Goal: Task Accomplishment & Management: Complete application form

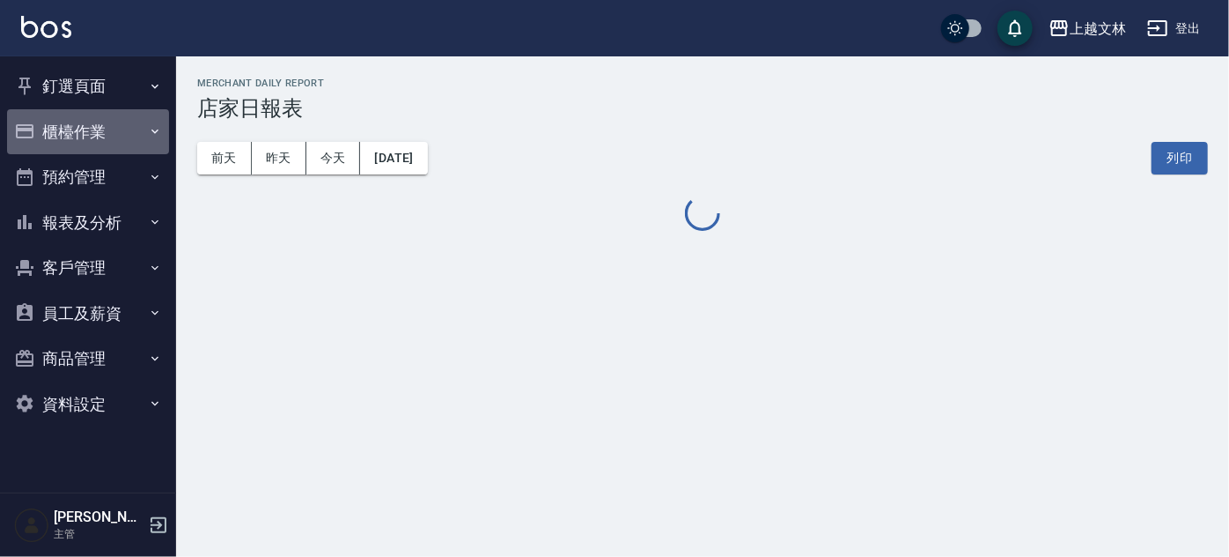
click at [117, 123] on button "櫃檯作業" at bounding box center [88, 132] width 162 height 46
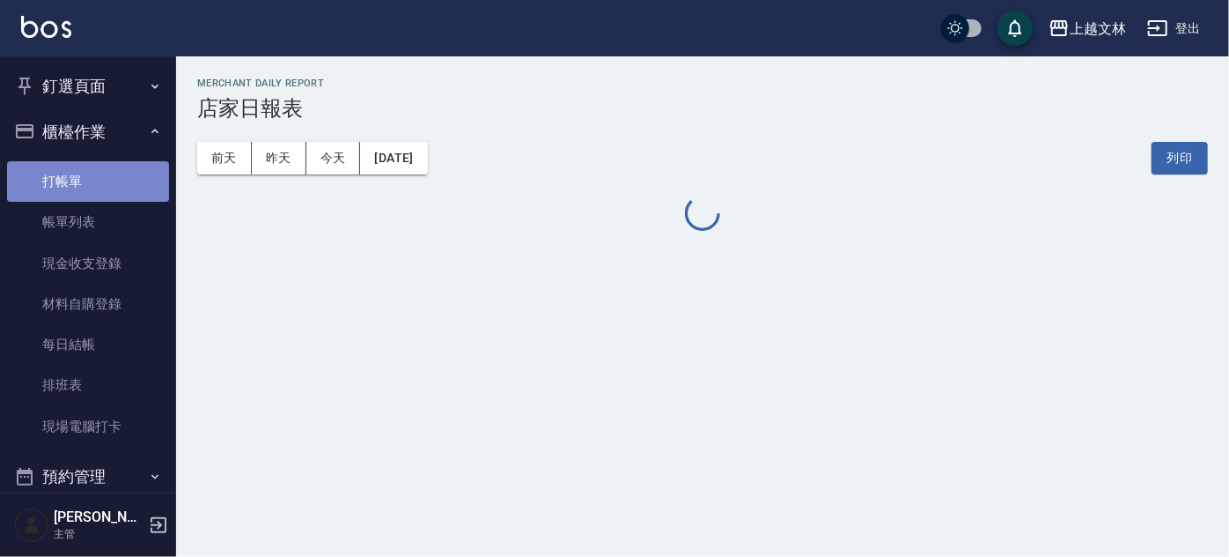
click at [122, 173] on link "打帳單" at bounding box center [88, 181] width 162 height 41
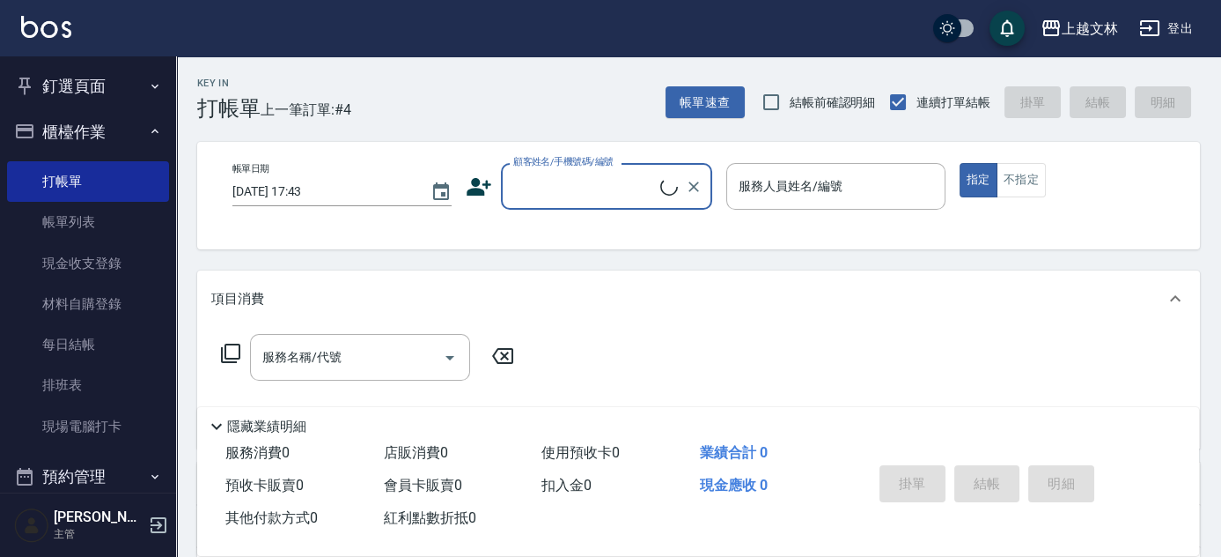
click at [590, 187] on input "顧客姓名/手機號碼/編號" at bounding box center [584, 186] width 151 height 31
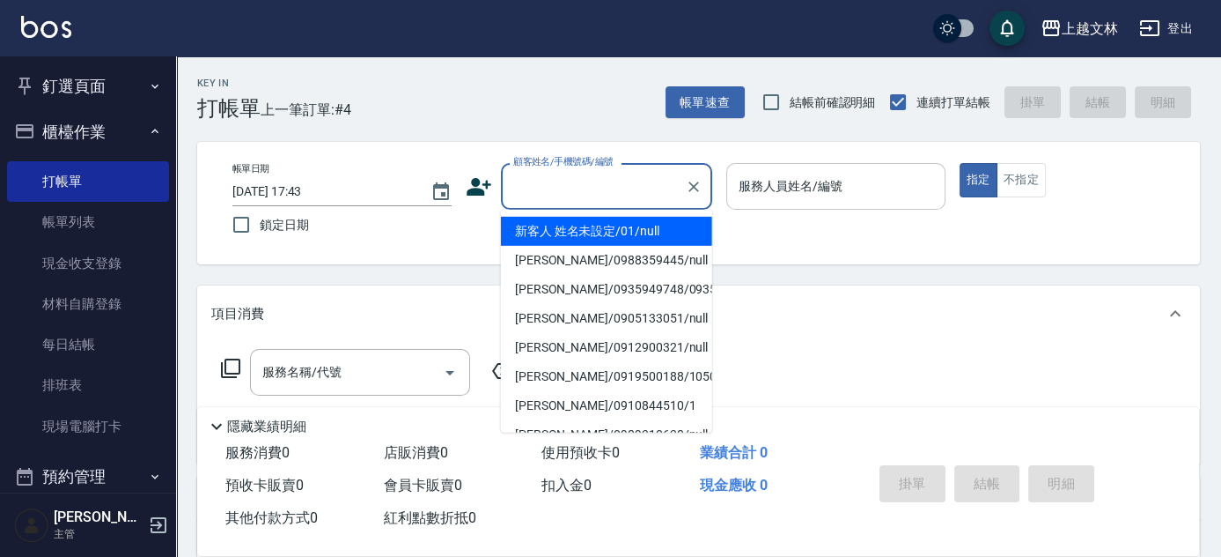
drag, startPoint x: 601, startPoint y: 225, endPoint x: 826, endPoint y: 203, distance: 225.6
click at [602, 225] on li "新客人 姓名未設定/01/null" at bounding box center [606, 231] width 211 height 29
type input "新客人 姓名未設定/01/null"
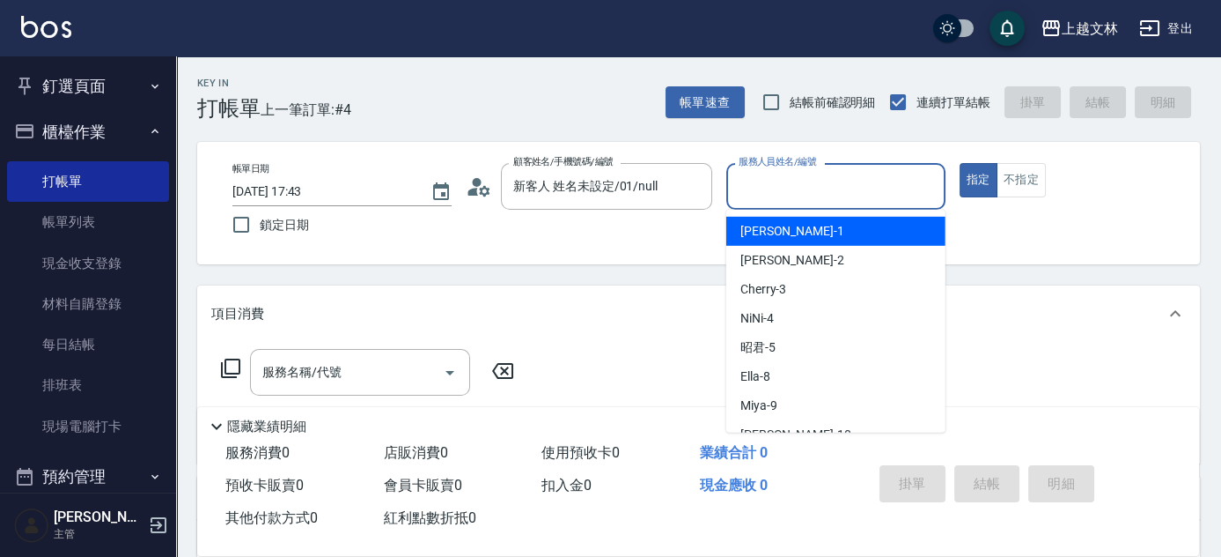
click at [853, 185] on input "服務人員姓名/編號" at bounding box center [835, 186] width 203 height 31
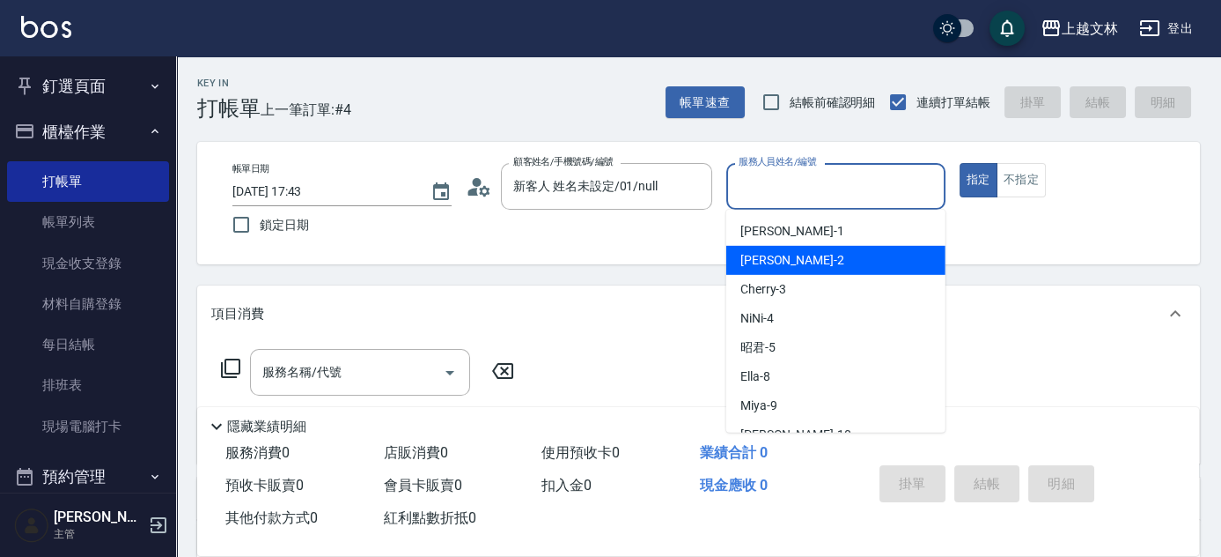
click at [867, 251] on div "[PERSON_NAME] -2" at bounding box center [835, 260] width 219 height 29
type input "[PERSON_NAME]-2"
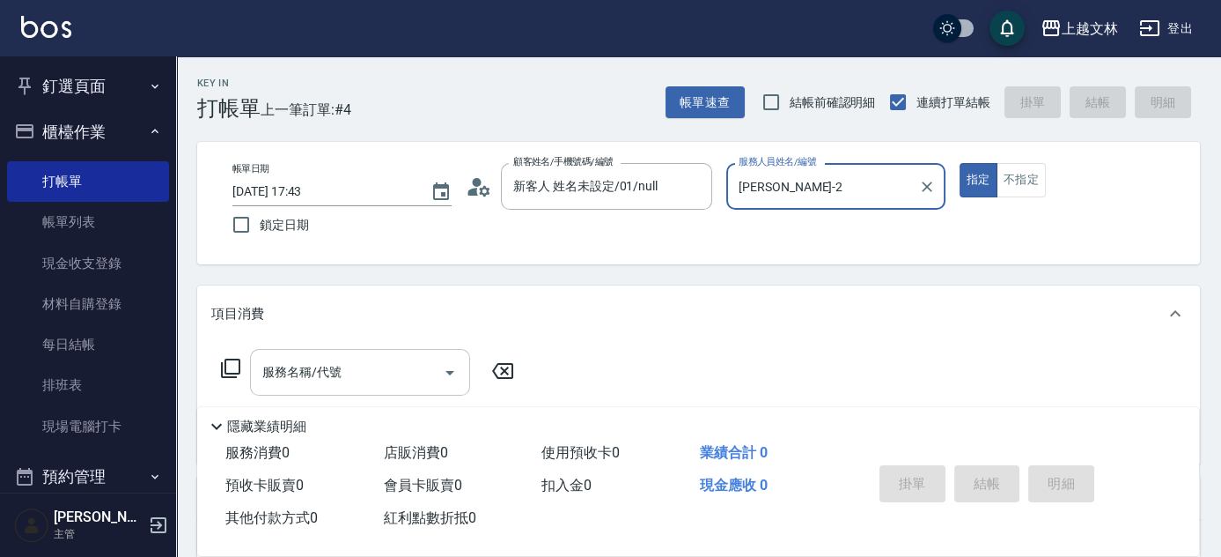
click at [381, 365] on input "服務名稱/代號" at bounding box center [347, 372] width 178 height 31
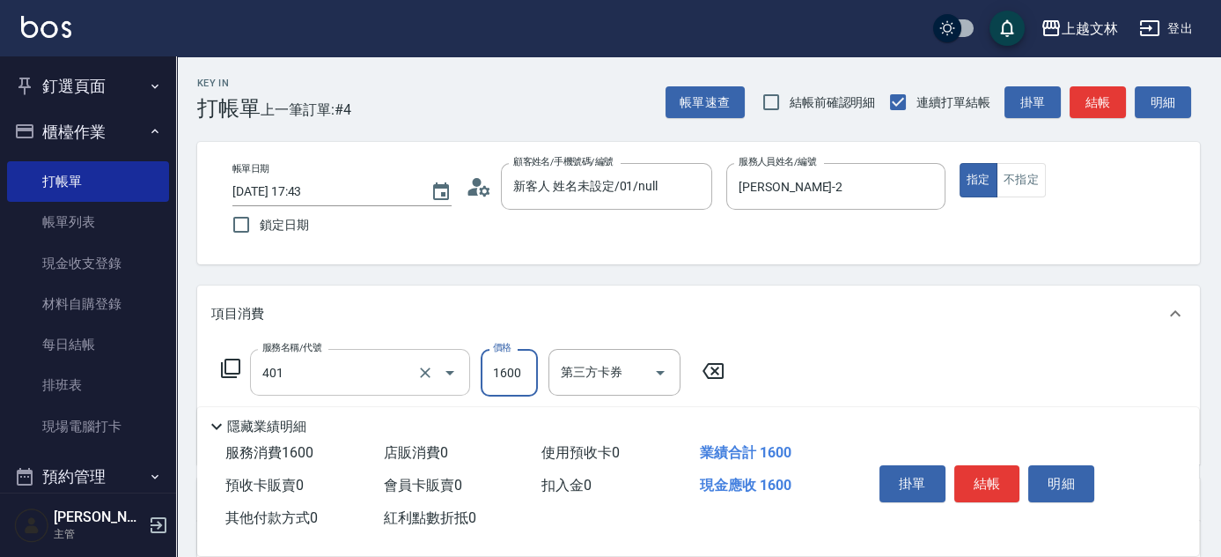
type input "基本染髮(401)"
type input "3500"
click at [723, 374] on icon at bounding box center [713, 371] width 21 height 16
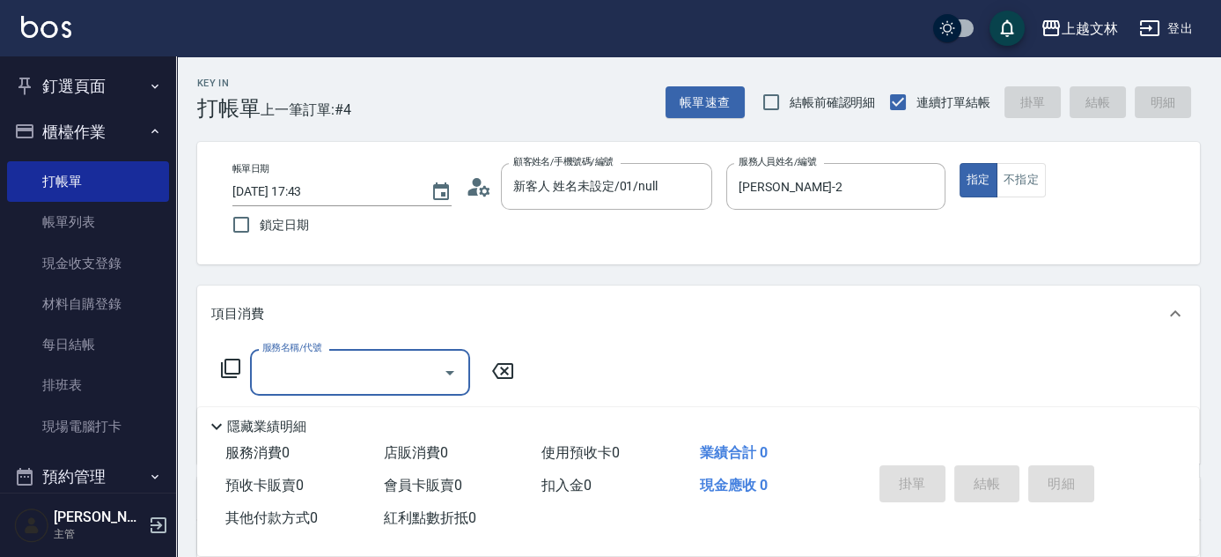
click at [232, 366] on icon at bounding box center [230, 368] width 21 height 21
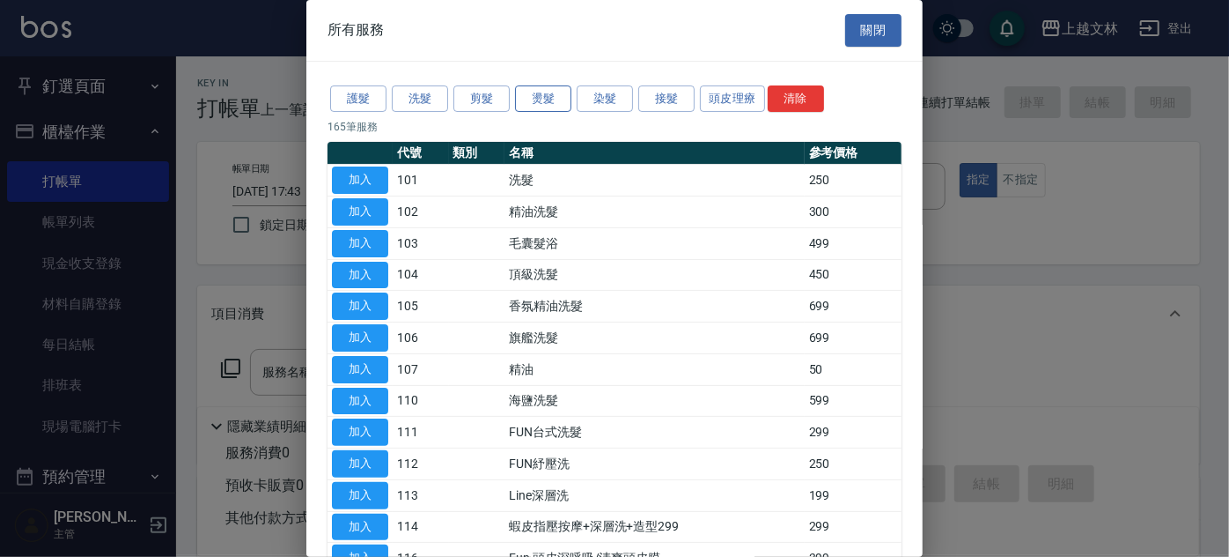
click at [551, 100] on button "燙髮" at bounding box center [543, 98] width 56 height 27
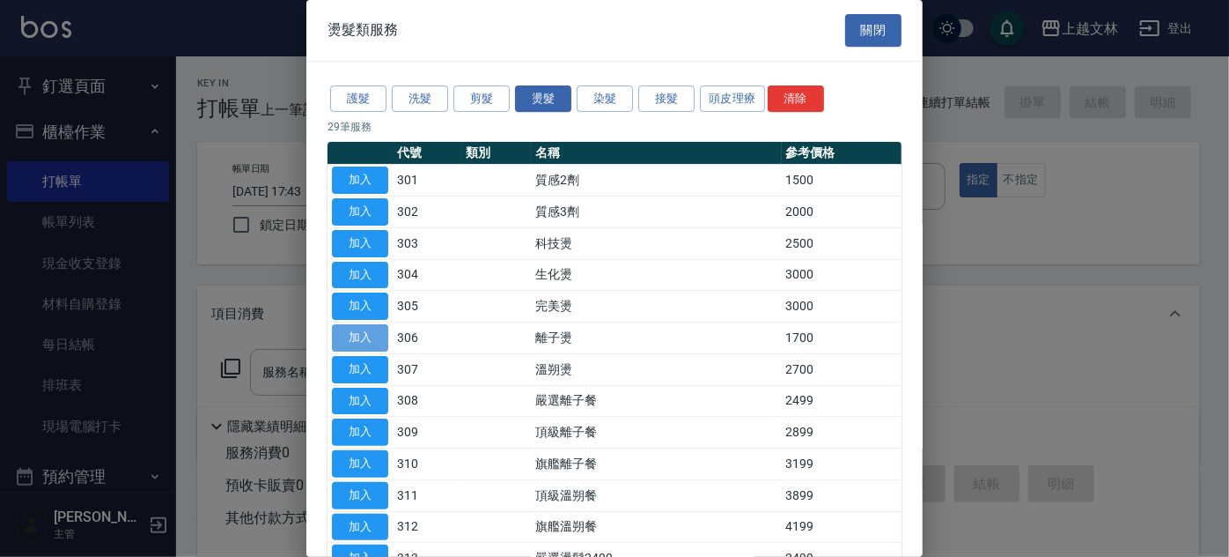
click at [375, 336] on button "加入" at bounding box center [360, 337] width 56 height 27
type input "離子燙(306)"
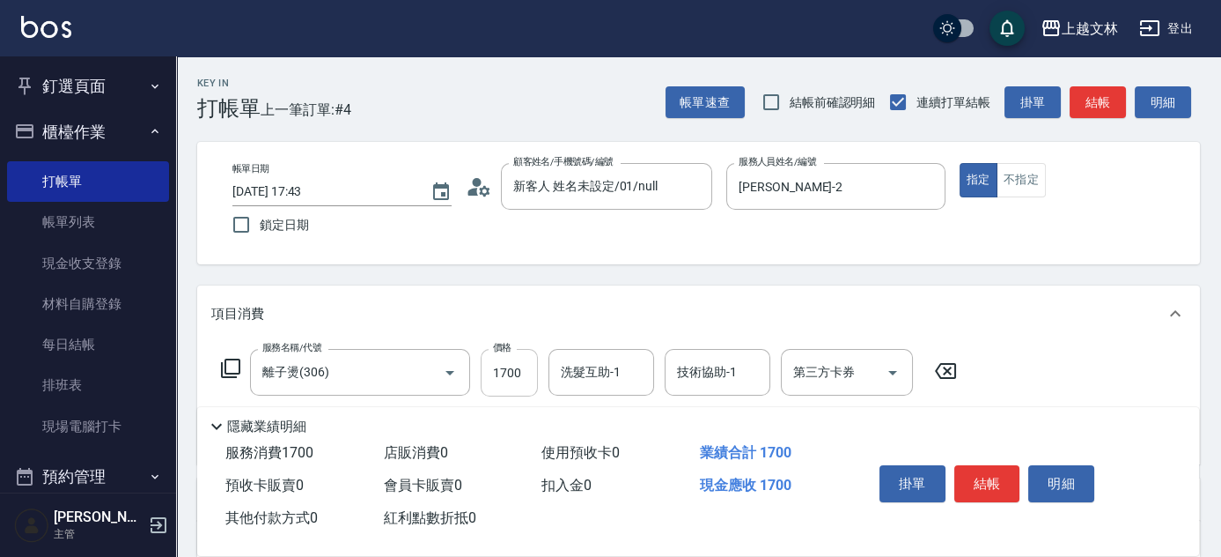
click at [527, 374] on input "1700" at bounding box center [509, 373] width 57 height 48
type input "3500"
type input "小巫-43"
click at [993, 485] on button "結帳" at bounding box center [988, 483] width 66 height 37
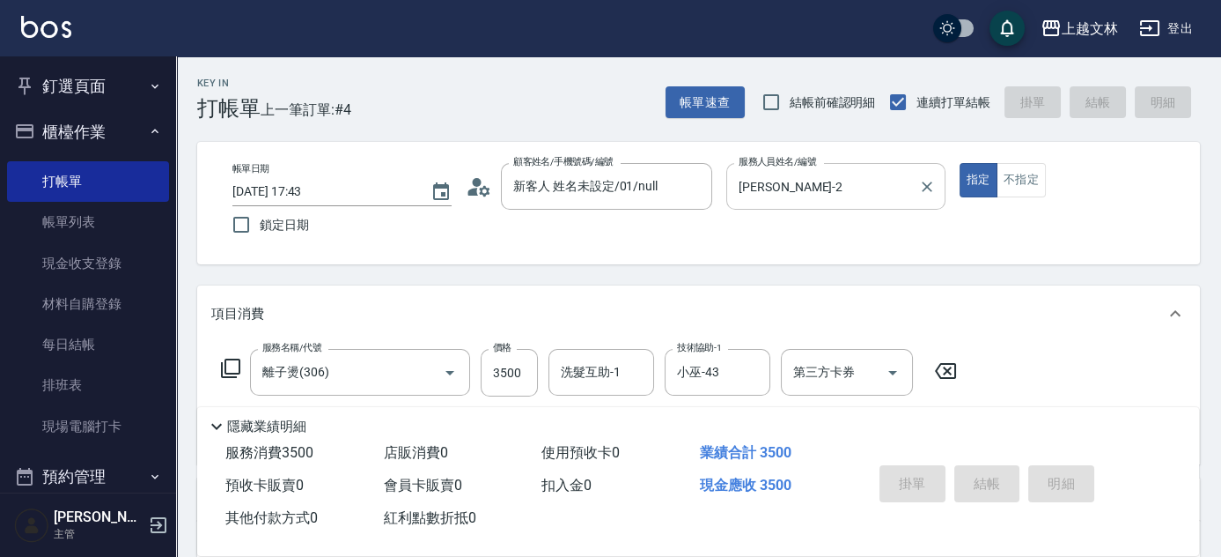
type input "[DATE] 17:44"
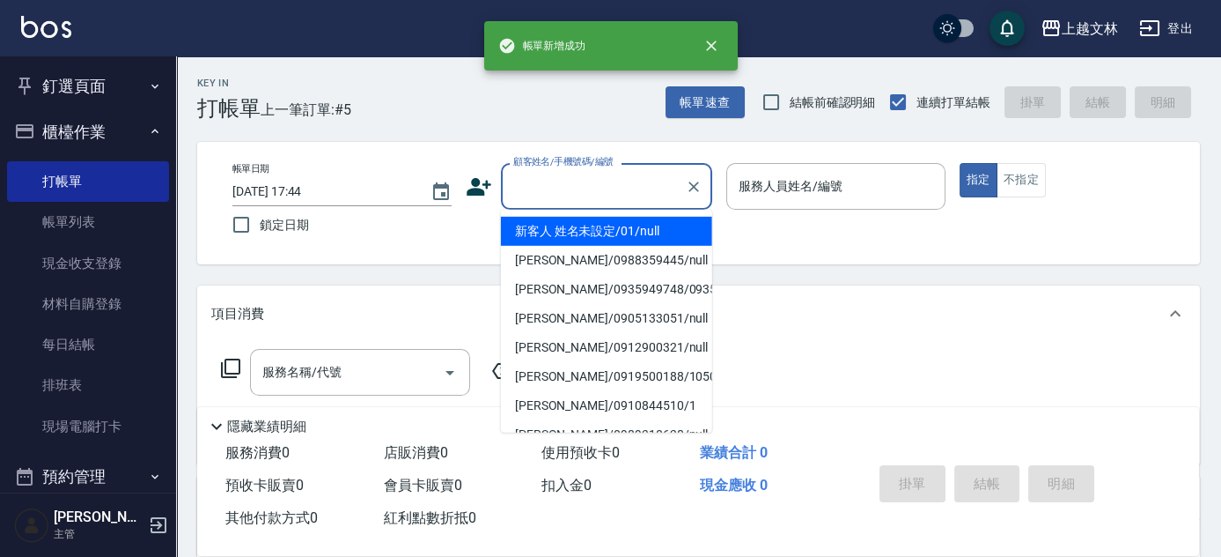
click at [568, 195] on input "顧客姓名/手機號碼/編號" at bounding box center [593, 186] width 169 height 31
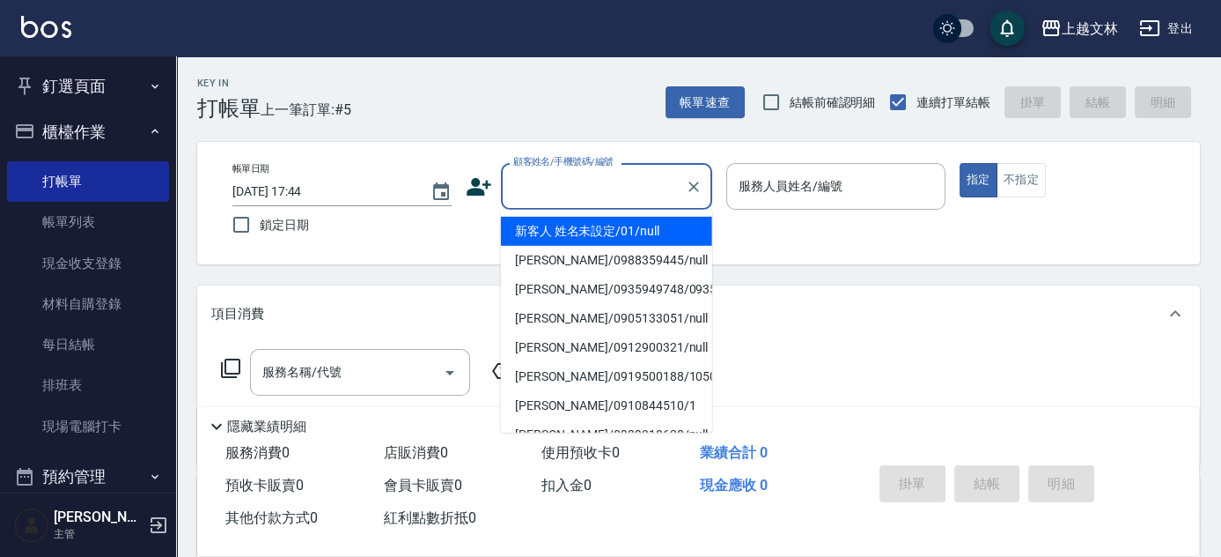
click at [571, 227] on li "新客人 姓名未設定/01/null" at bounding box center [606, 231] width 211 height 29
type input "新客人 姓名未設定/01/null"
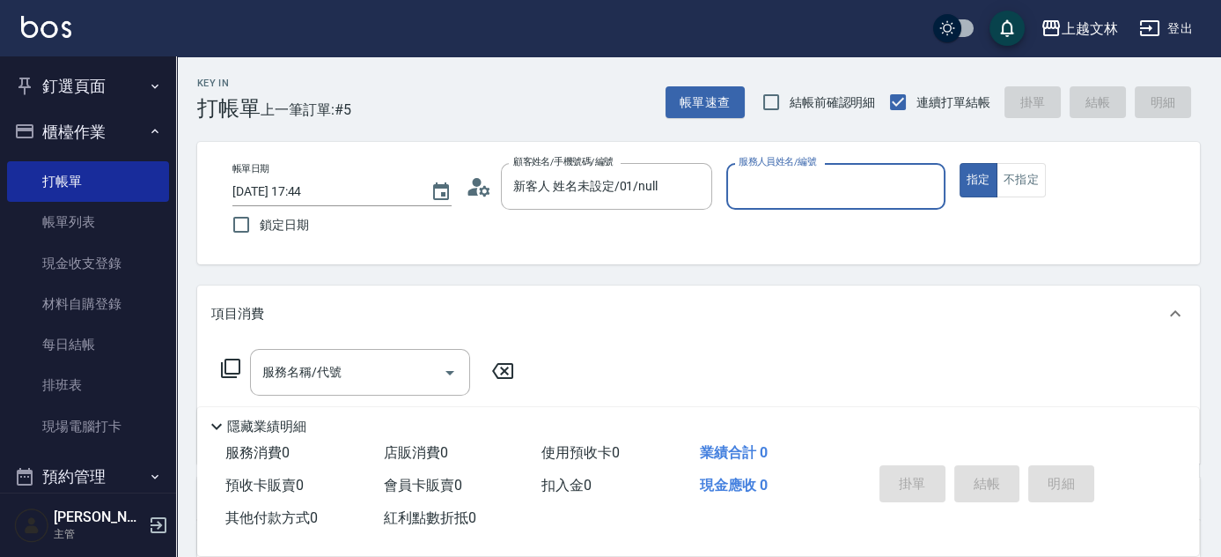
drag, startPoint x: 888, startPoint y: 163, endPoint x: 881, endPoint y: 171, distance: 10.6
click at [886, 164] on div "服務人員姓名/編號" at bounding box center [835, 186] width 219 height 47
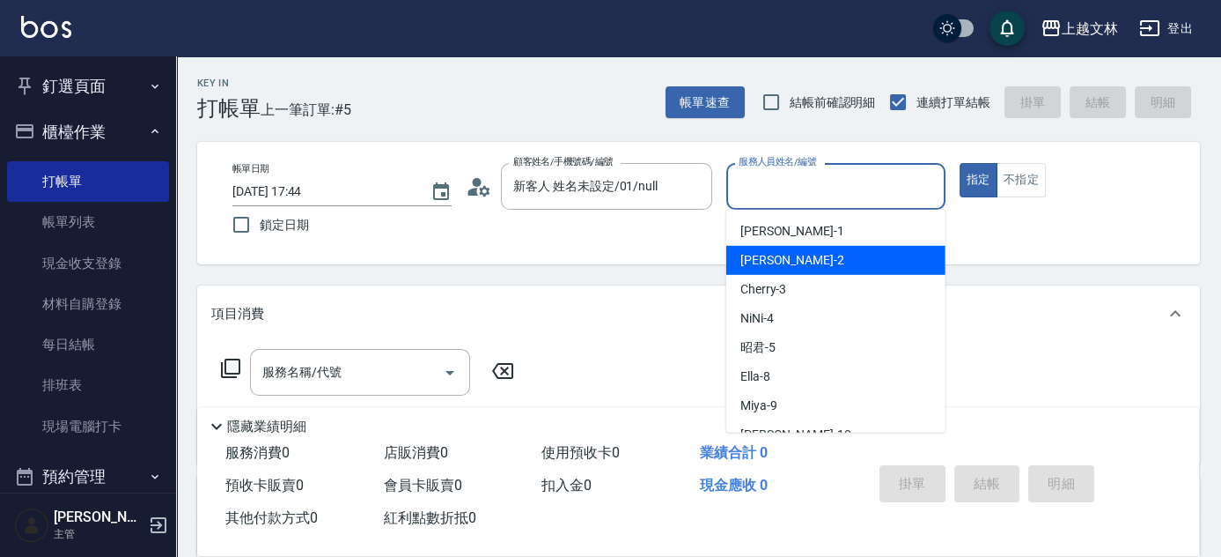
click at [881, 260] on div "[PERSON_NAME] -2" at bounding box center [835, 260] width 219 height 29
type input "[PERSON_NAME]-2"
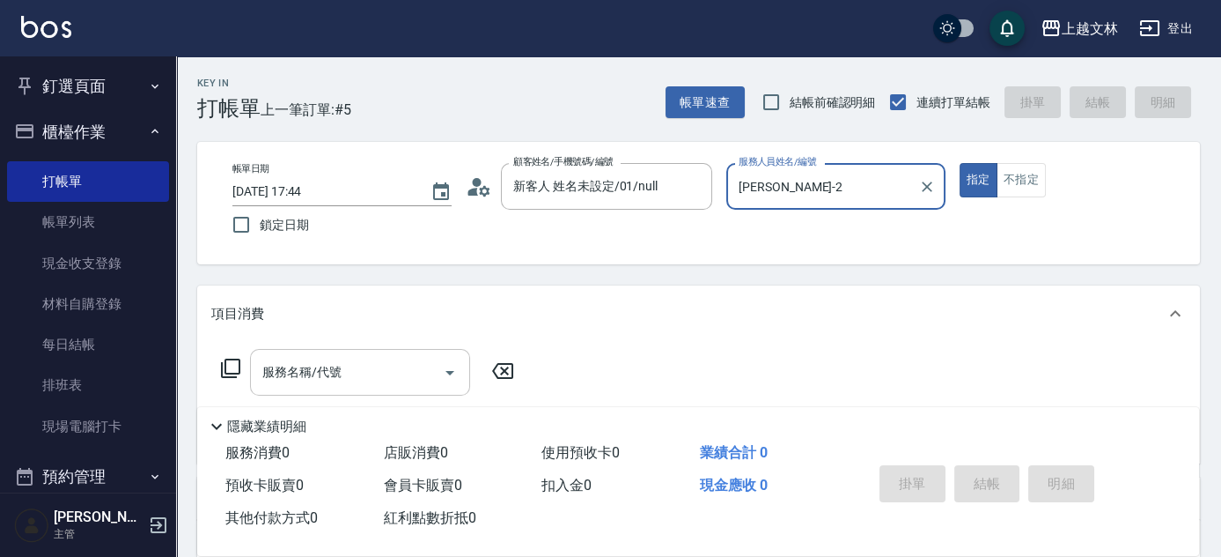
click at [315, 375] on div "服務名稱/代號 服務名稱/代號" at bounding box center [360, 372] width 220 height 47
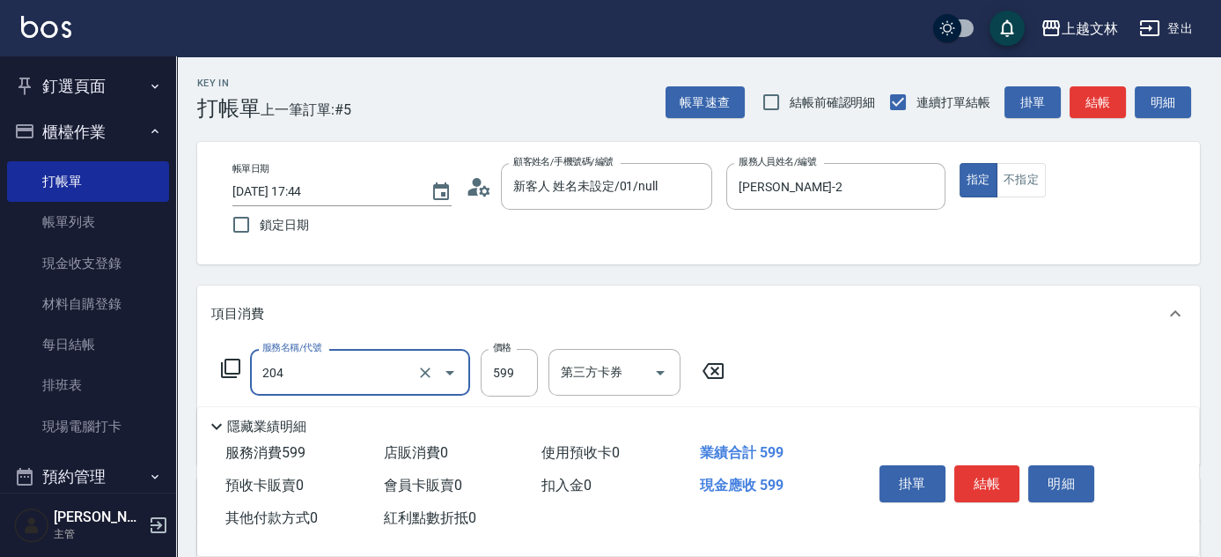
type input "A級洗+剪(204)"
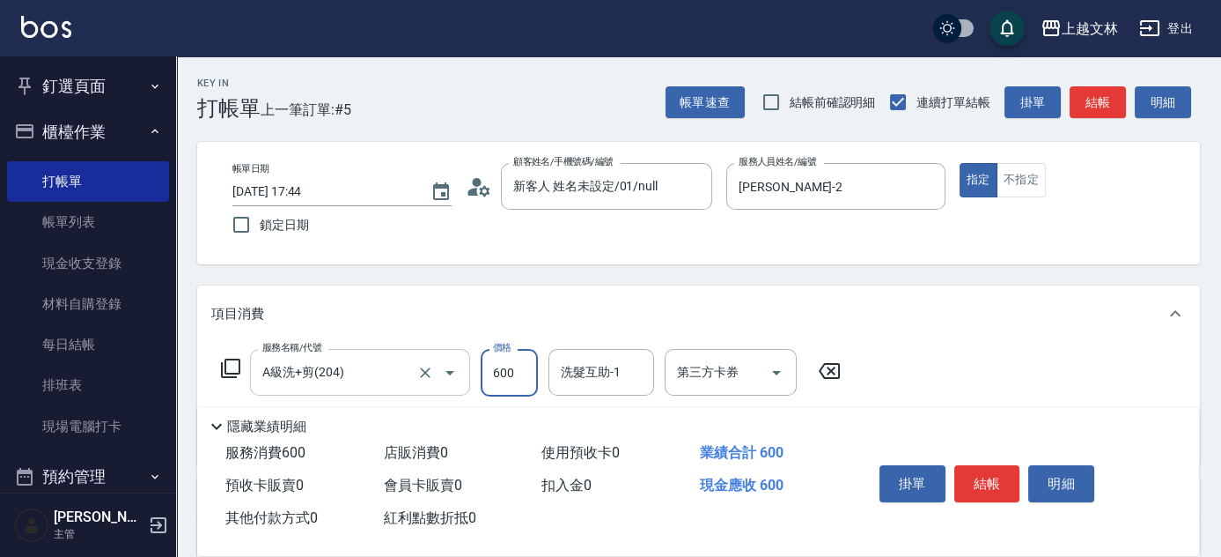
type input "600"
click at [969, 476] on button "結帳" at bounding box center [988, 483] width 66 height 37
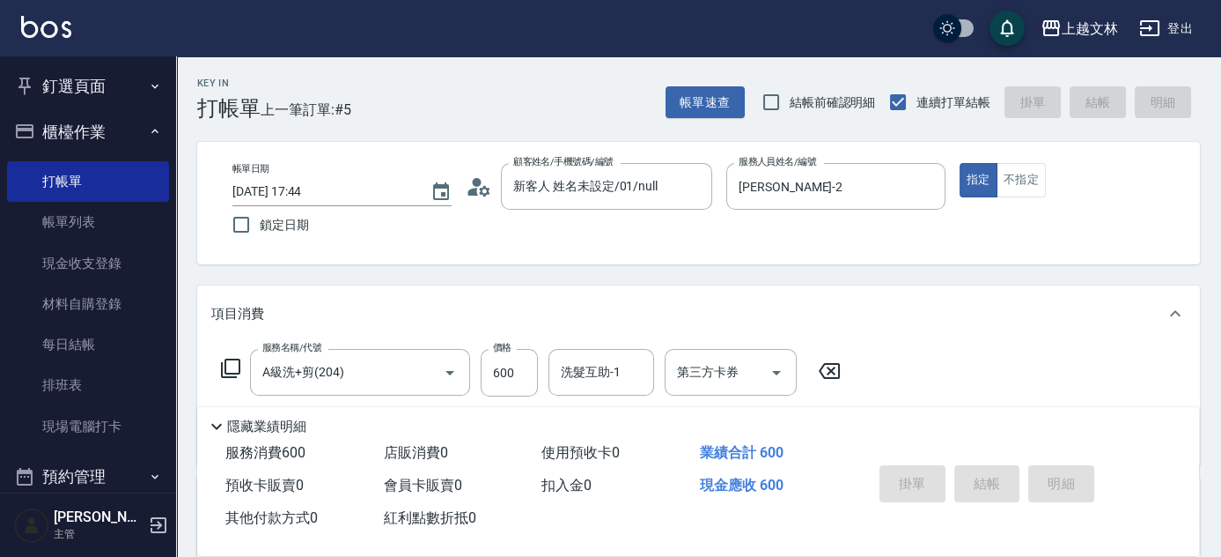
click at [782, 241] on div "帳單日期 [DATE] 17:44 鎖定日期 顧客姓名/手機號碼/編號 新客人 姓名未設定/01/null 顧客姓名/手機號碼/編號 服務人員姓名/編號 [P…" at bounding box center [698, 203] width 961 height 80
type input "[DATE] 17:45"
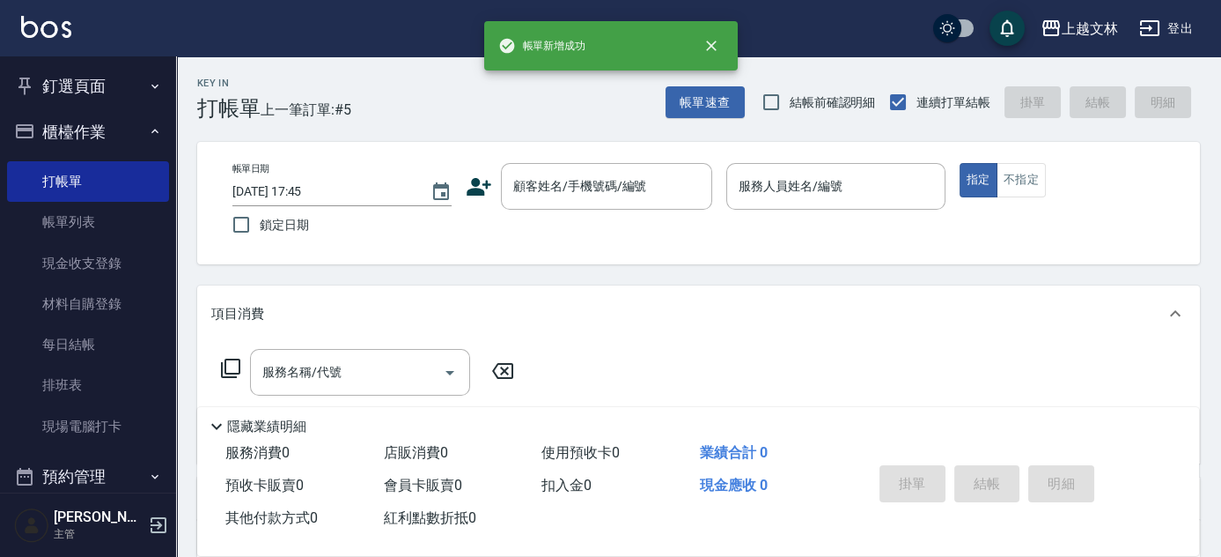
click at [1066, 298] on div "Key In 打帳單 上一筆訂單:#5 帳單速查 結帳前確認明細 連續打單結帳 掛單 結帳 明細 帳單日期 [DATE] 17:45 鎖定日期 顧客姓名/手機…" at bounding box center [698, 456] width 1045 height 800
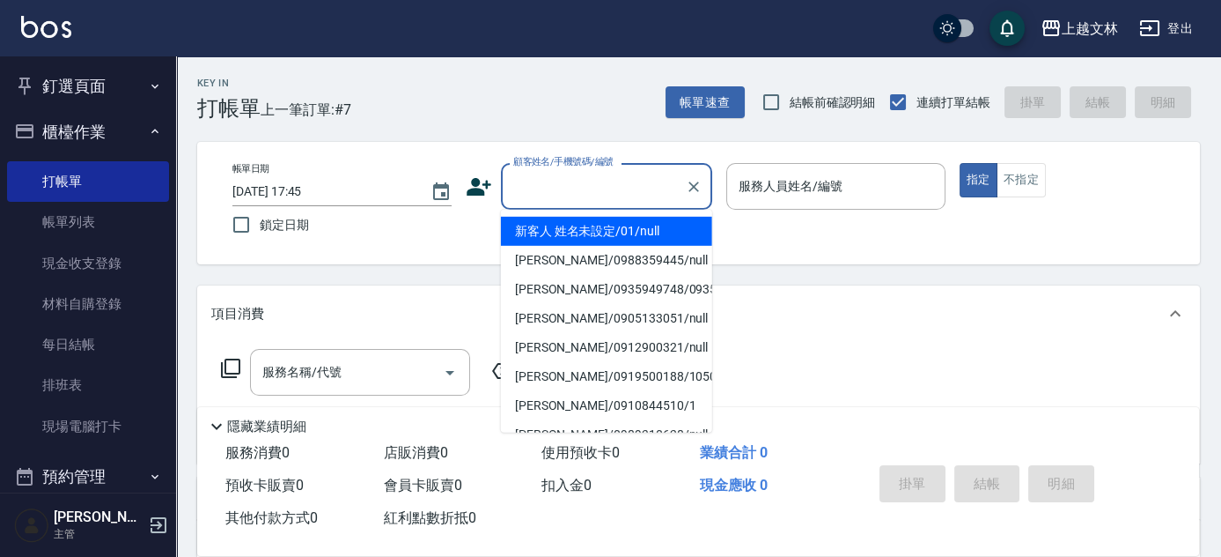
click at [580, 186] on input "顧客姓名/手機號碼/編號" at bounding box center [593, 186] width 169 height 31
click at [608, 224] on li "新客人 姓名未設定/01/null" at bounding box center [606, 231] width 211 height 29
type input "新客人 姓名未設定/01/null"
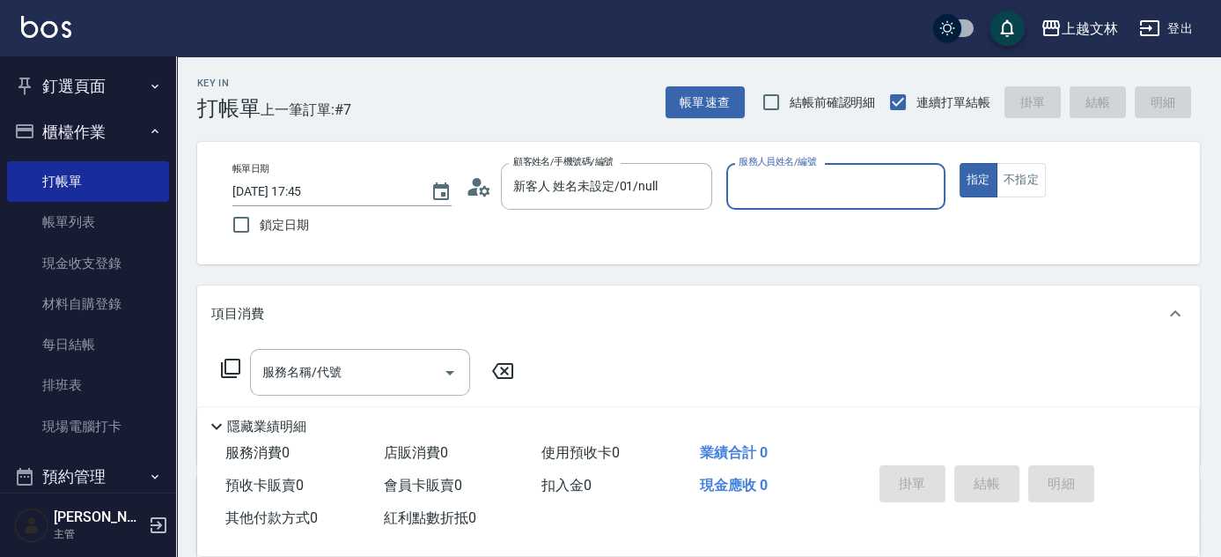
click at [864, 204] on div "服務人員姓名/編號" at bounding box center [835, 186] width 219 height 47
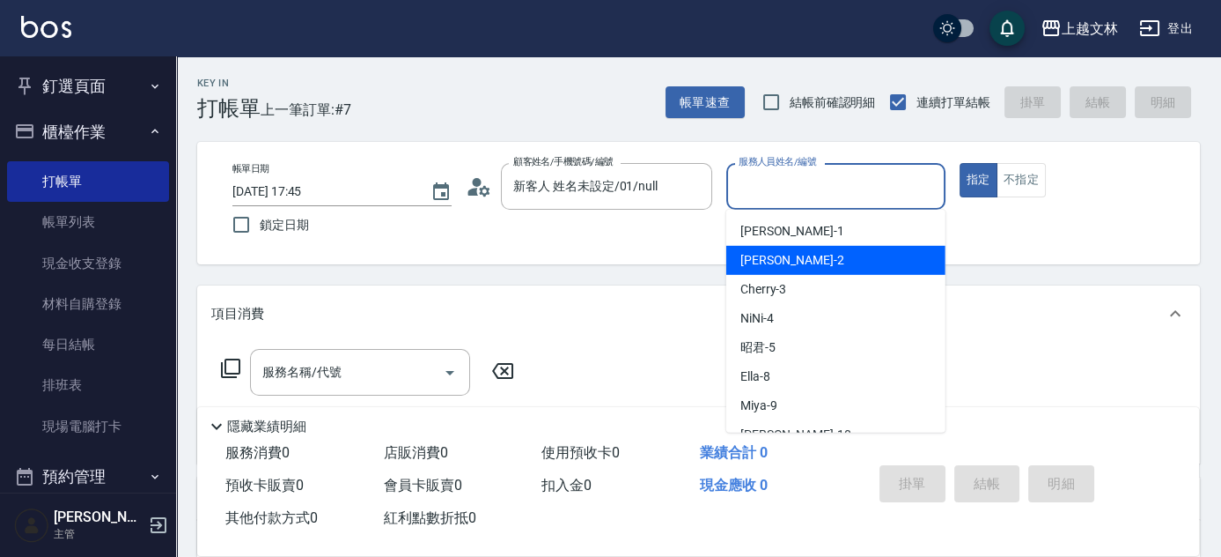
click at [852, 254] on div "[PERSON_NAME] -2" at bounding box center [835, 260] width 219 height 29
type input "[PERSON_NAME]-2"
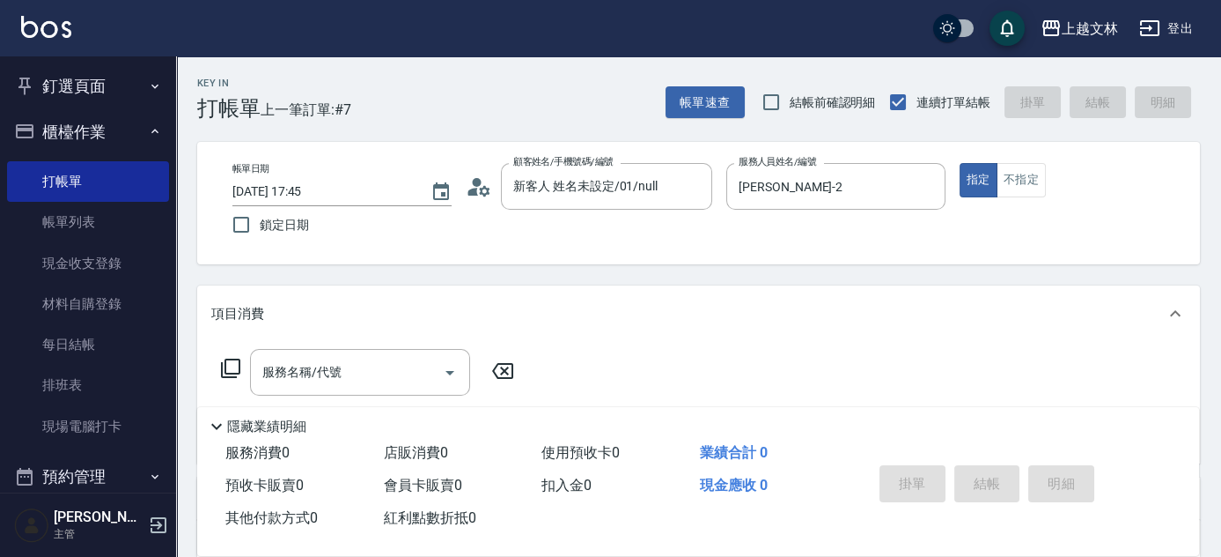
click at [230, 370] on icon at bounding box center [230, 368] width 21 height 21
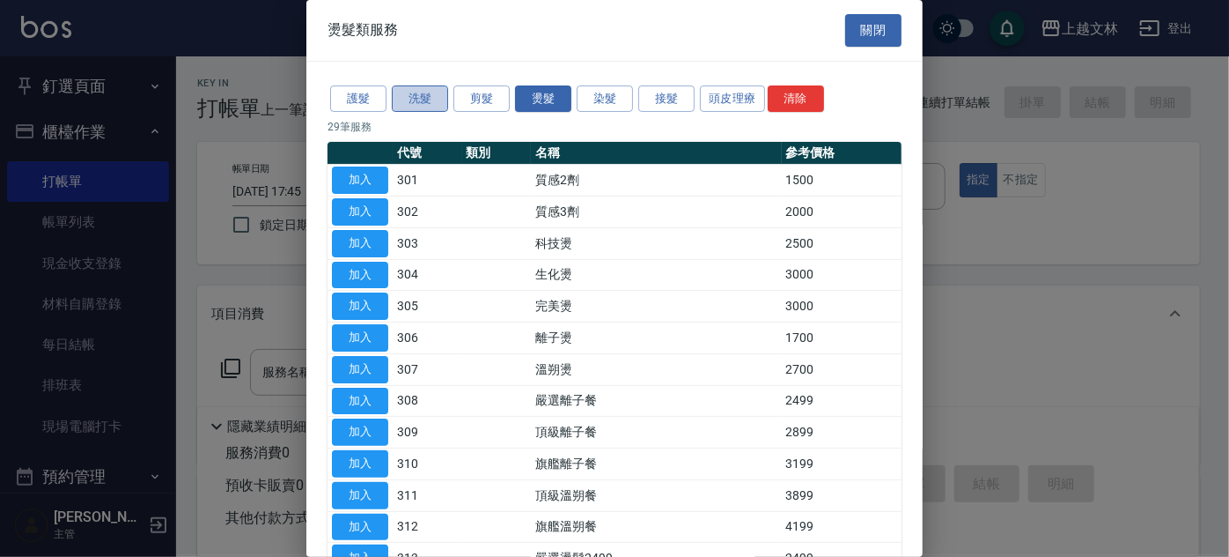
click at [430, 96] on button "洗髮" at bounding box center [420, 98] width 56 height 27
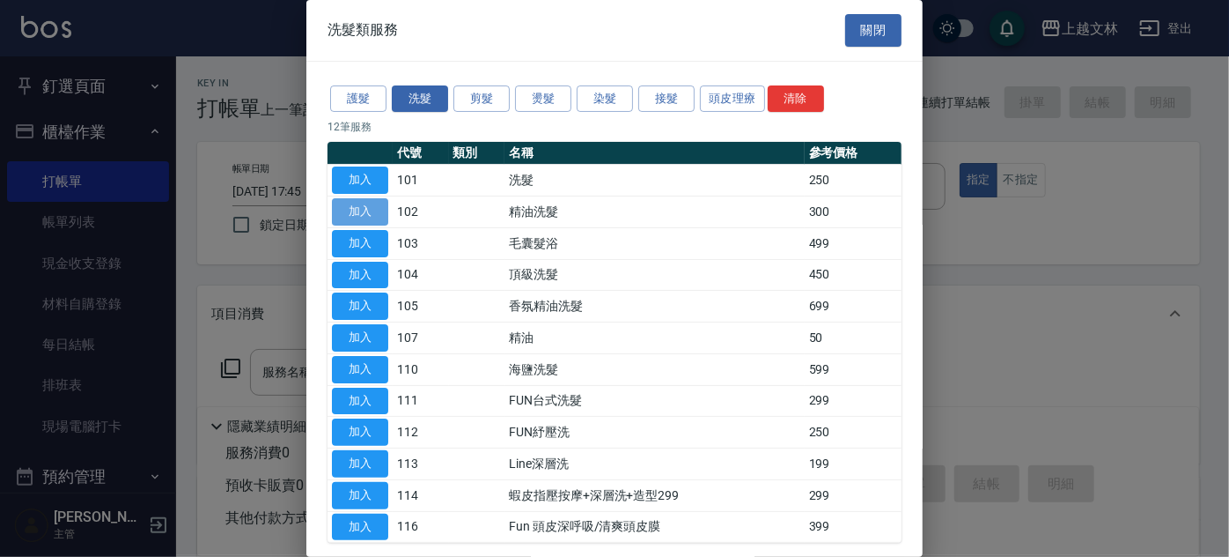
click at [356, 210] on button "加入" at bounding box center [360, 211] width 56 height 27
type input "精油洗髮(102)"
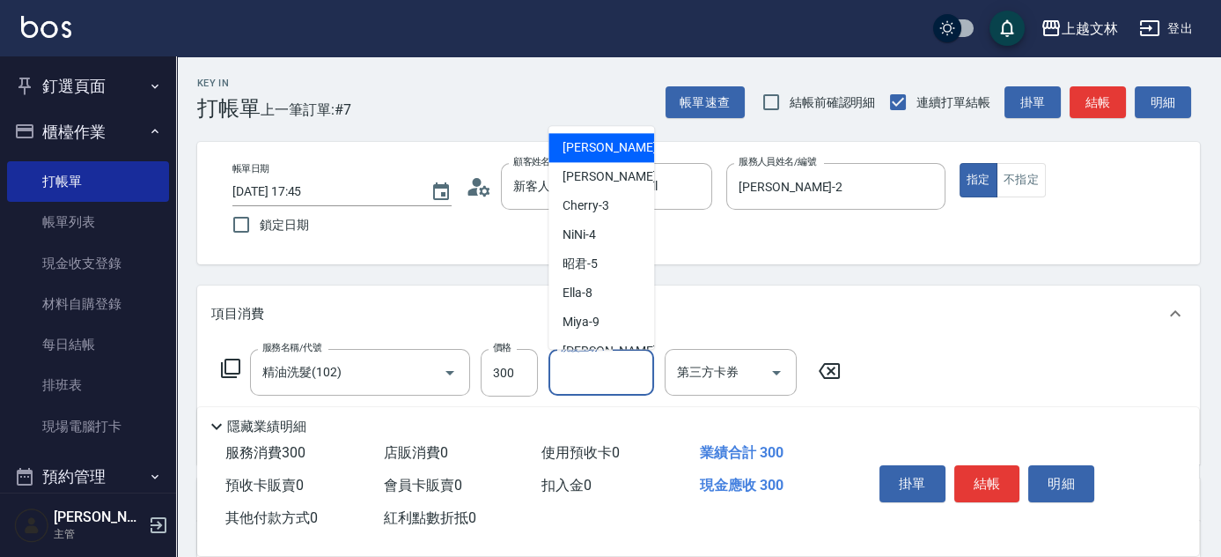
click at [599, 386] on input "洗髮互助-1" at bounding box center [602, 372] width 90 height 31
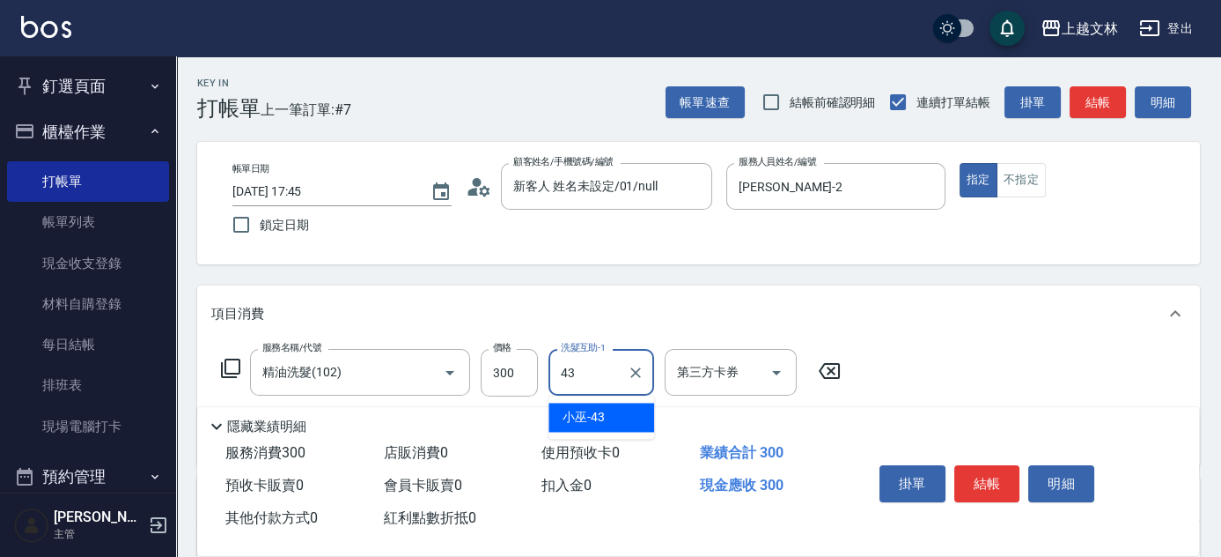
type input "小巫-43"
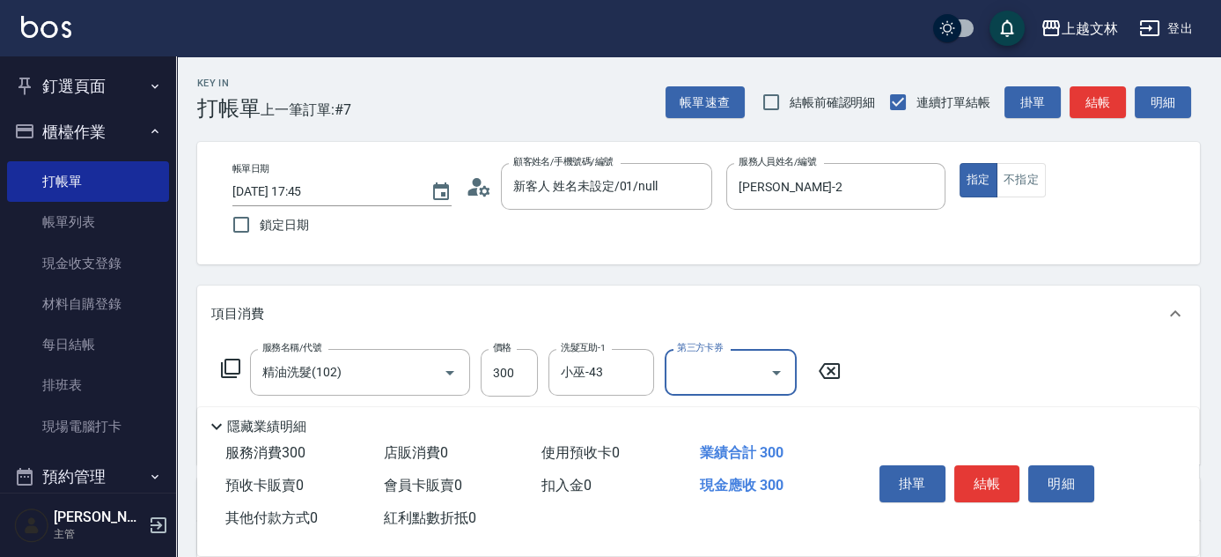
click at [987, 478] on button "結帳" at bounding box center [988, 483] width 66 height 37
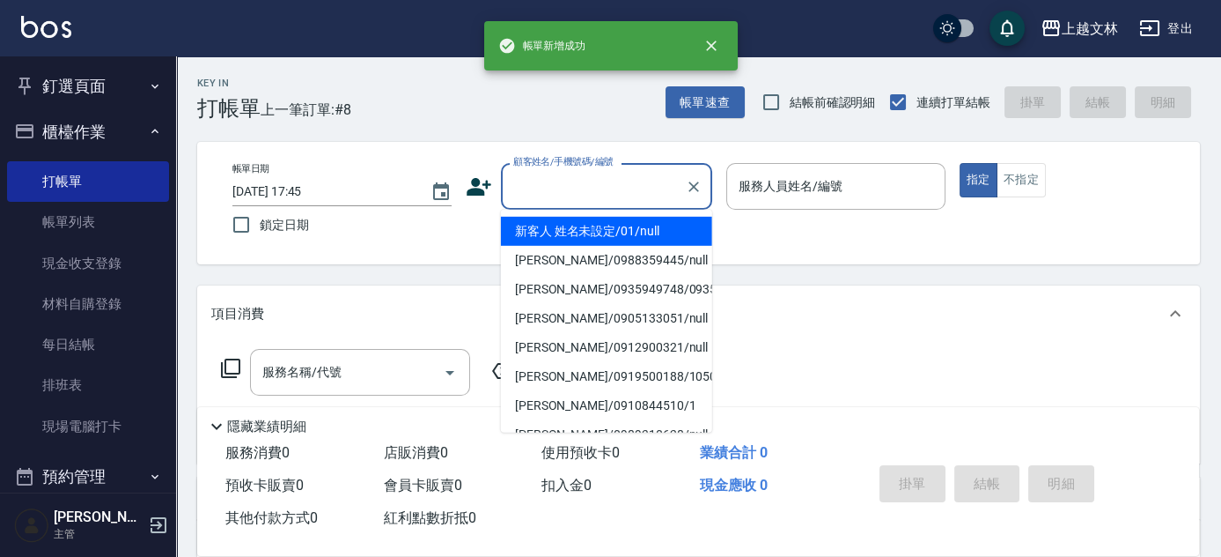
click at [606, 177] on input "顧客姓名/手機號碼/編號" at bounding box center [593, 186] width 169 height 31
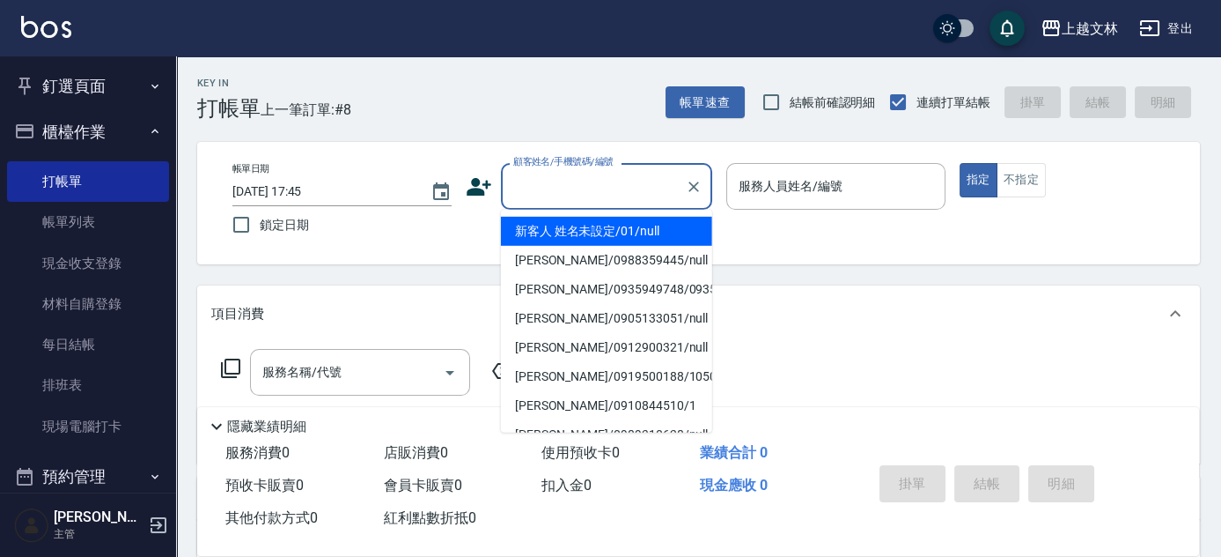
click at [631, 233] on li "新客人 姓名未設定/01/null" at bounding box center [606, 231] width 211 height 29
type input "新客人 姓名未設定/01/null"
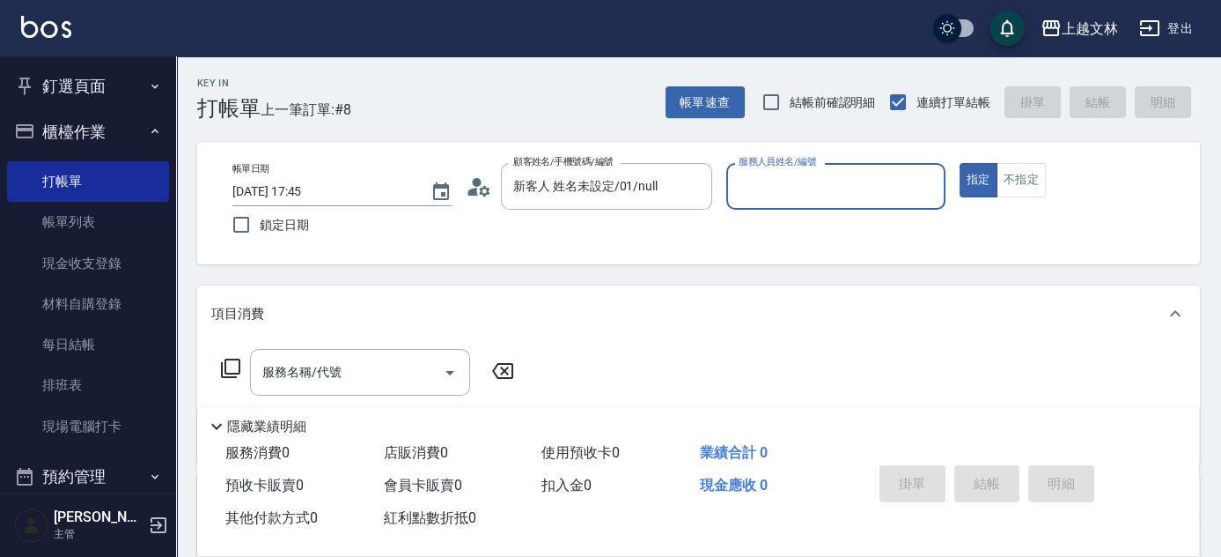
click at [866, 189] on input "服務人員姓名/編號" at bounding box center [835, 186] width 203 height 31
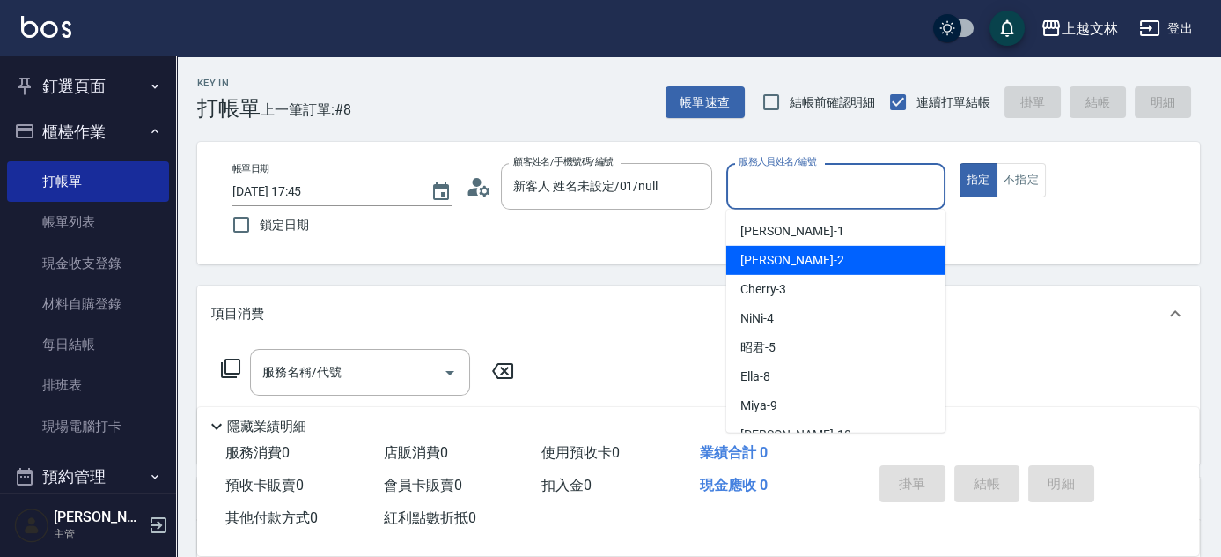
drag, startPoint x: 874, startPoint y: 246, endPoint x: 982, endPoint y: 228, distance: 108.9
click at [874, 247] on div "[PERSON_NAME] -2" at bounding box center [835, 260] width 219 height 29
type input "[PERSON_NAME]-2"
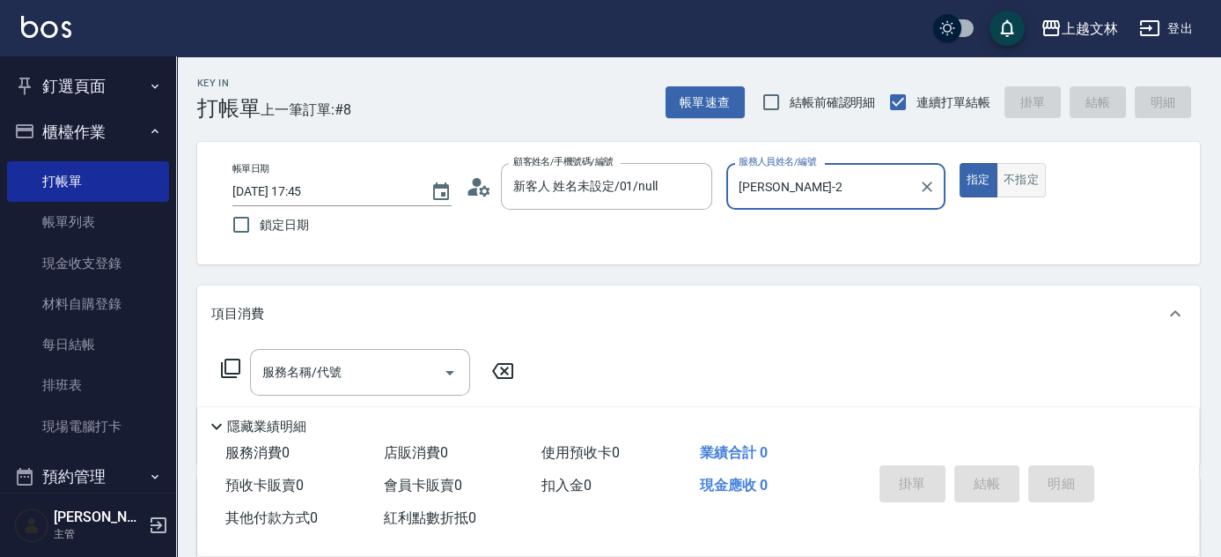
click at [1029, 182] on button "不指定" at bounding box center [1021, 180] width 49 height 34
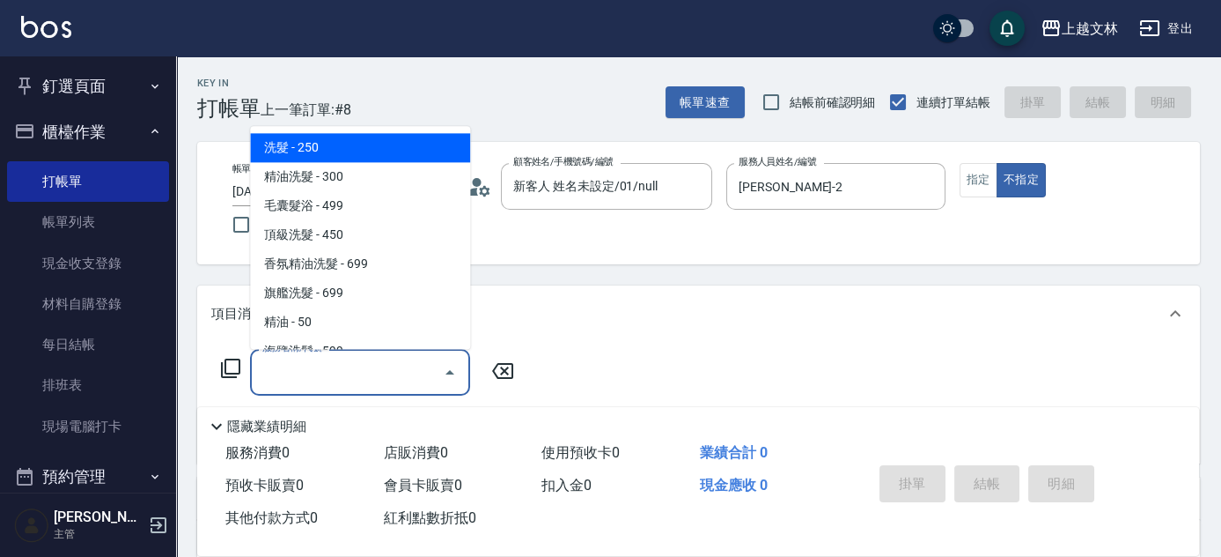
click at [324, 380] on input "服務名稱/代號" at bounding box center [347, 372] width 178 height 31
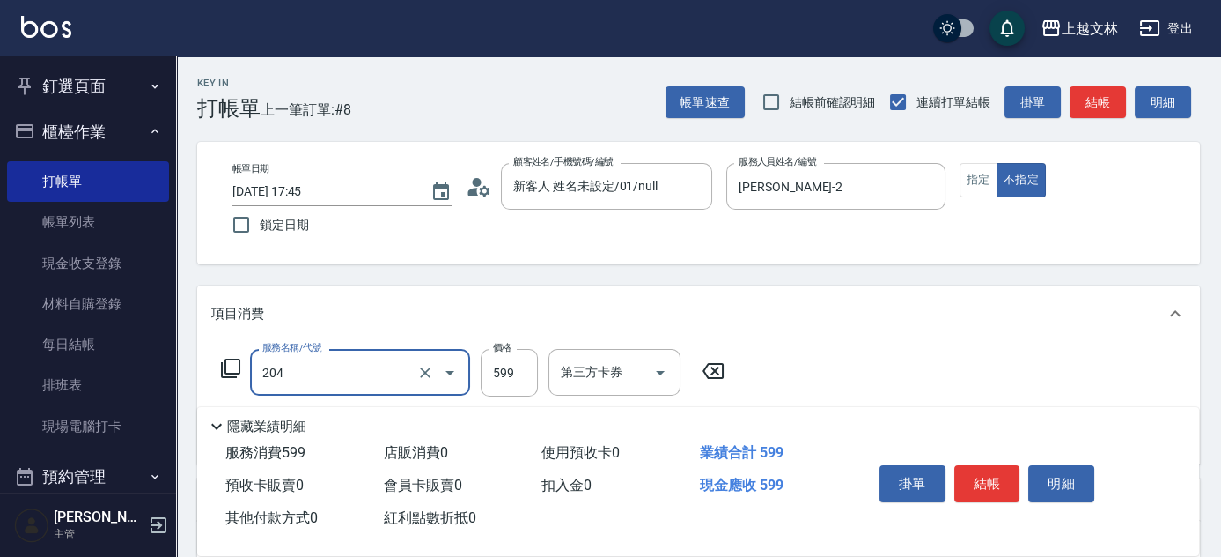
type input "A級洗+剪(204)"
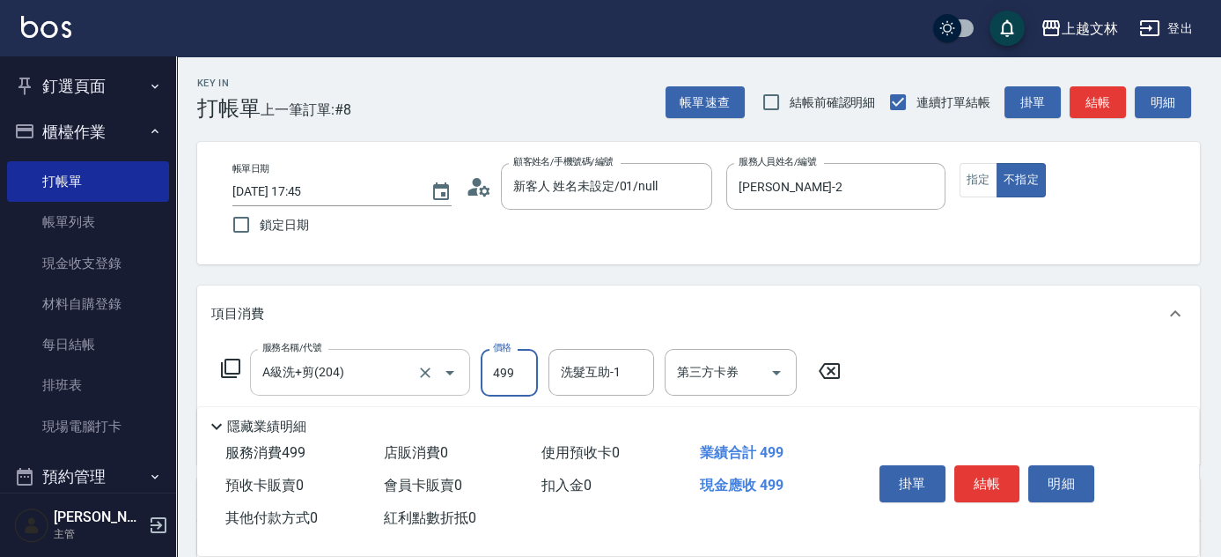
type input "499"
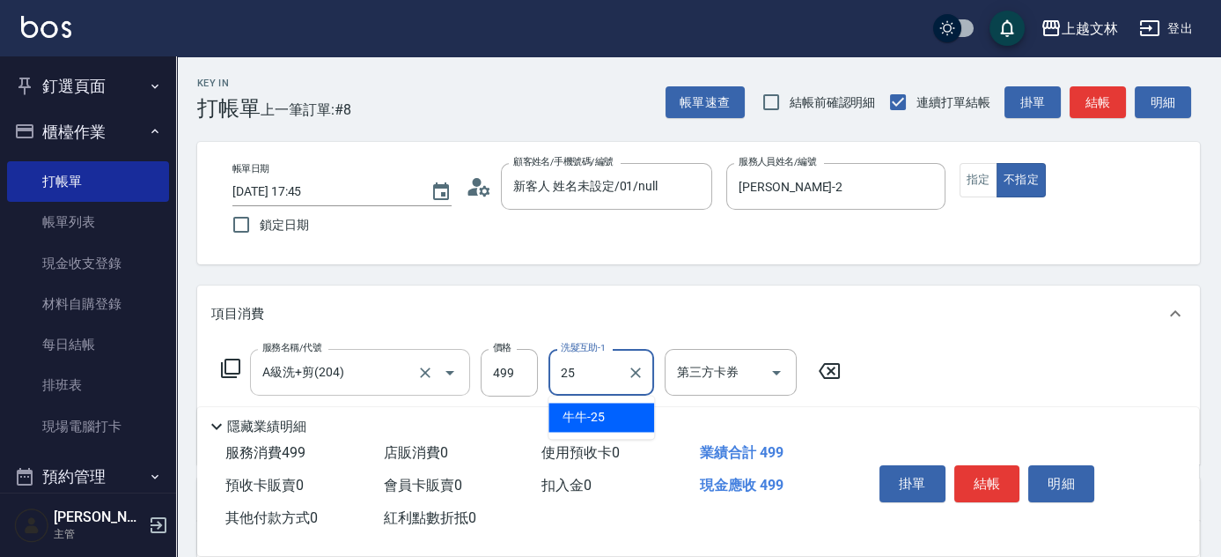
type input "牛牛-25"
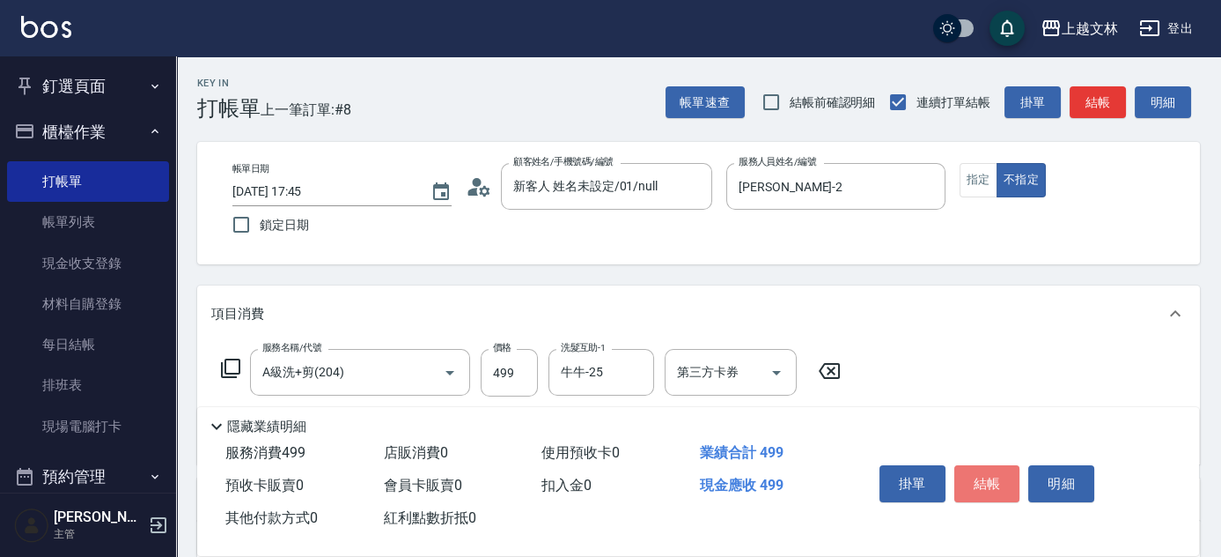
click at [986, 476] on button "結帳" at bounding box center [988, 483] width 66 height 37
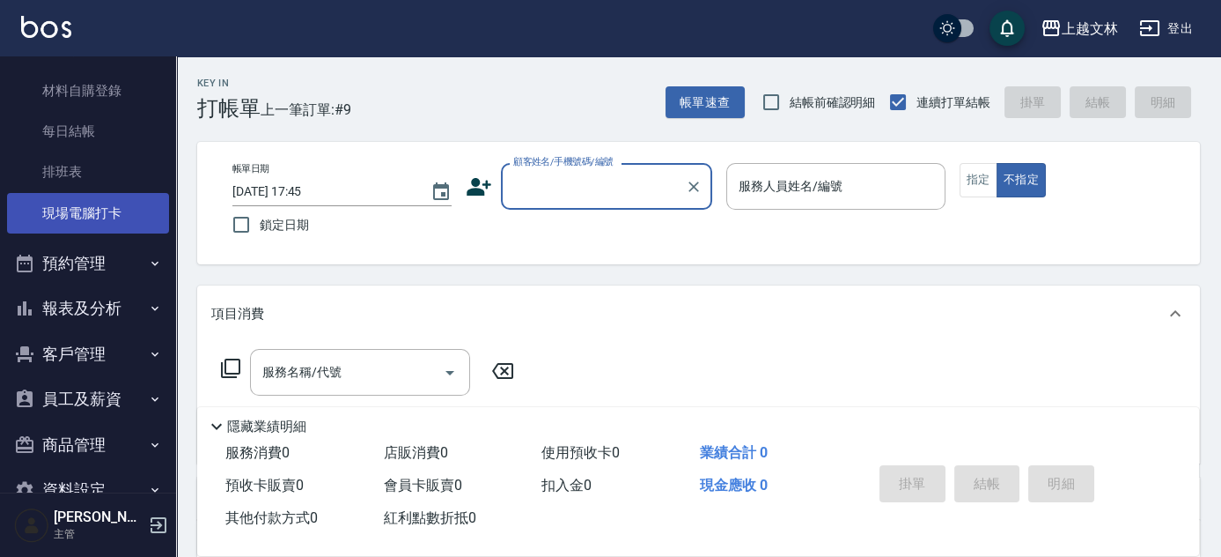
scroll to position [254, 0]
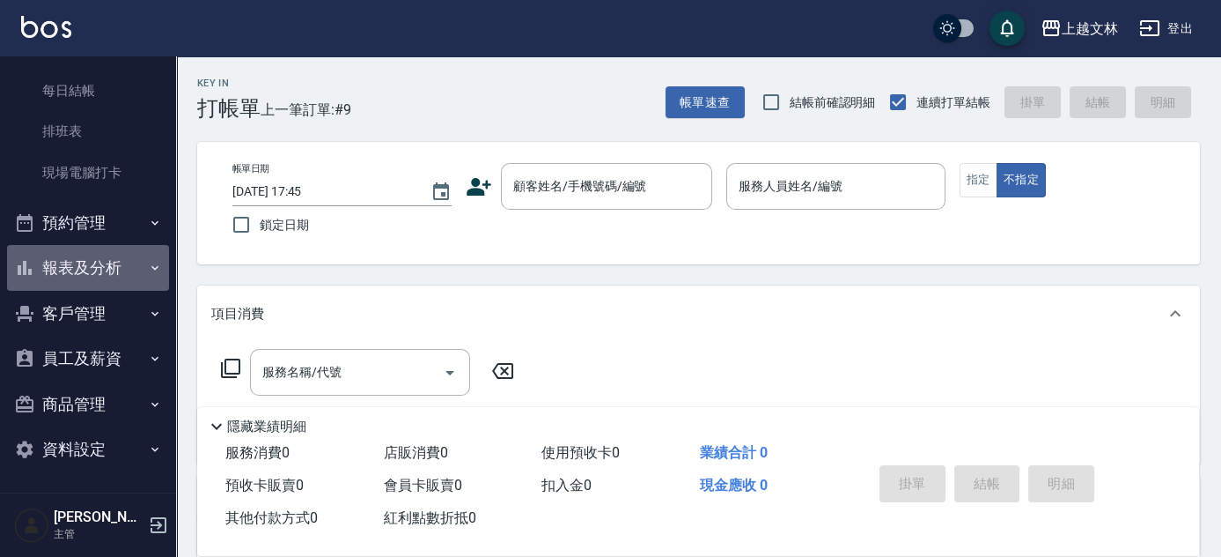
click at [119, 271] on button "報表及分析" at bounding box center [88, 268] width 162 height 46
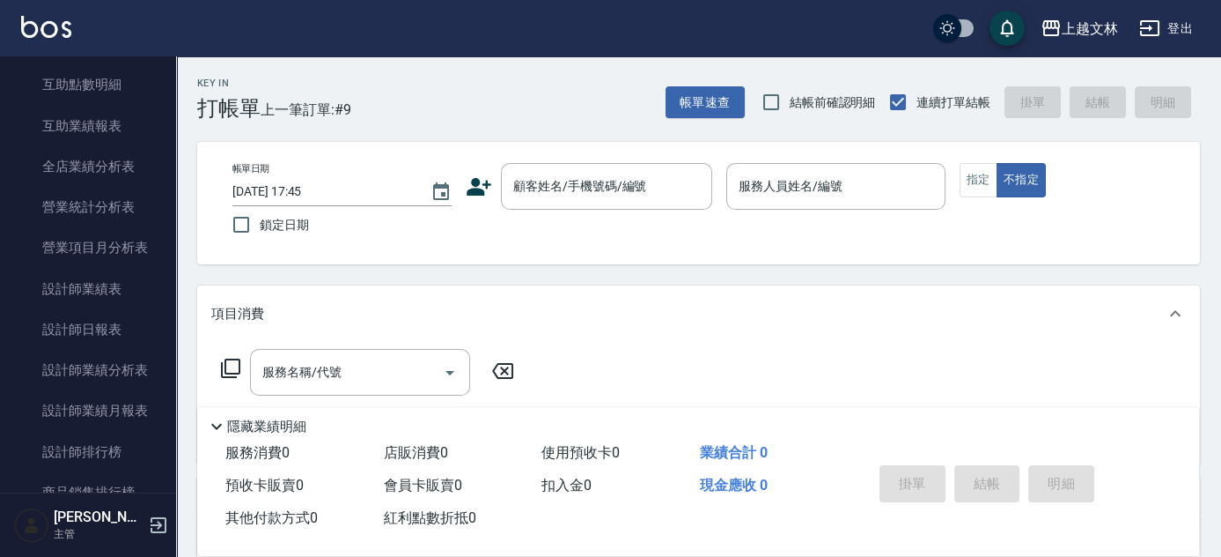
scroll to position [734, 0]
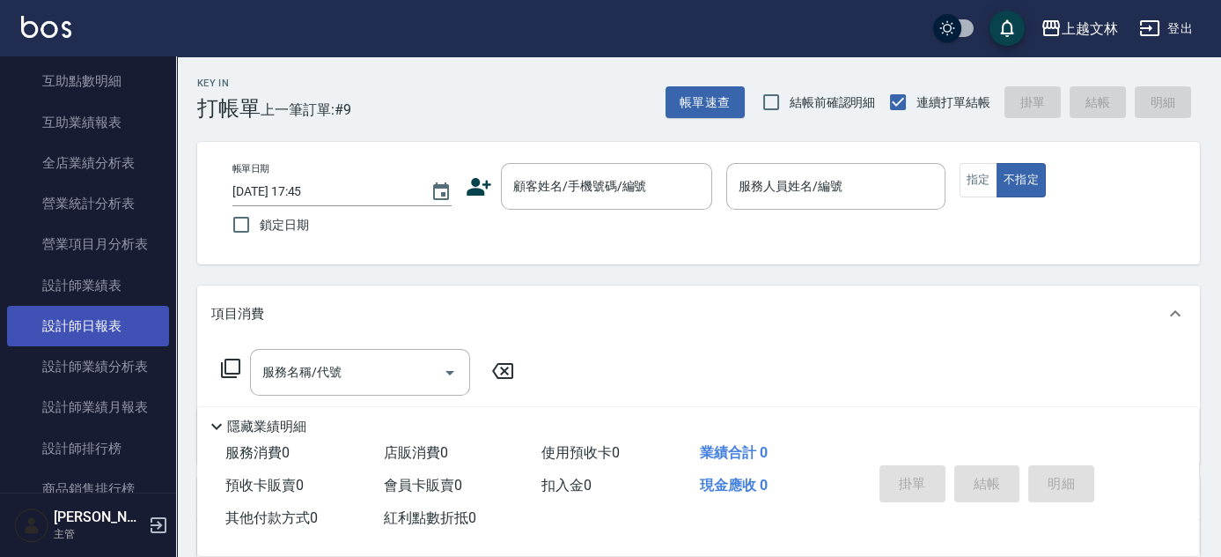
click at [118, 321] on link "設計師日報表" at bounding box center [88, 326] width 162 height 41
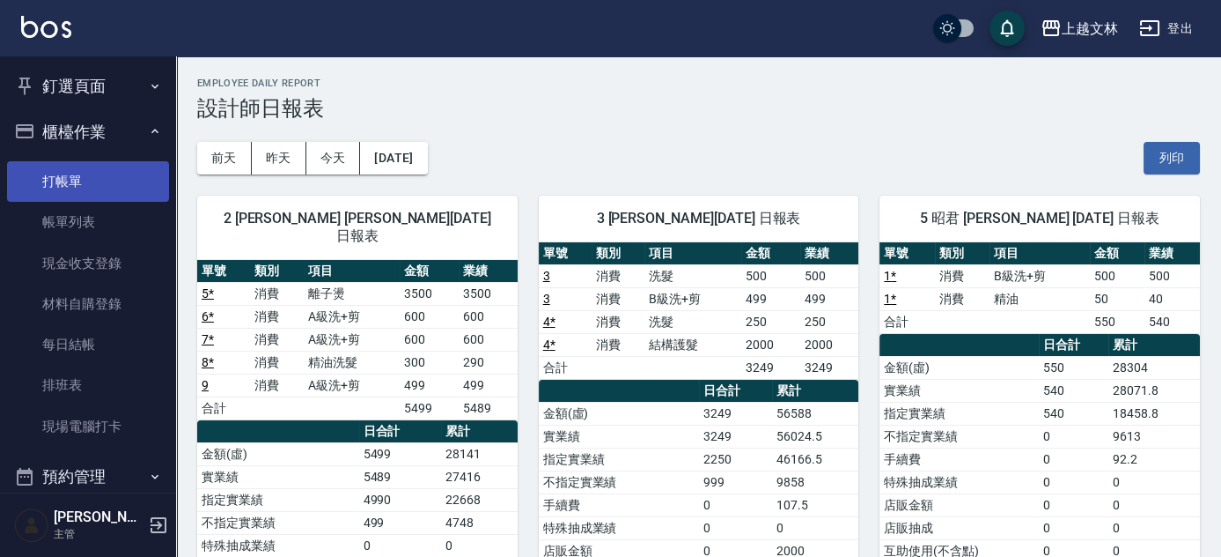
click at [106, 188] on link "打帳單" at bounding box center [88, 181] width 162 height 41
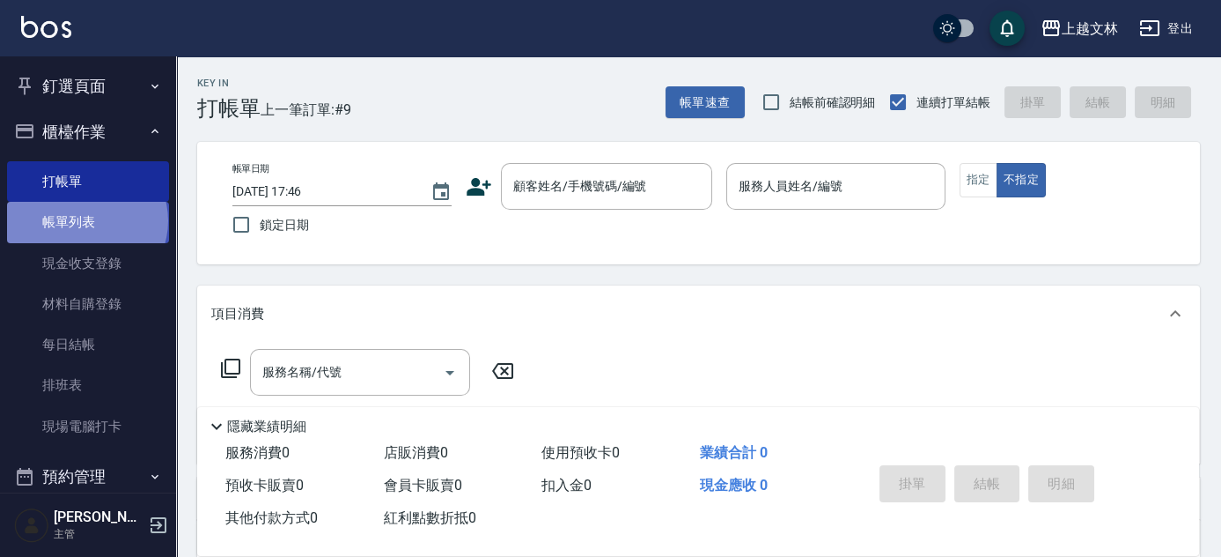
click at [85, 220] on link "帳單列表" at bounding box center [88, 222] width 162 height 41
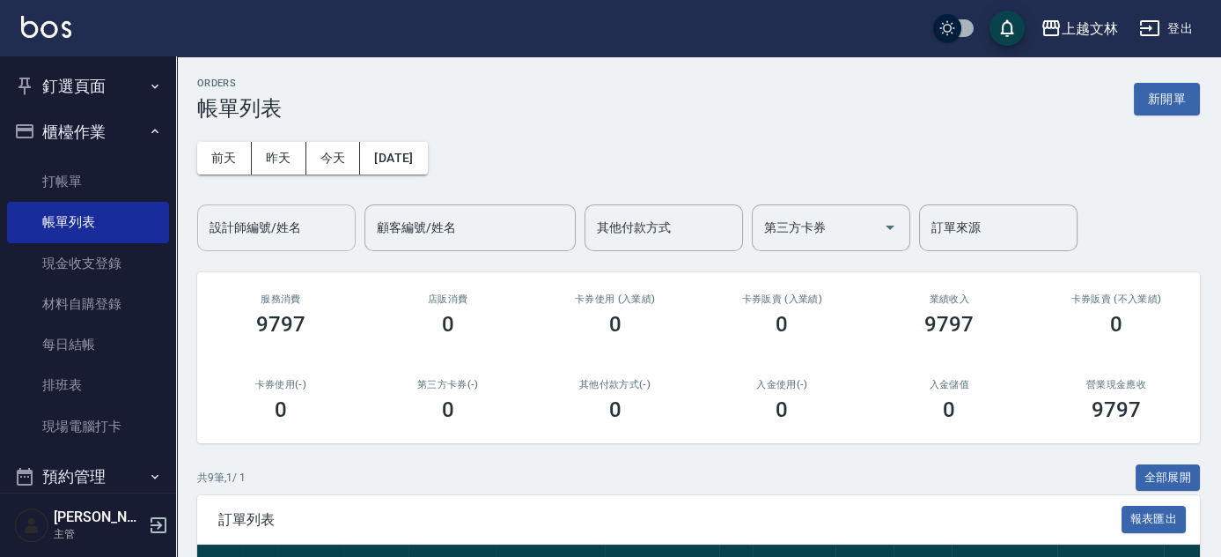
click at [281, 156] on button "昨天" at bounding box center [279, 158] width 55 height 33
click at [249, 237] on input "設計師編號/姓名" at bounding box center [276, 227] width 143 height 31
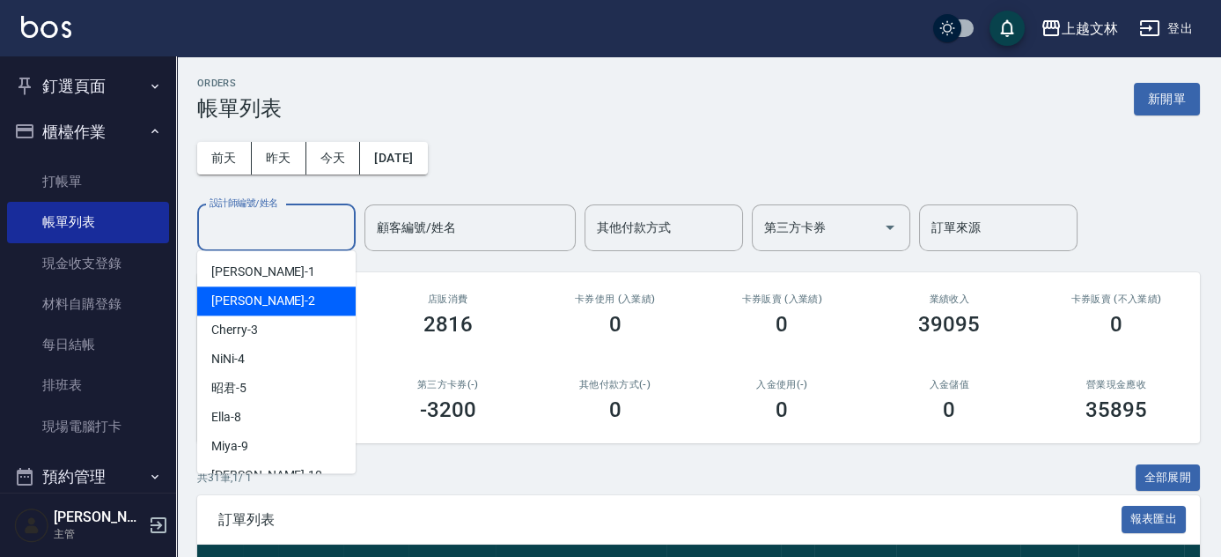
click at [268, 301] on div "[PERSON_NAME] -2" at bounding box center [276, 300] width 159 height 29
type input "[PERSON_NAME]-2"
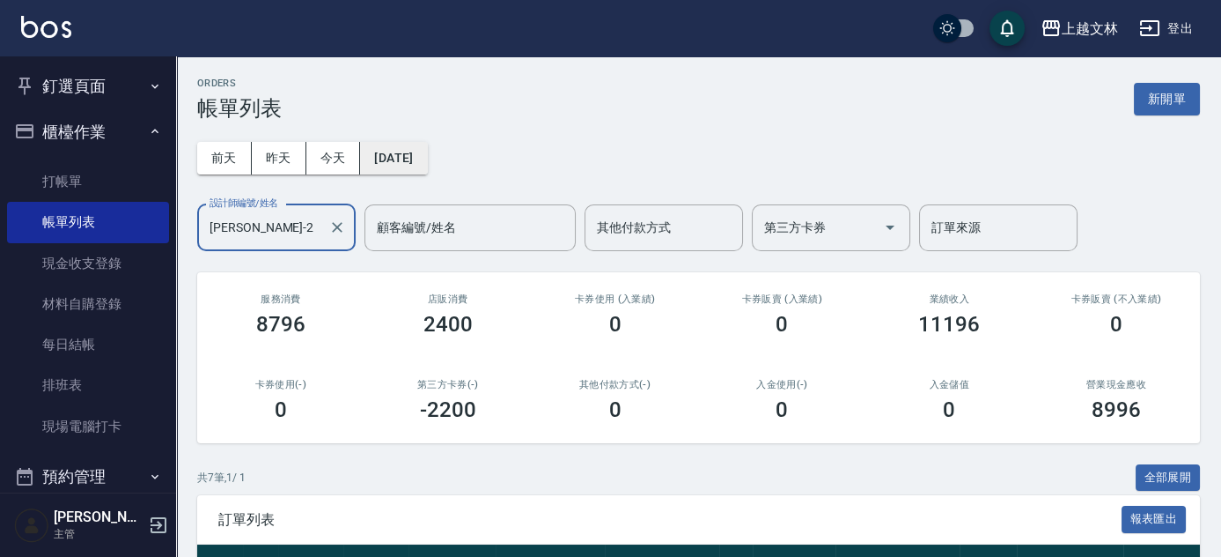
click at [427, 165] on button "[DATE]" at bounding box center [393, 158] width 67 height 33
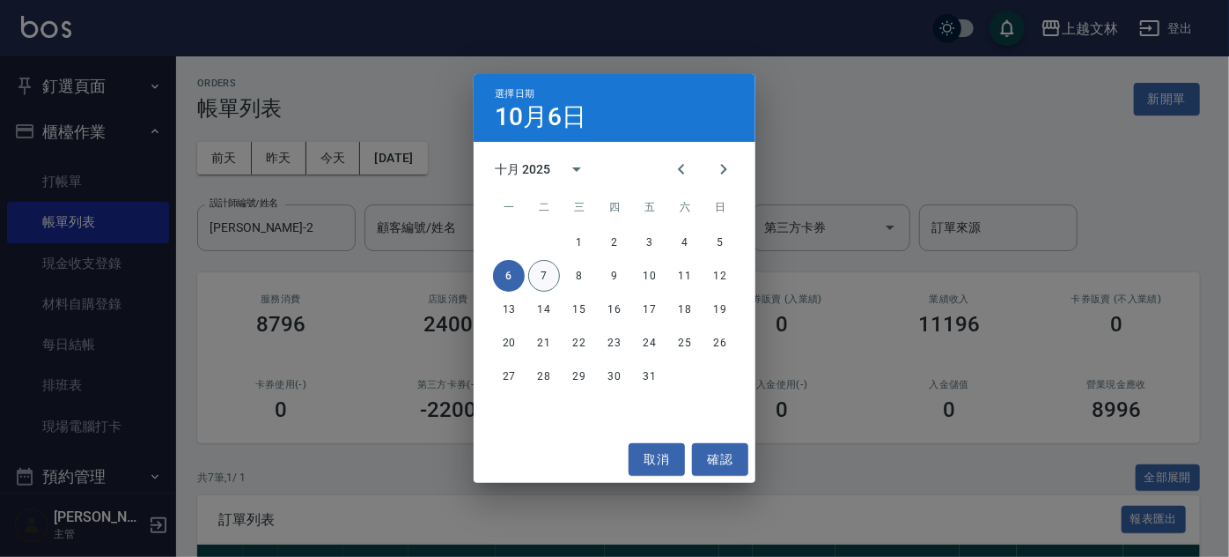
click at [549, 275] on button "7" at bounding box center [544, 276] width 32 height 32
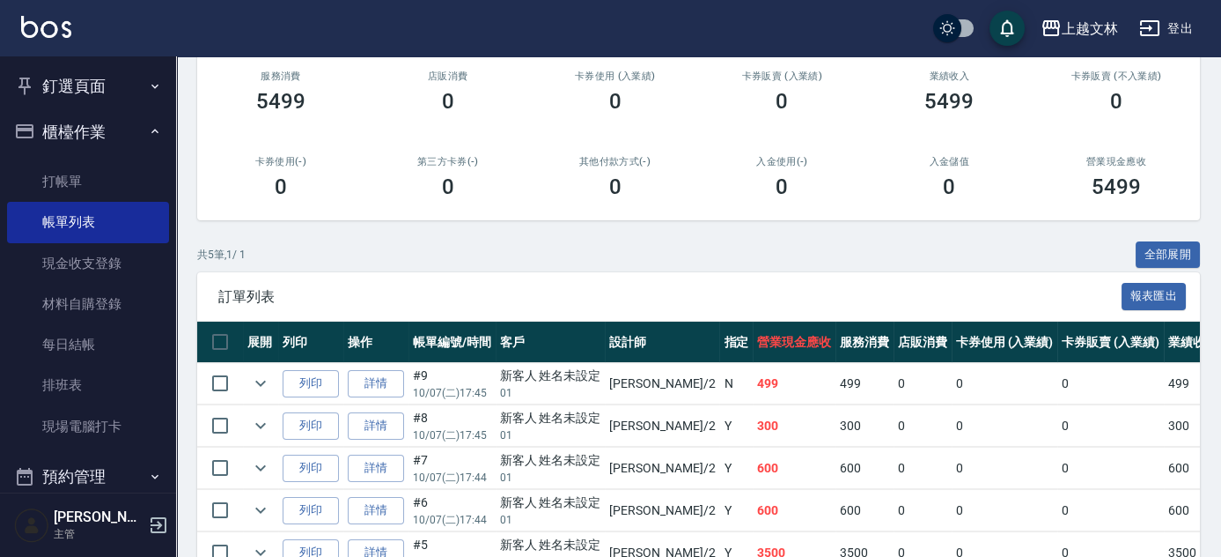
scroll to position [318, 0]
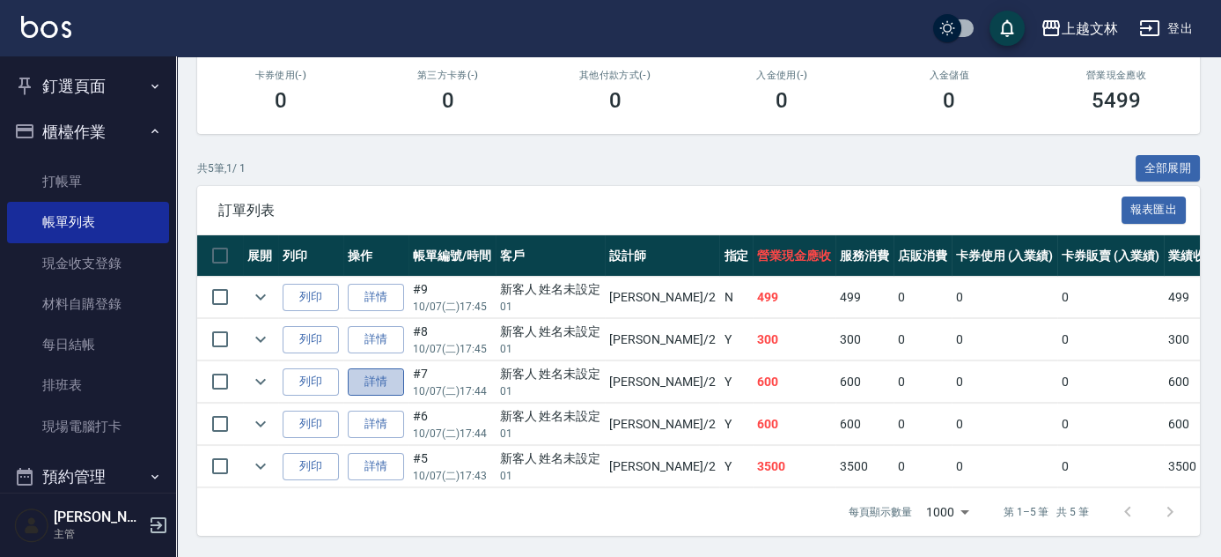
click at [389, 371] on link "詳情" at bounding box center [376, 381] width 56 height 27
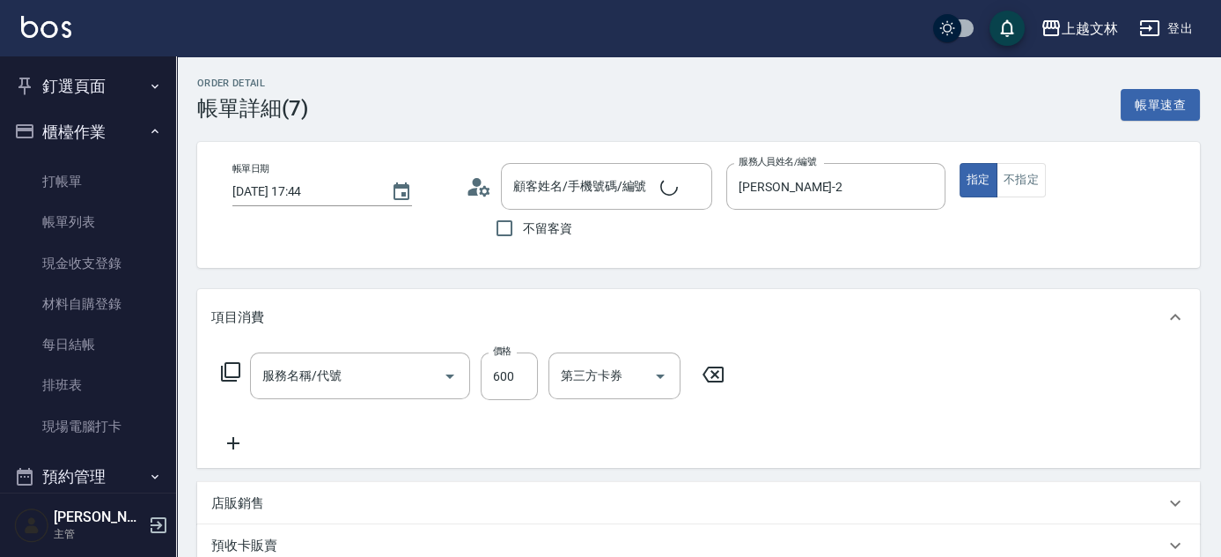
type input "[DATE] 17:44"
type input "[PERSON_NAME]-2"
type input "A級洗+剪(204)"
type input "新客人 姓名未設定/01/null"
click at [692, 180] on icon "Clear" at bounding box center [694, 187] width 18 height 18
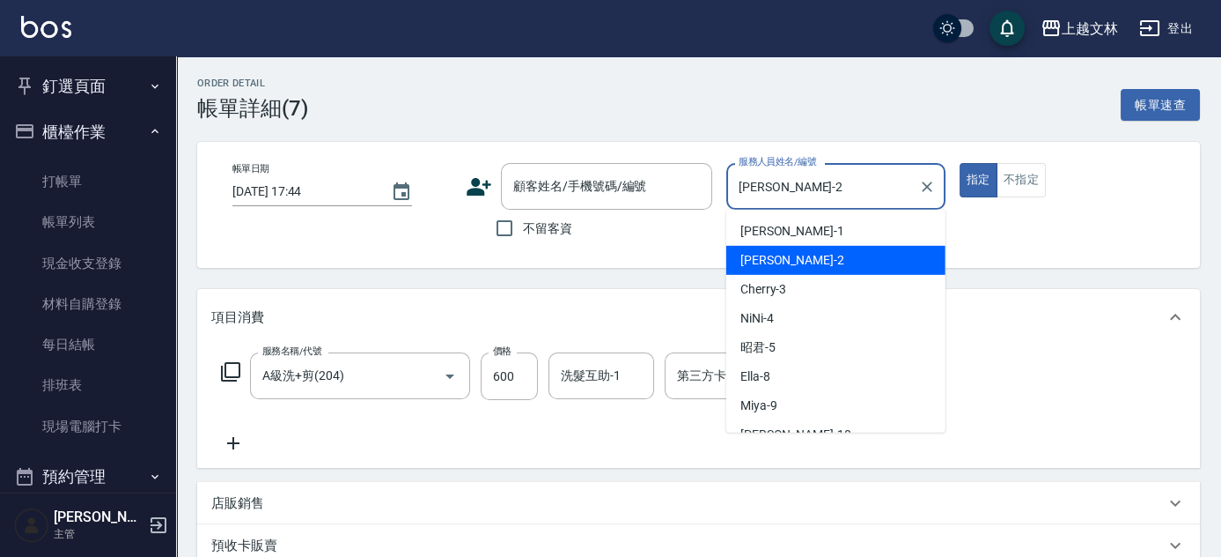
click at [899, 201] on input "[PERSON_NAME]-2" at bounding box center [822, 186] width 177 height 31
click at [927, 200] on div at bounding box center [926, 186] width 23 height 47
click at [921, 189] on icon "Clear" at bounding box center [927, 187] width 18 height 18
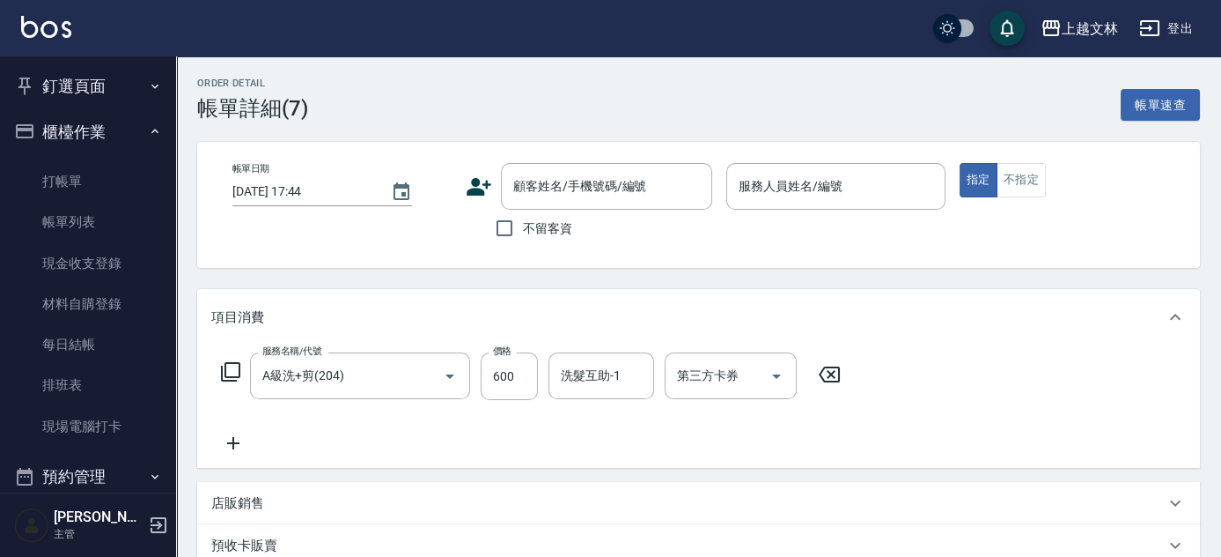
click at [1161, 290] on div "項目消費" at bounding box center [698, 317] width 1003 height 56
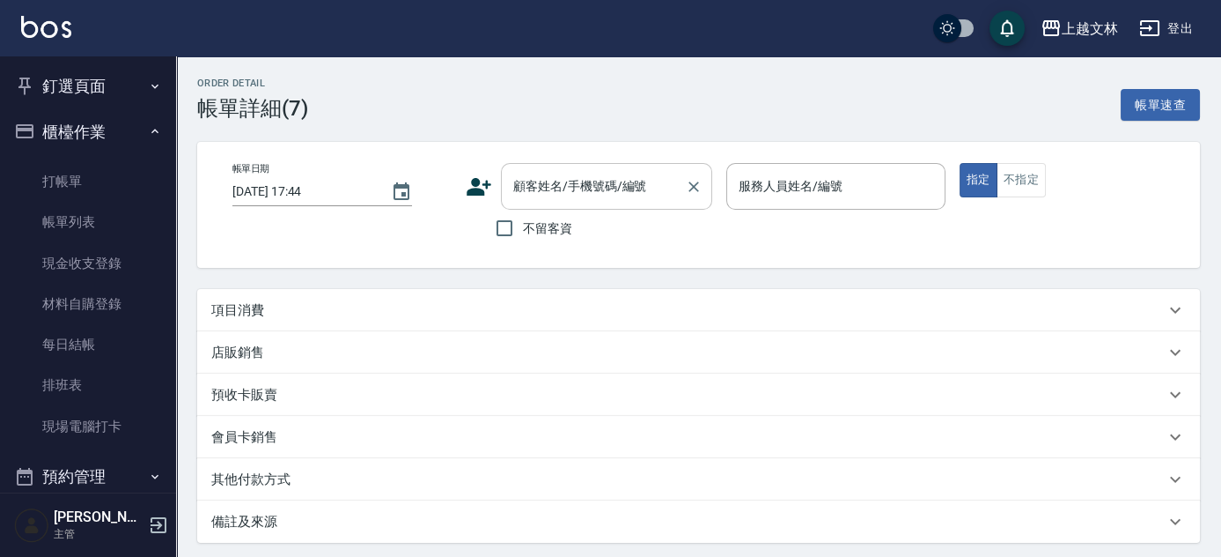
click at [624, 187] on div "顧客姓名/手機號碼/編號 顧客姓名/手機號碼/編號" at bounding box center [606, 186] width 211 height 47
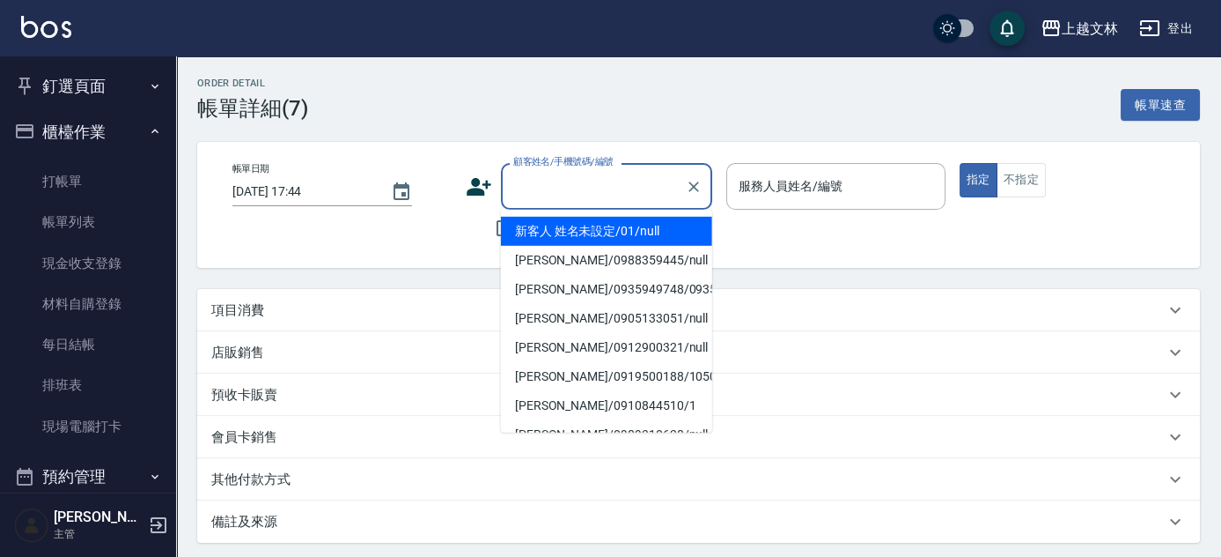
click at [641, 229] on li "新客人 姓名未設定/01/null" at bounding box center [606, 231] width 211 height 29
type input "新客人 姓名未設定/01/null"
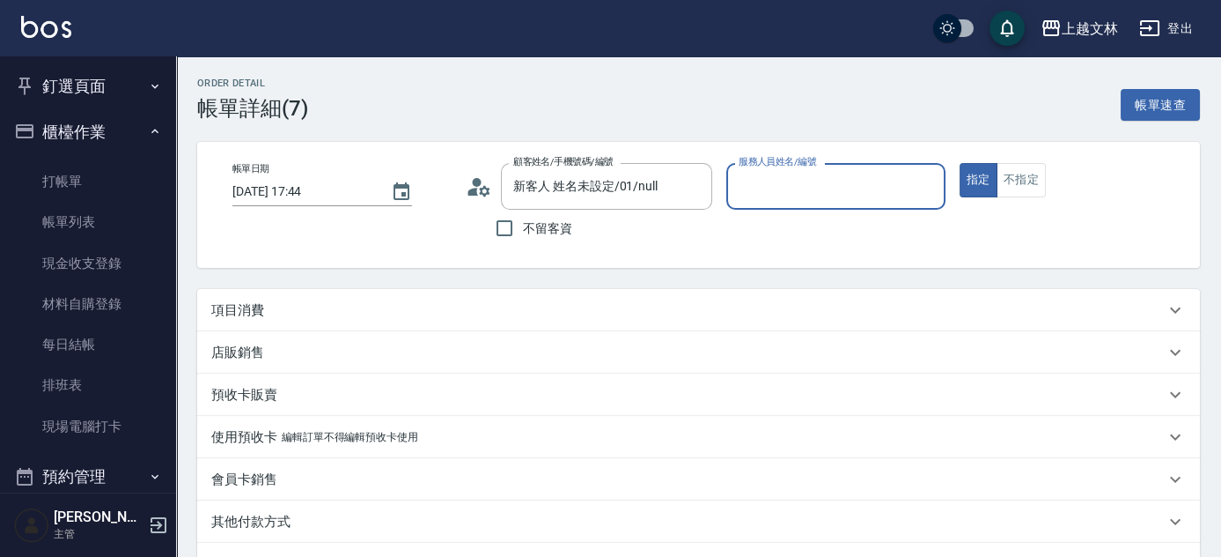
click at [829, 184] on input "服務人員姓名/編號" at bounding box center [835, 186] width 203 height 31
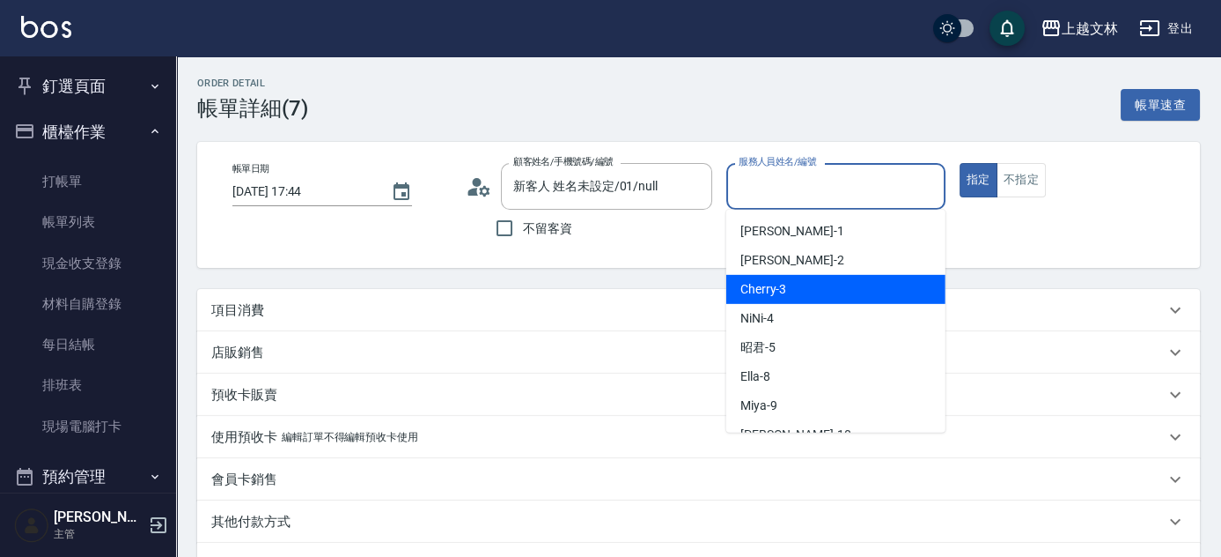
click at [843, 284] on div "Cherry -3" at bounding box center [835, 289] width 219 height 29
type input "Cherry-3"
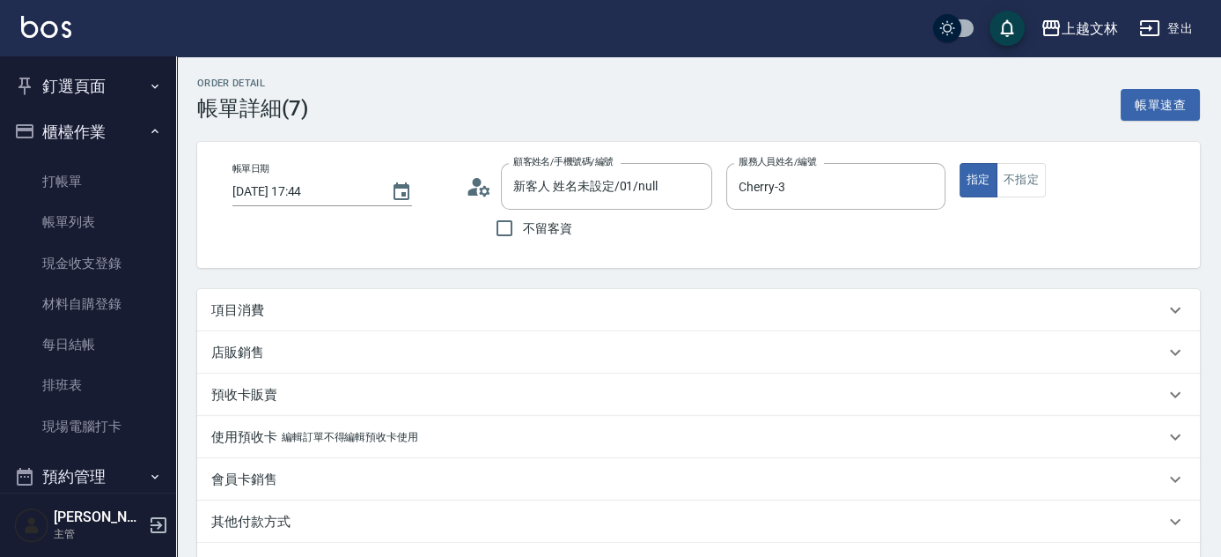
click at [244, 311] on p "項目消費" at bounding box center [237, 310] width 53 height 18
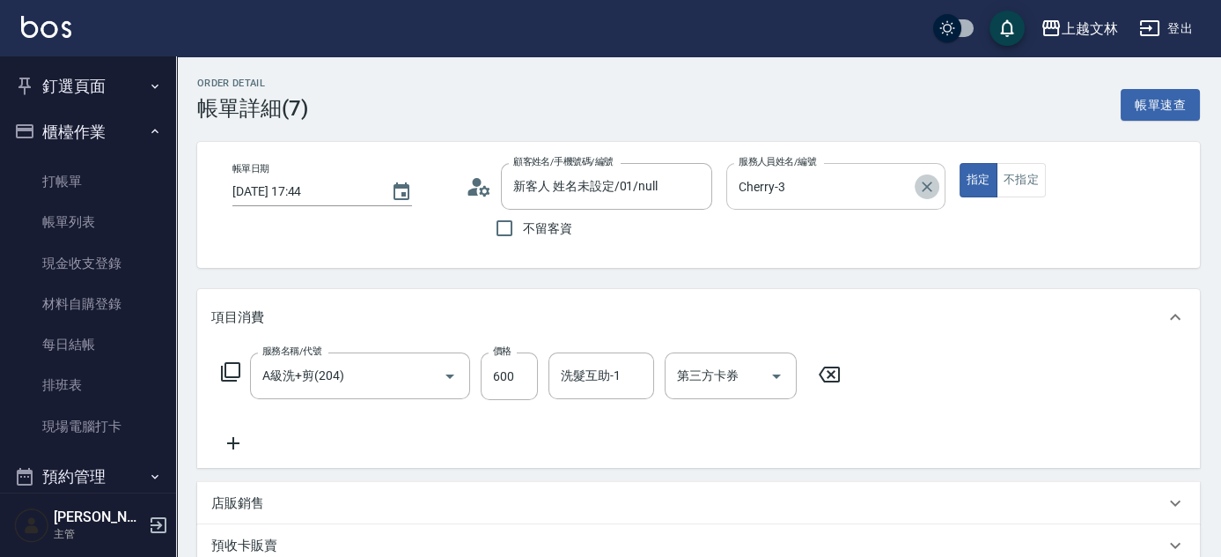
click at [930, 182] on icon "Clear" at bounding box center [927, 187] width 18 height 18
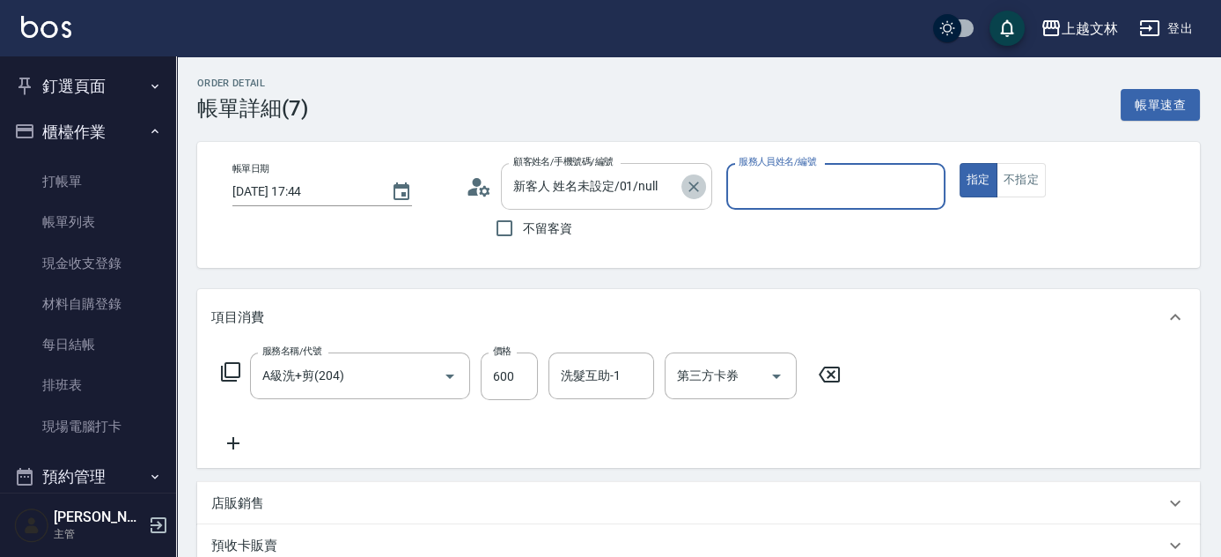
click at [697, 187] on icon "Clear" at bounding box center [694, 187] width 18 height 18
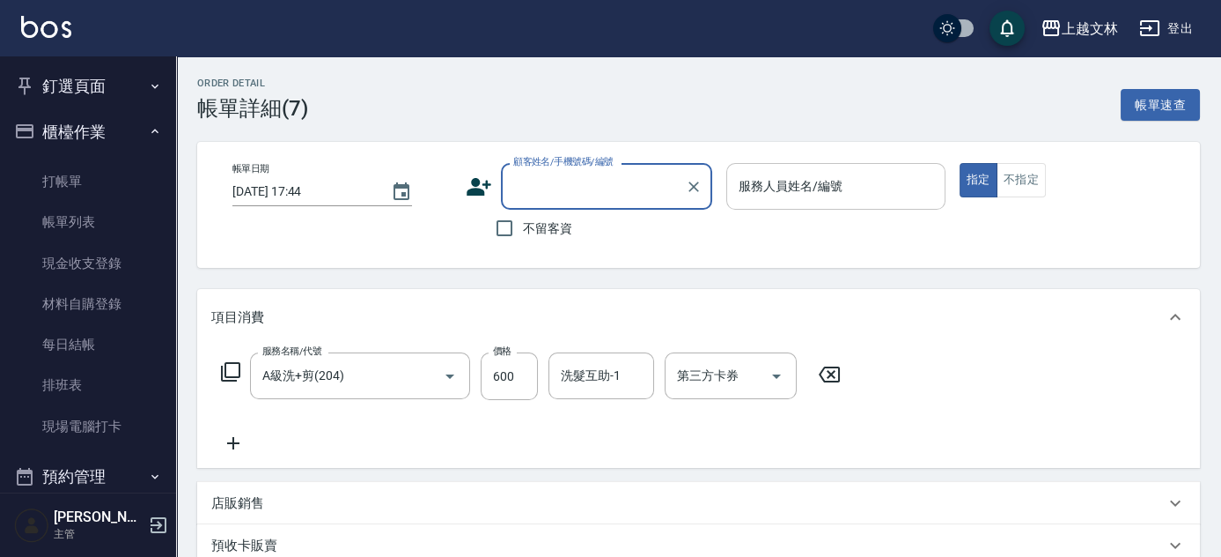
click at [1046, 415] on div "服務名稱/代號 A級洗+剪(204) 服務名稱/代號 價格 600 價格 洗髮互助-1 洗髮互助-1 第三方卡券 第三方卡券" at bounding box center [698, 406] width 1003 height 122
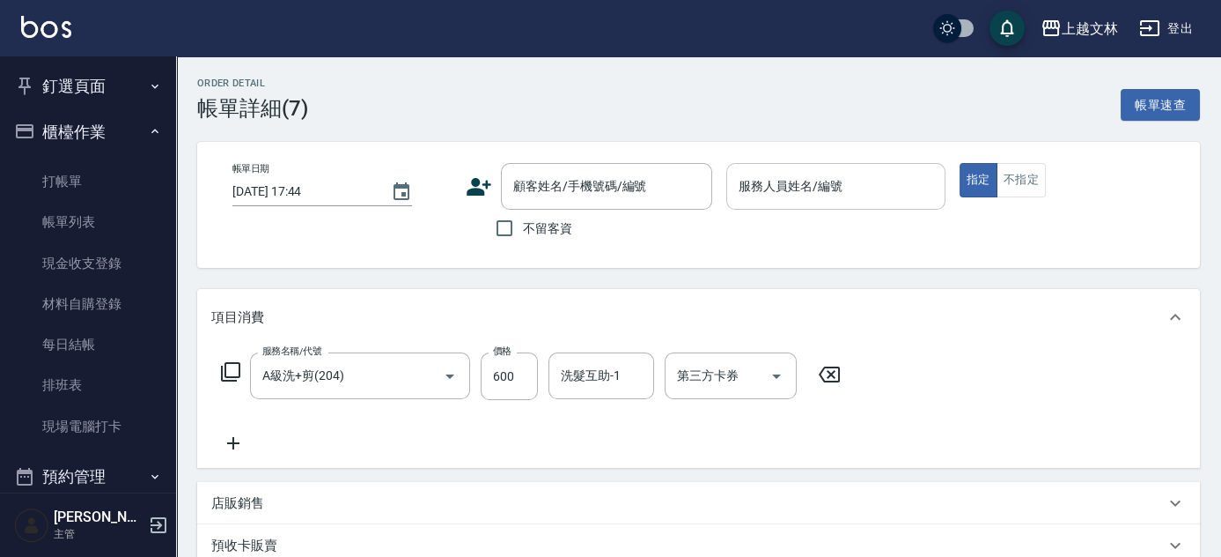
click at [831, 379] on icon at bounding box center [829, 374] width 44 height 21
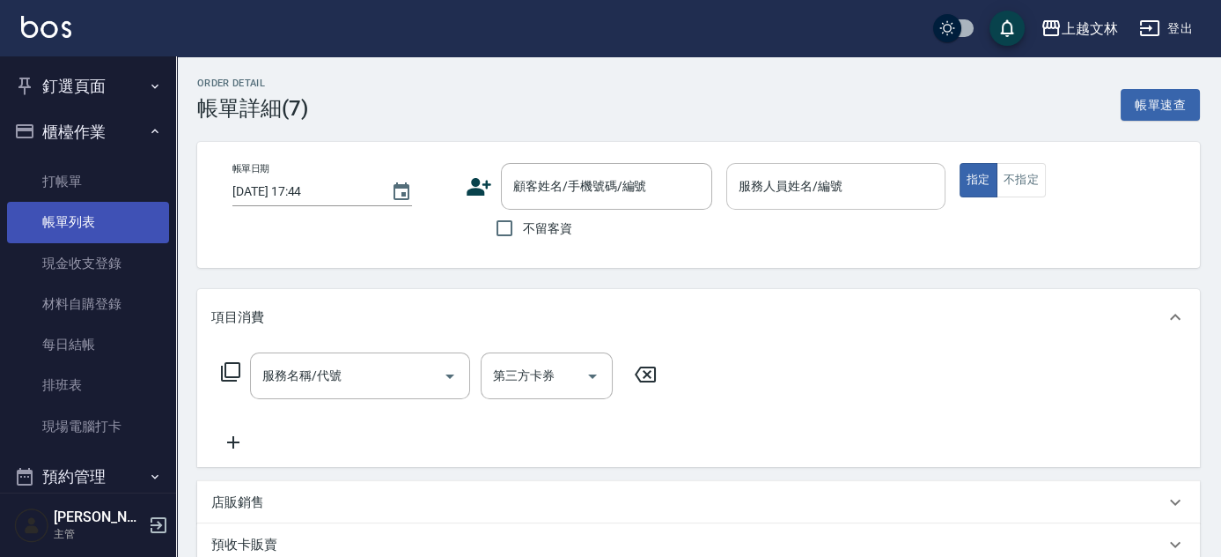
click at [93, 214] on link "帳單列表" at bounding box center [88, 222] width 162 height 41
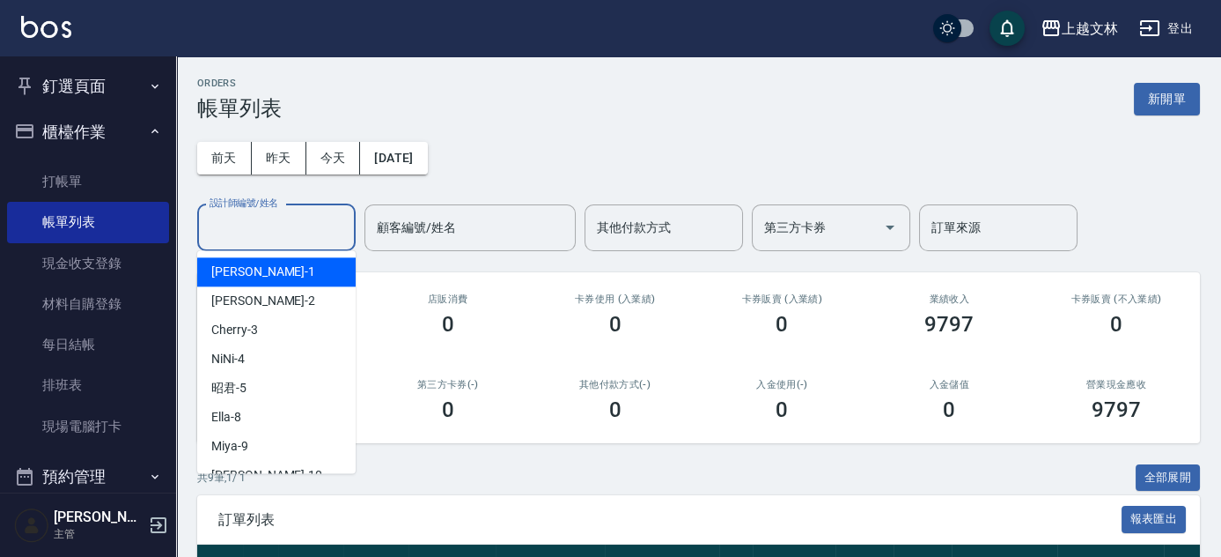
click at [279, 228] on input "設計師編號/姓名" at bounding box center [276, 227] width 143 height 31
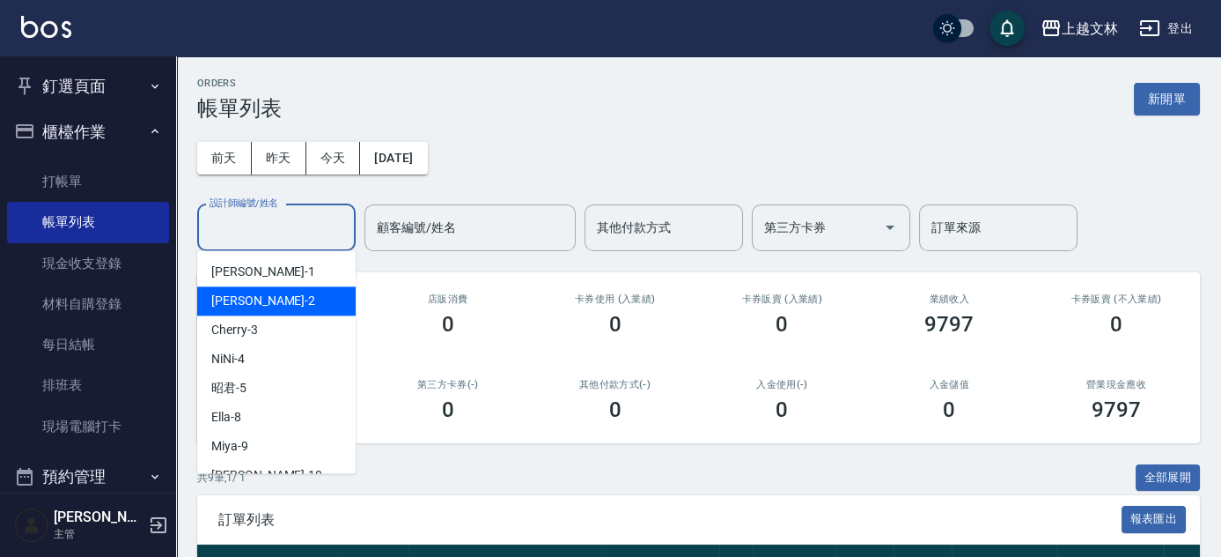
click at [321, 290] on div "[PERSON_NAME] -2" at bounding box center [276, 300] width 159 height 29
type input "[PERSON_NAME]-2"
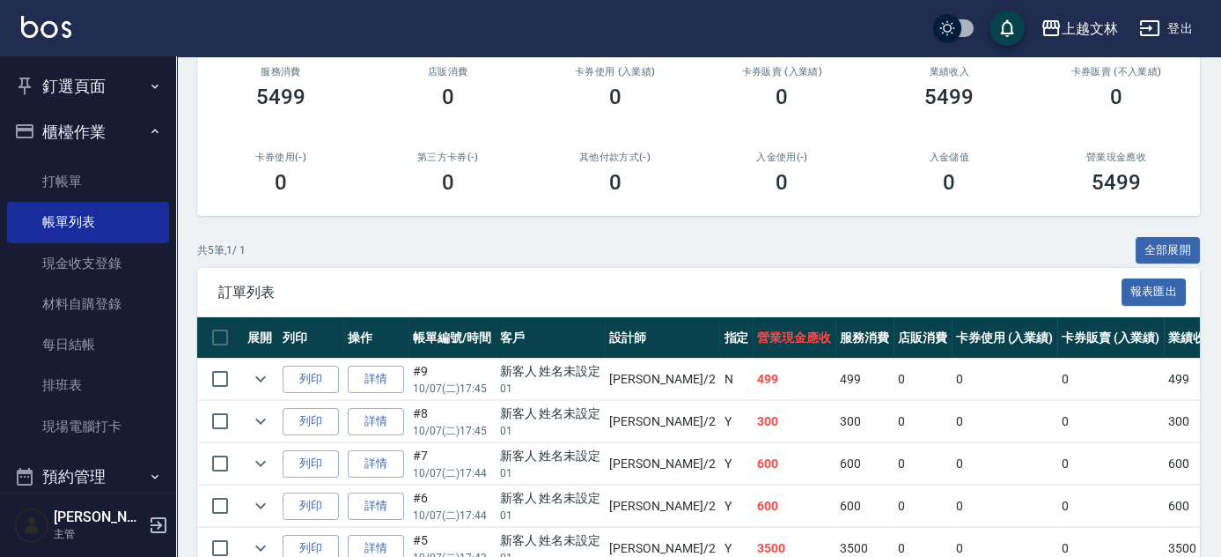
scroll to position [318, 0]
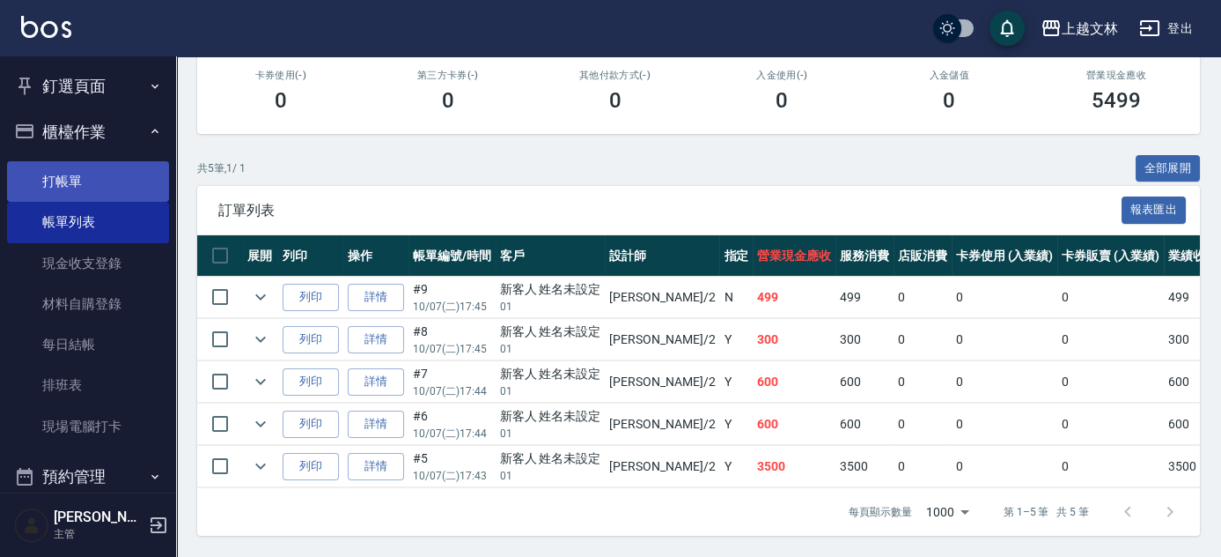
click at [110, 181] on link "打帳單" at bounding box center [88, 181] width 162 height 41
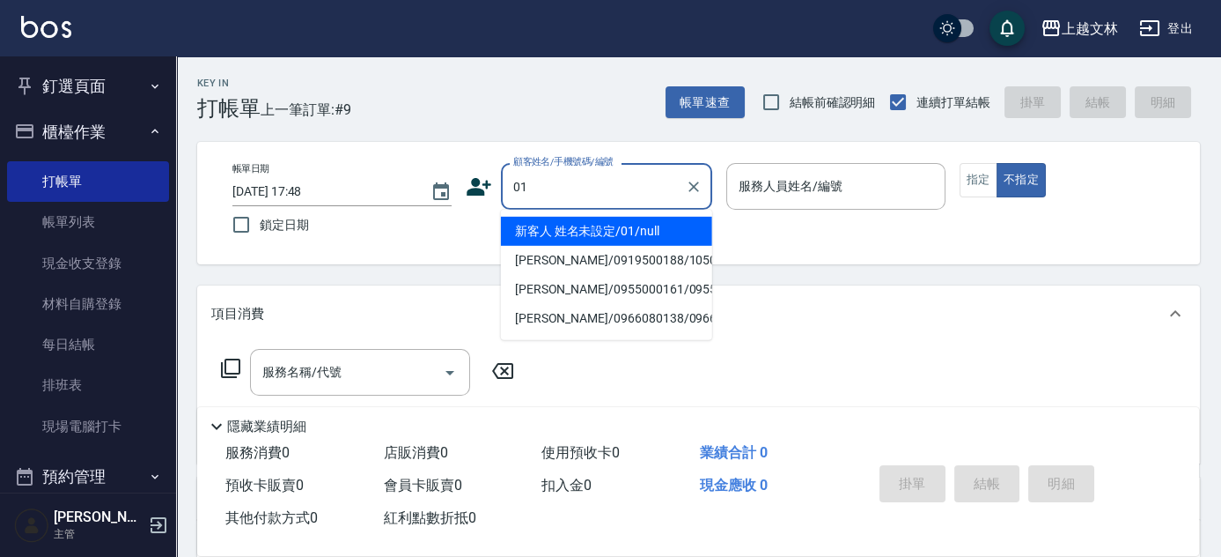
type input "新客人 姓名未設定/01/null"
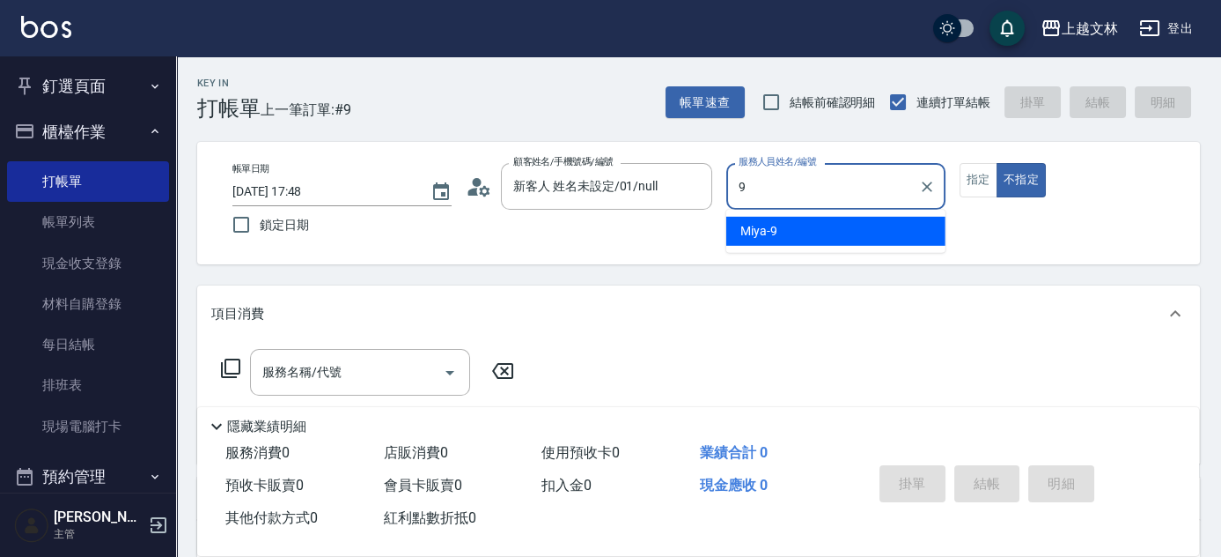
type input "Miya-9"
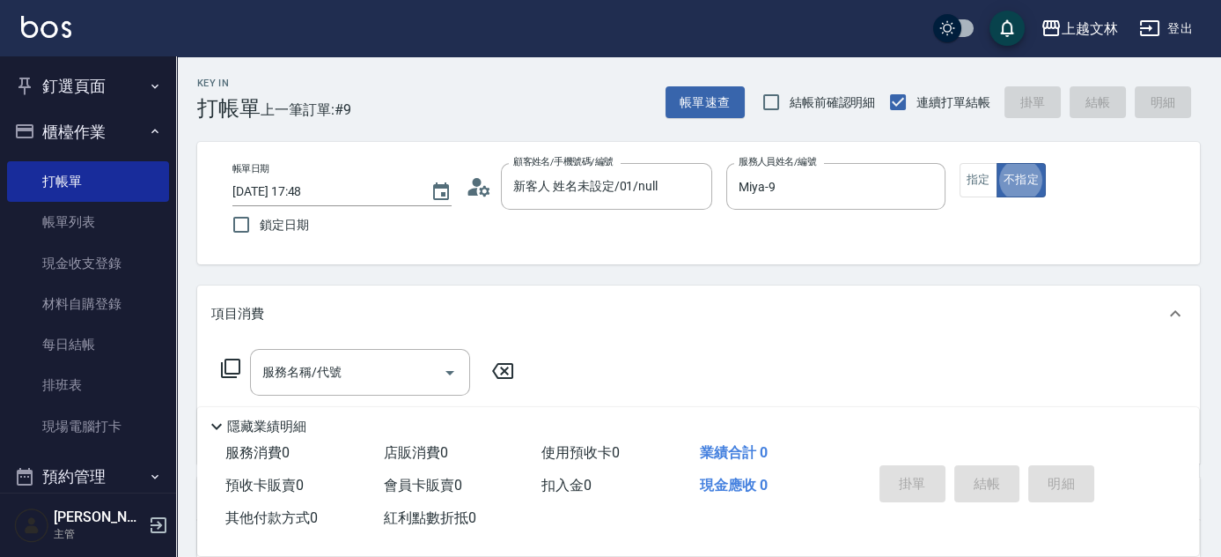
type button "false"
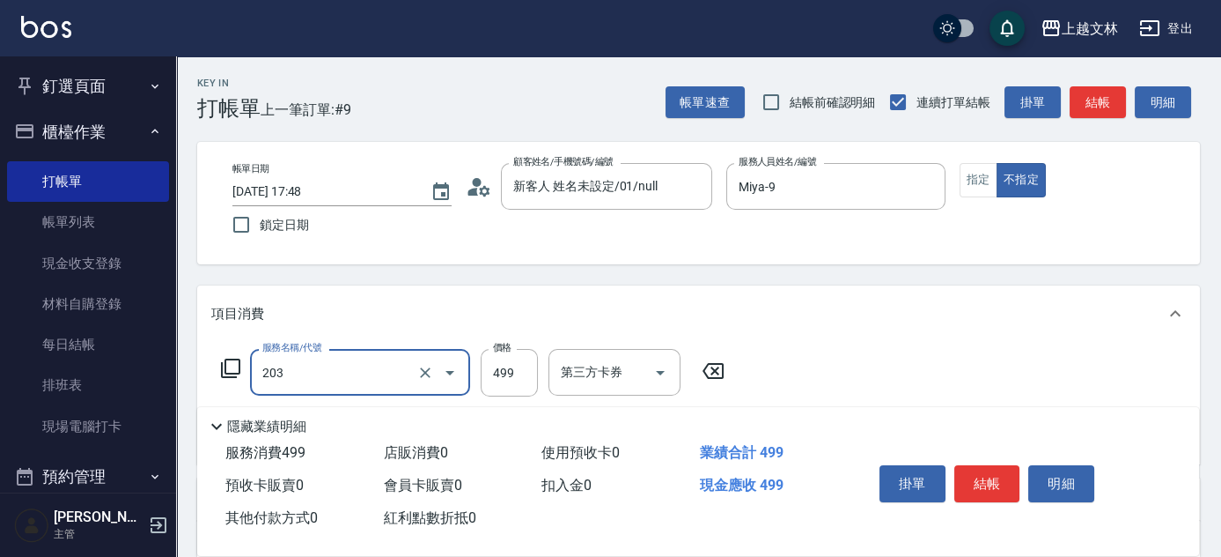
type input "B級洗+剪(203)"
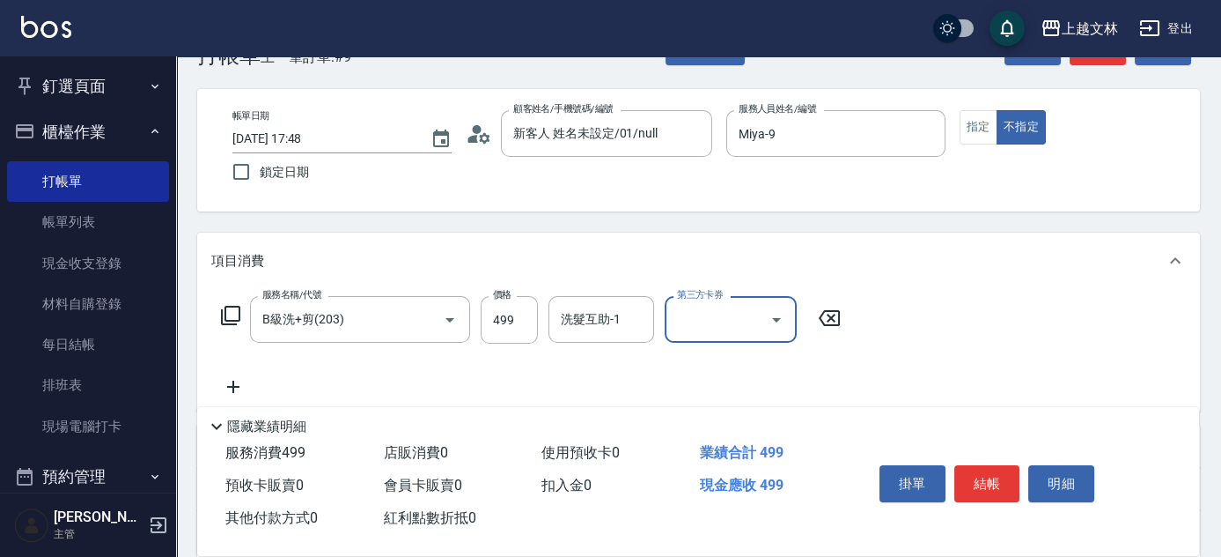
scroll to position [55, 0]
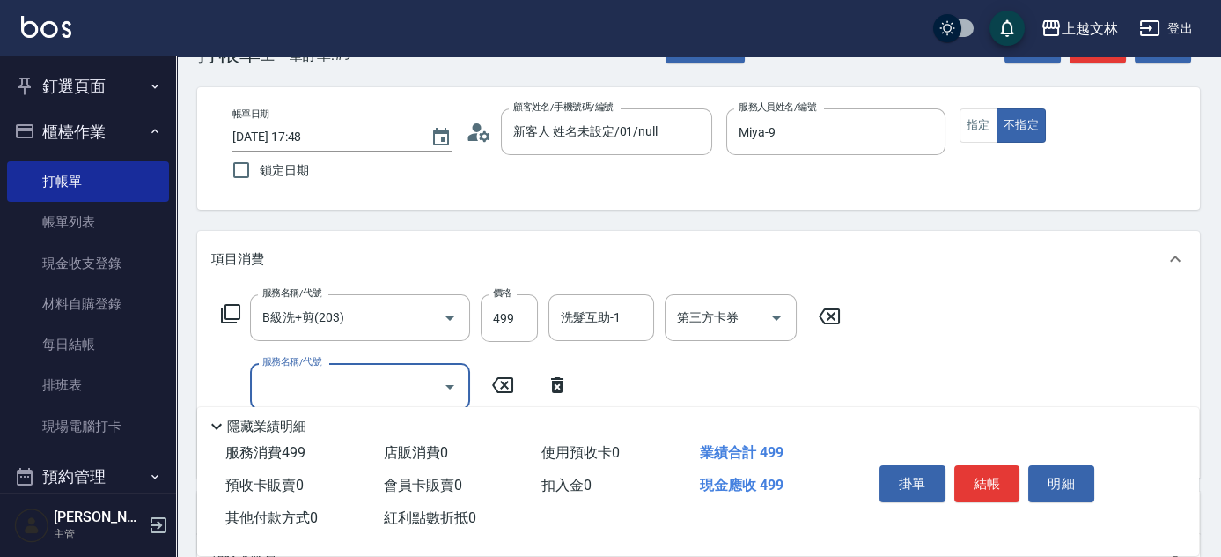
click at [416, 378] on input "服務名稱/代號" at bounding box center [347, 386] width 178 height 31
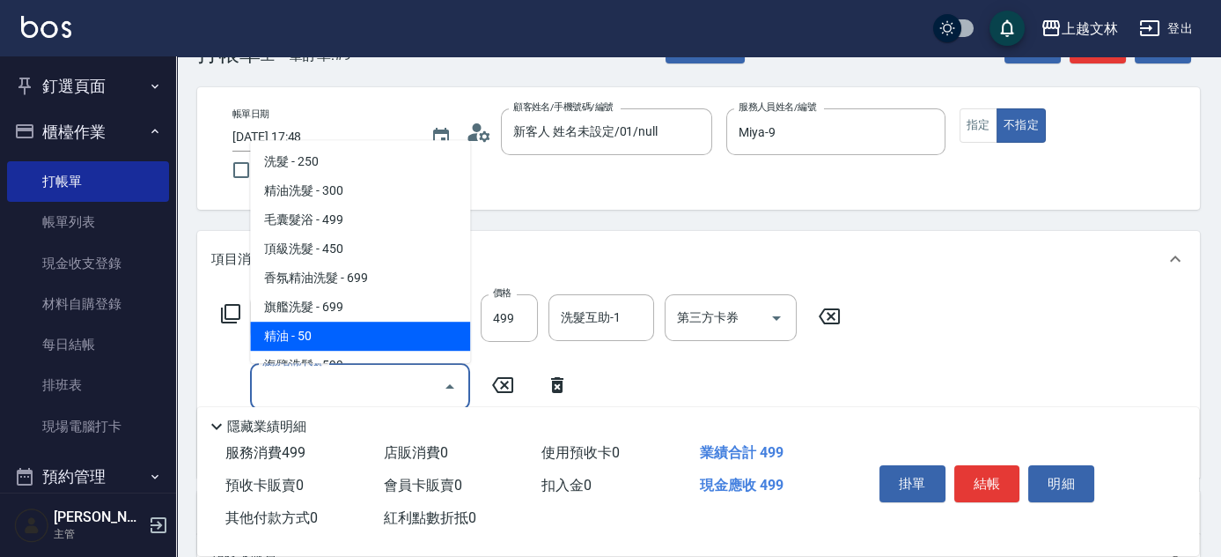
click at [414, 343] on span "精油 - 50" at bounding box center [360, 335] width 220 height 29
type input "精油(107)"
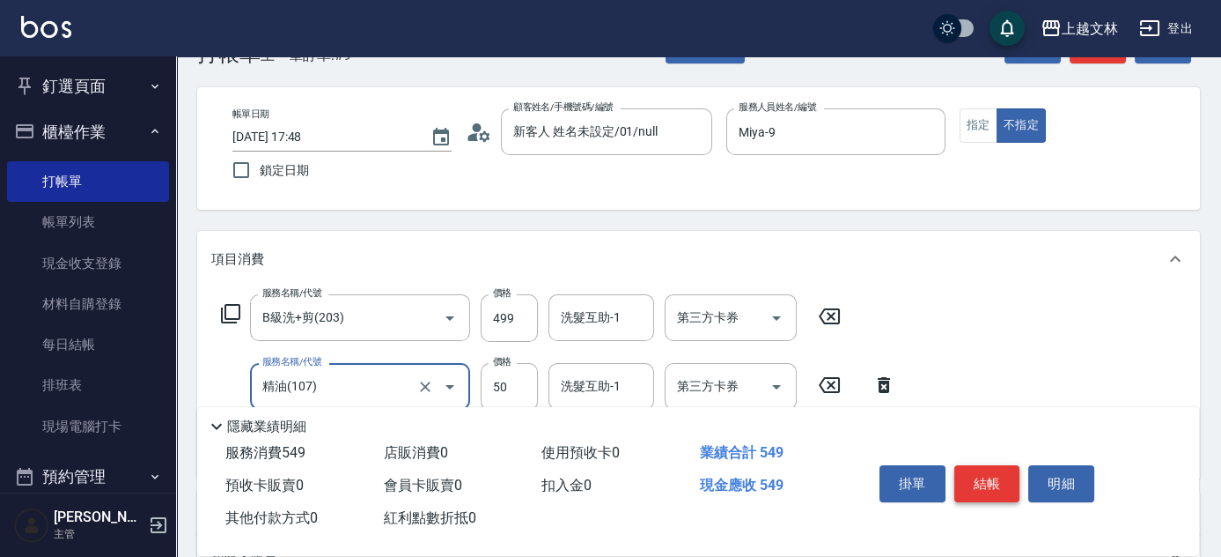
click at [989, 476] on button "結帳" at bounding box center [988, 483] width 66 height 37
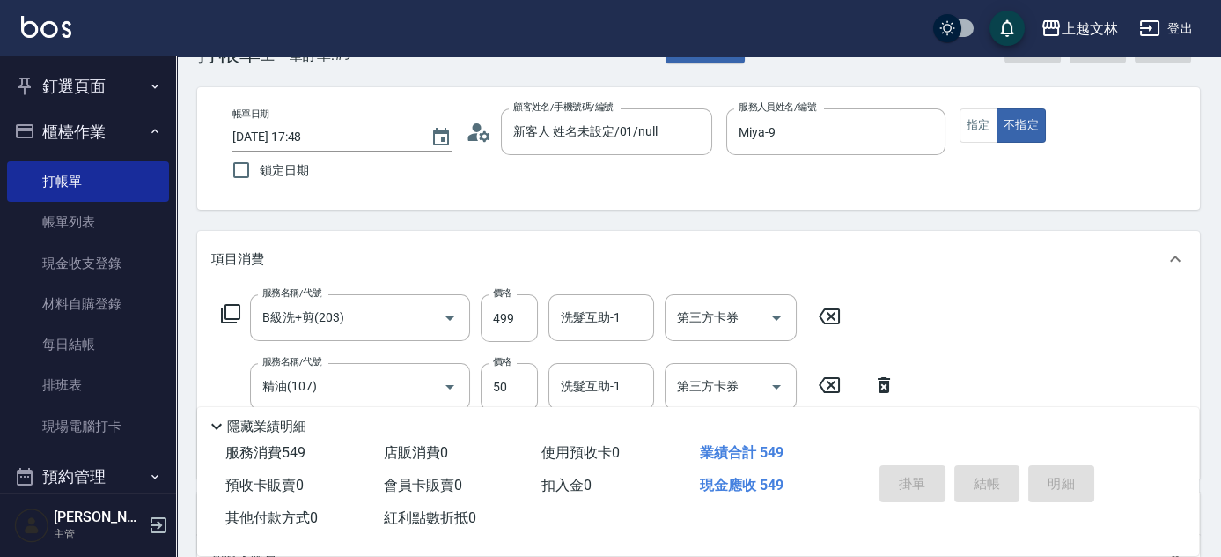
type input "[DATE] 18:02"
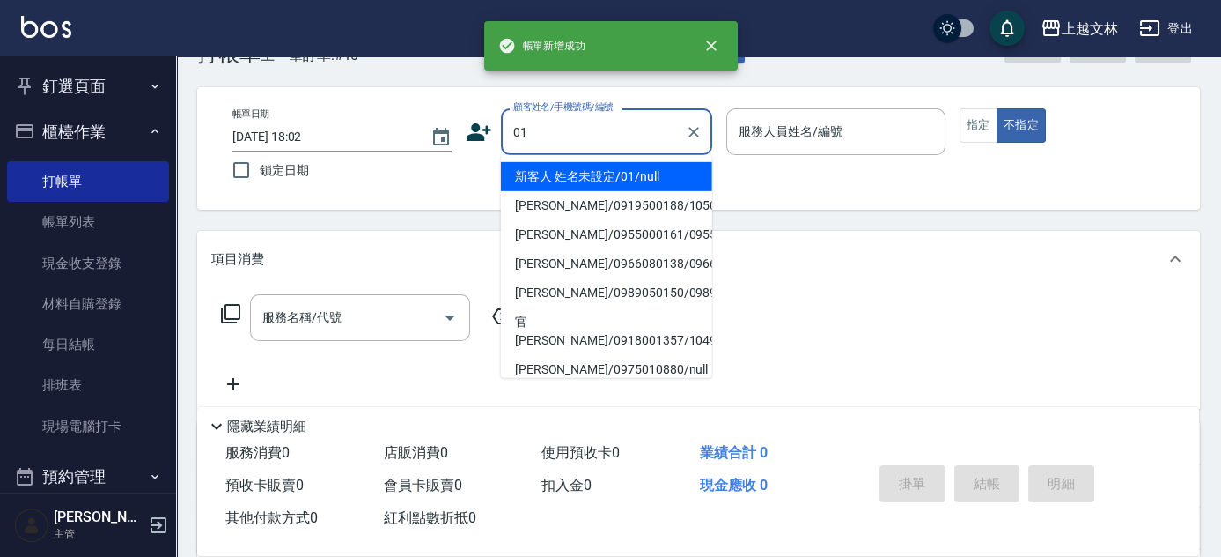
type input "新客人 姓名未設定/01/null"
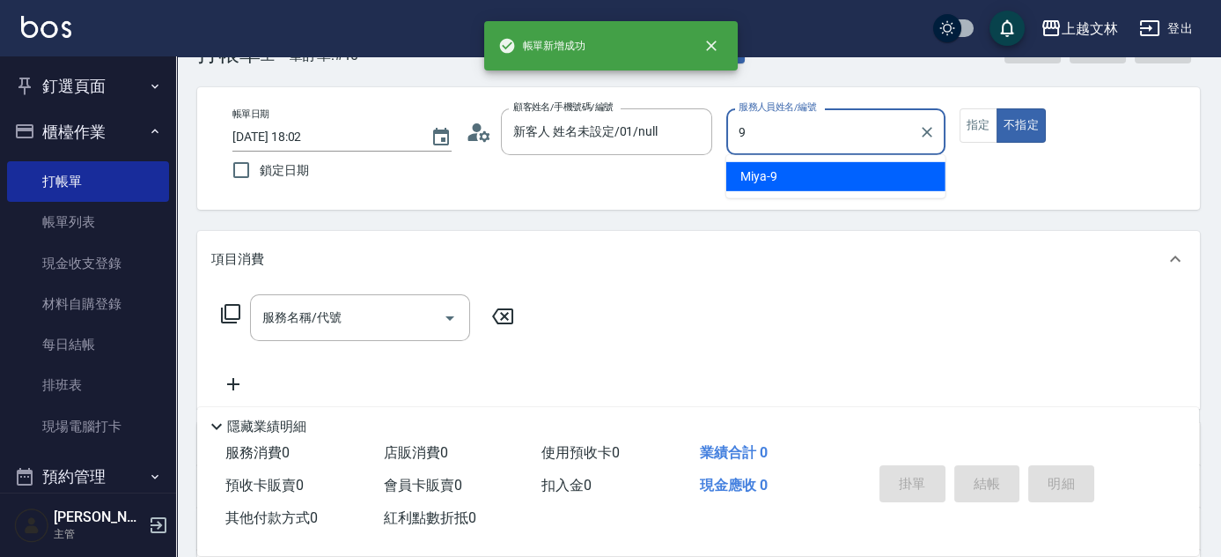
type input "Miya-9"
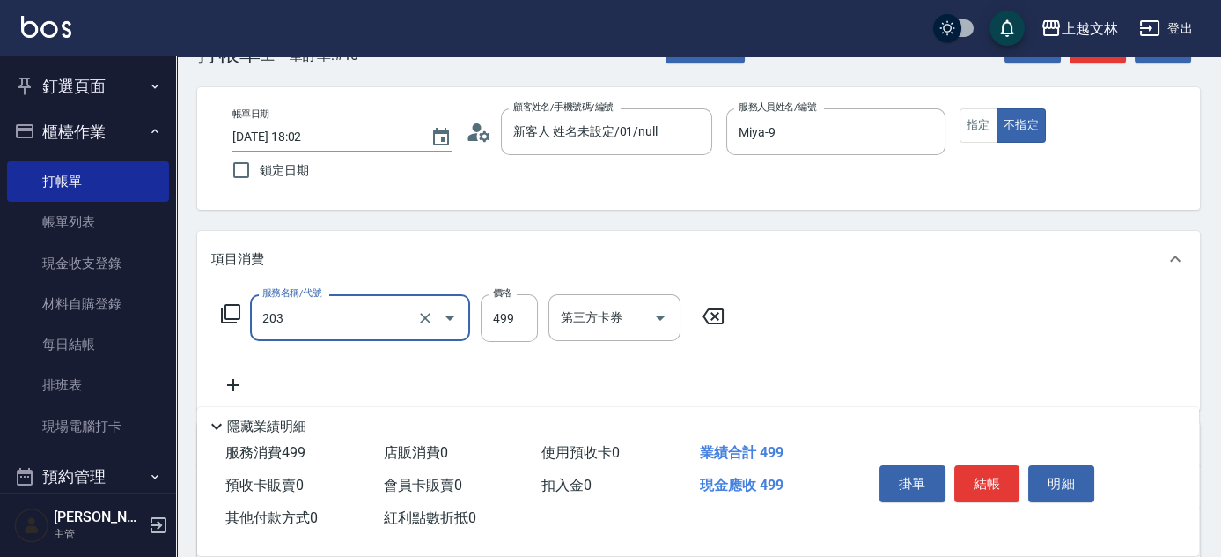
type input "B級洗+剪(203)"
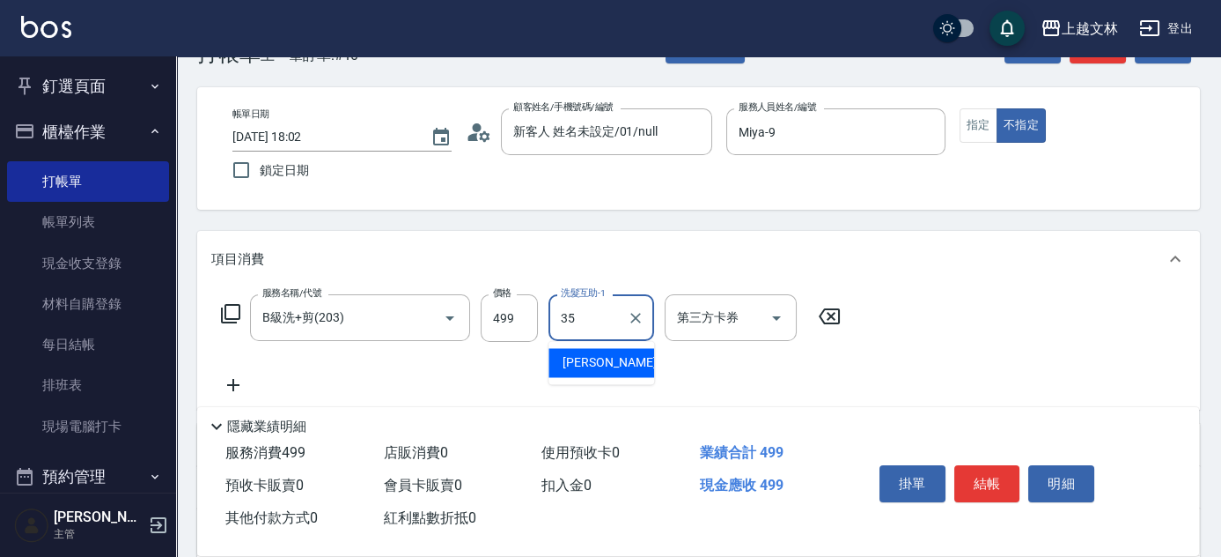
type input "[PERSON_NAME]-35"
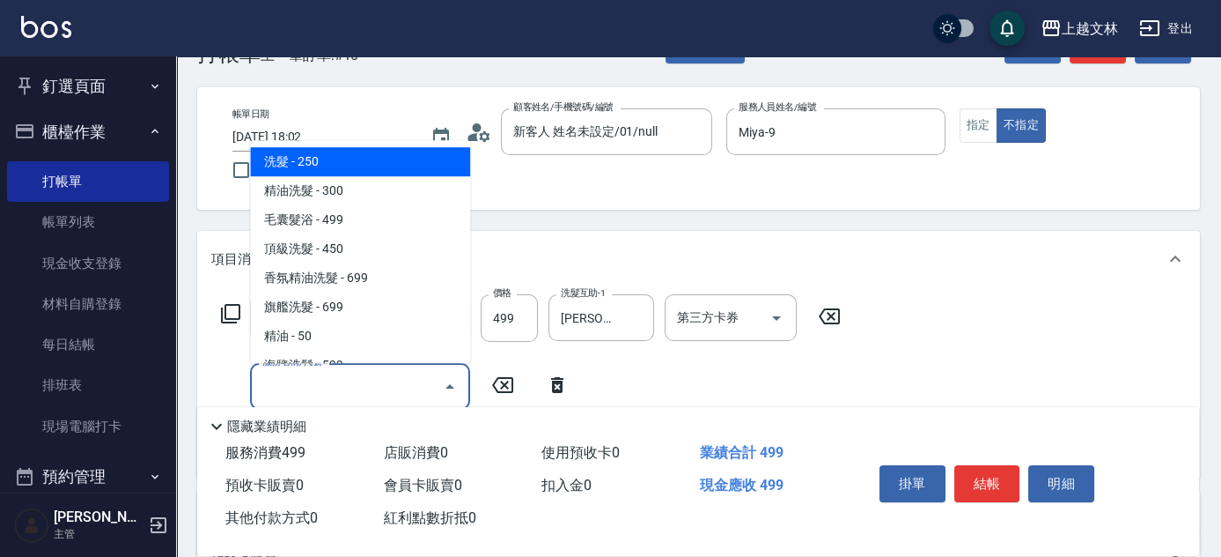
click at [365, 397] on input "服務名稱/代號" at bounding box center [347, 386] width 178 height 31
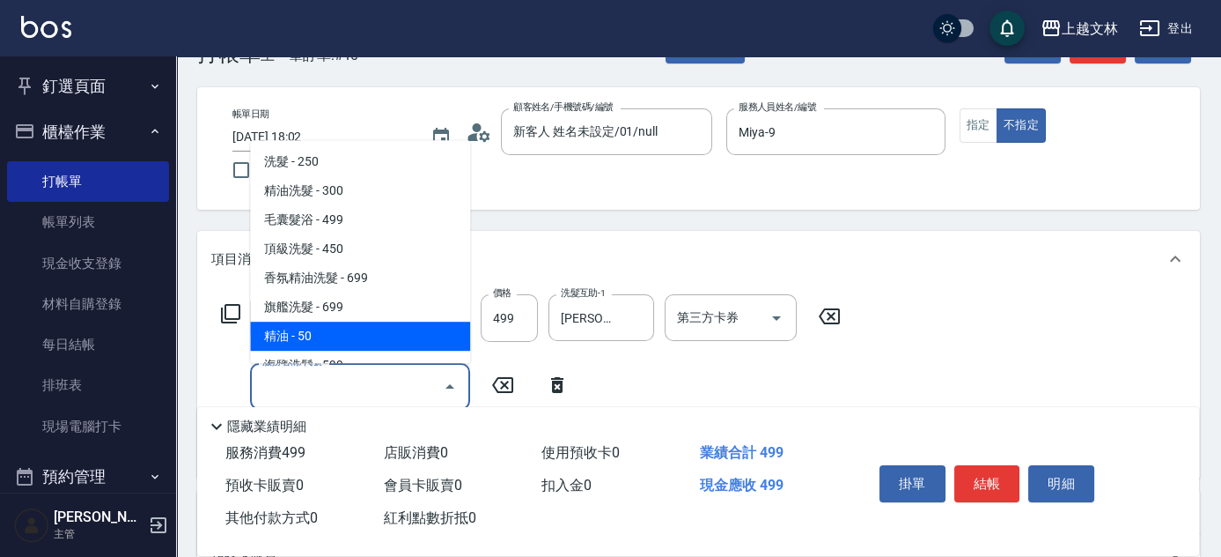
click at [368, 341] on span "精油 - 50" at bounding box center [360, 335] width 220 height 29
type input "精油(107)"
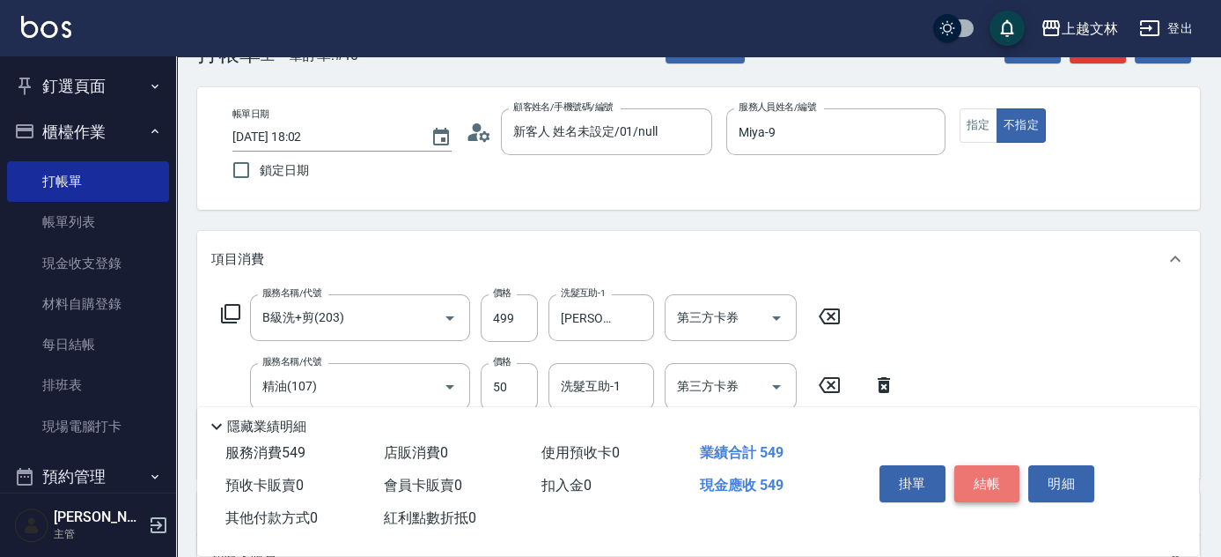
click at [966, 481] on button "結帳" at bounding box center [988, 483] width 66 height 37
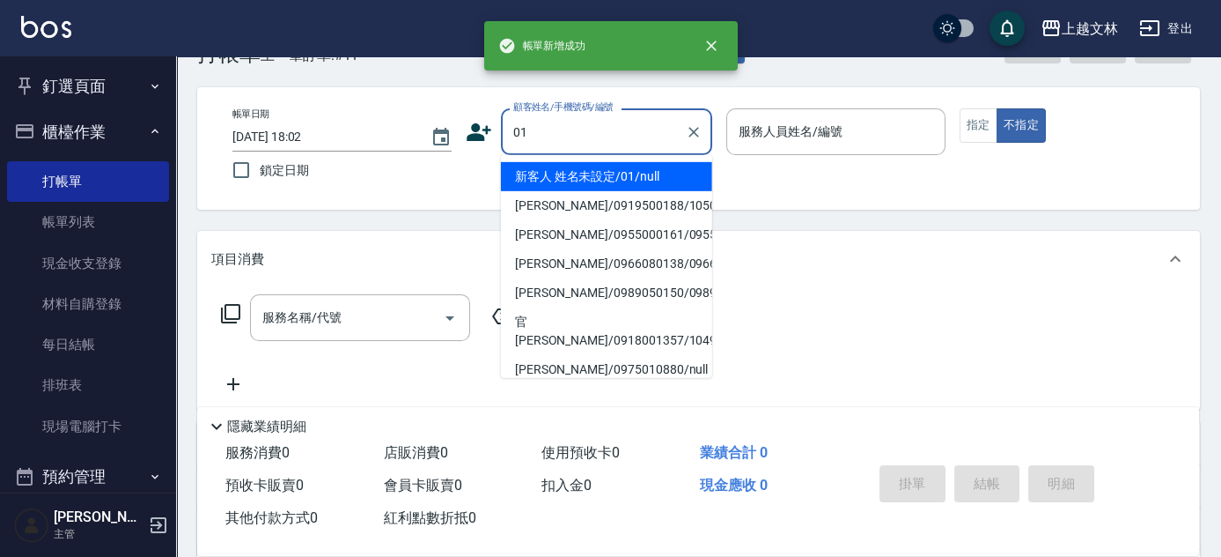
type input "01"
type input "9"
type input "新客人 姓名未設定/01/null"
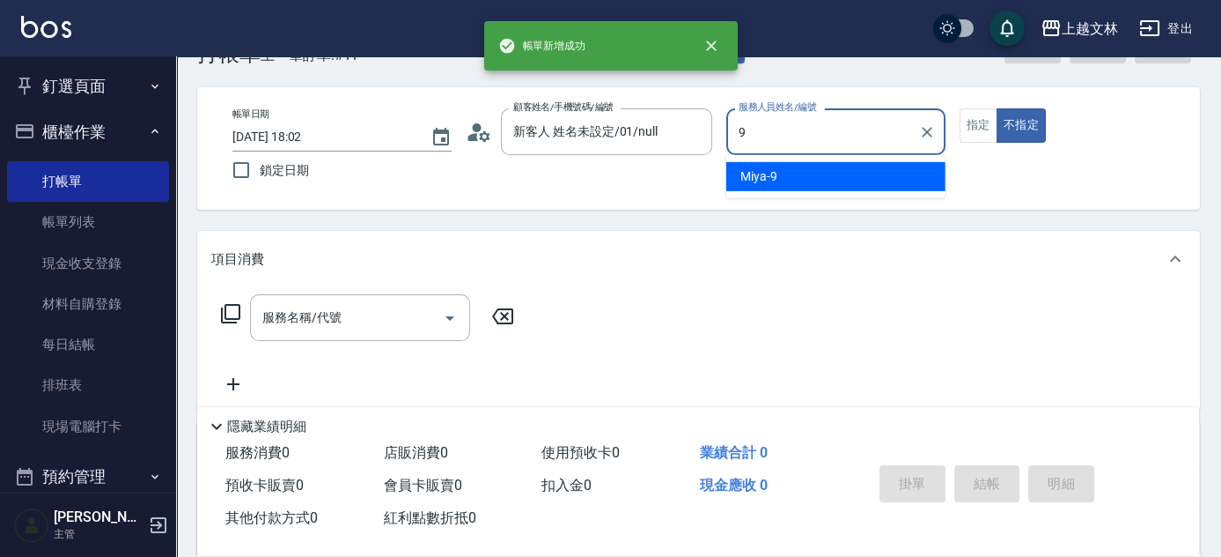
type input "Miya-9"
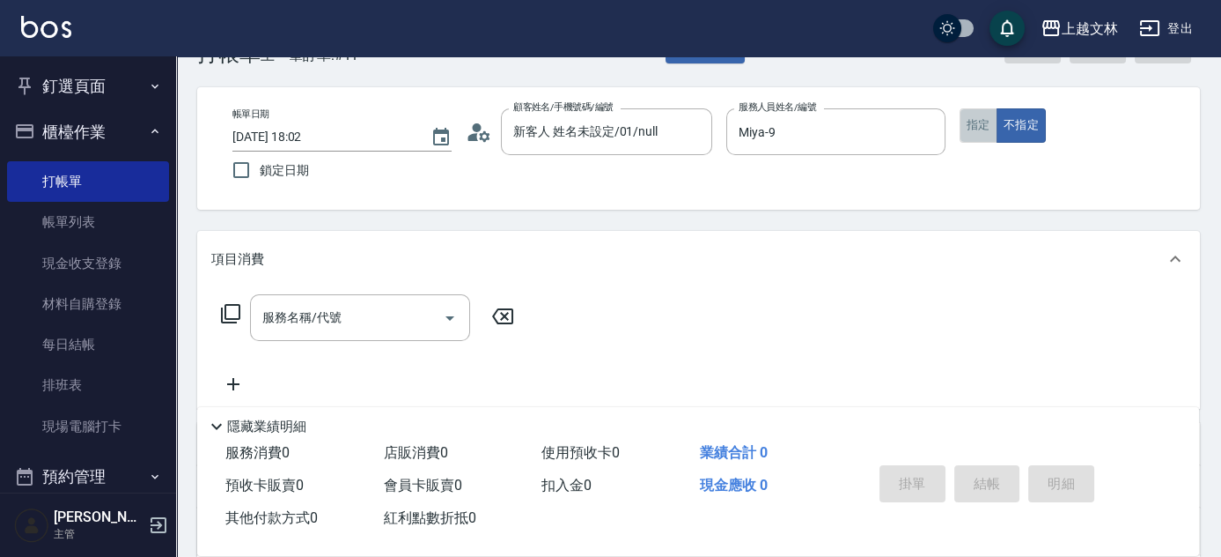
click at [981, 128] on button "指定" at bounding box center [979, 125] width 38 height 34
click at [418, 310] on input "服務名稱/代號" at bounding box center [347, 317] width 178 height 31
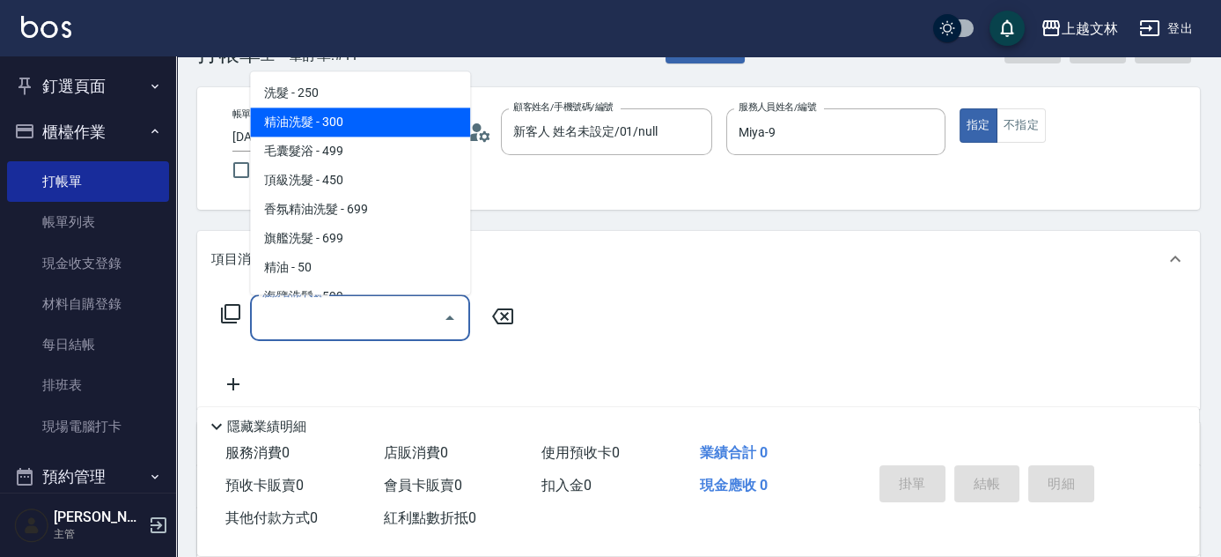
click at [403, 121] on span "精油洗髮 - 300" at bounding box center [360, 122] width 220 height 29
type input "精油洗髮(102)"
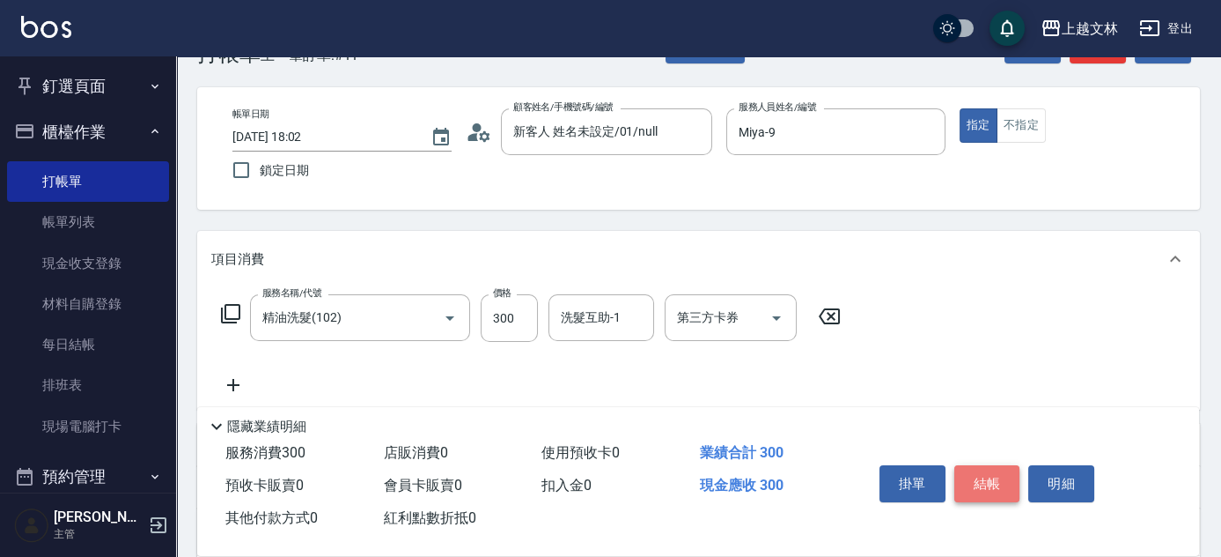
click at [967, 473] on button "結帳" at bounding box center [988, 483] width 66 height 37
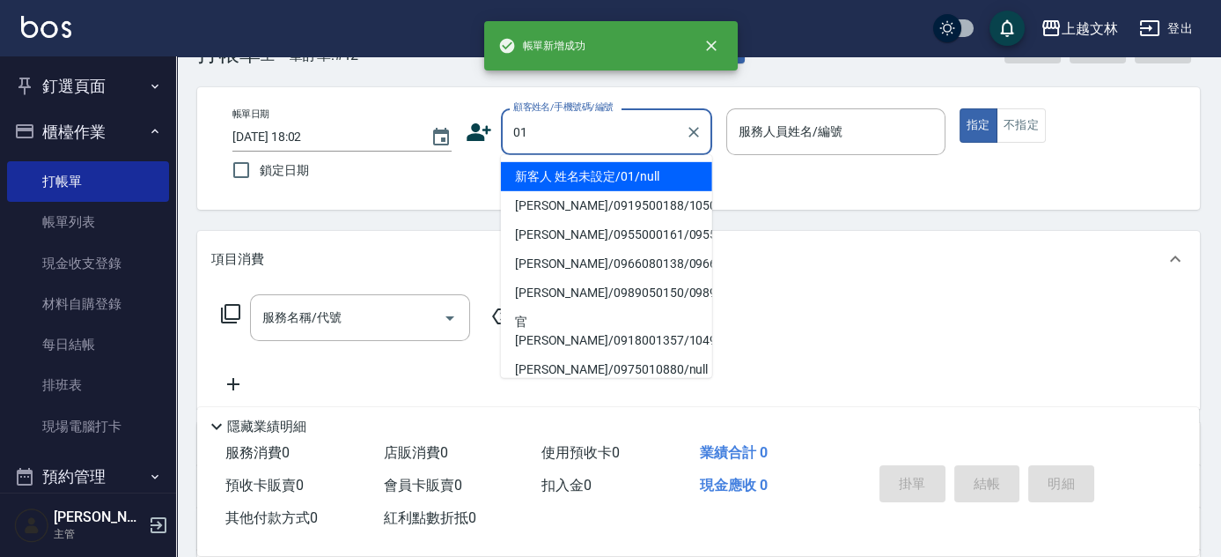
type input "01"
type input "9"
type input "新客人 姓名未設定/01/null"
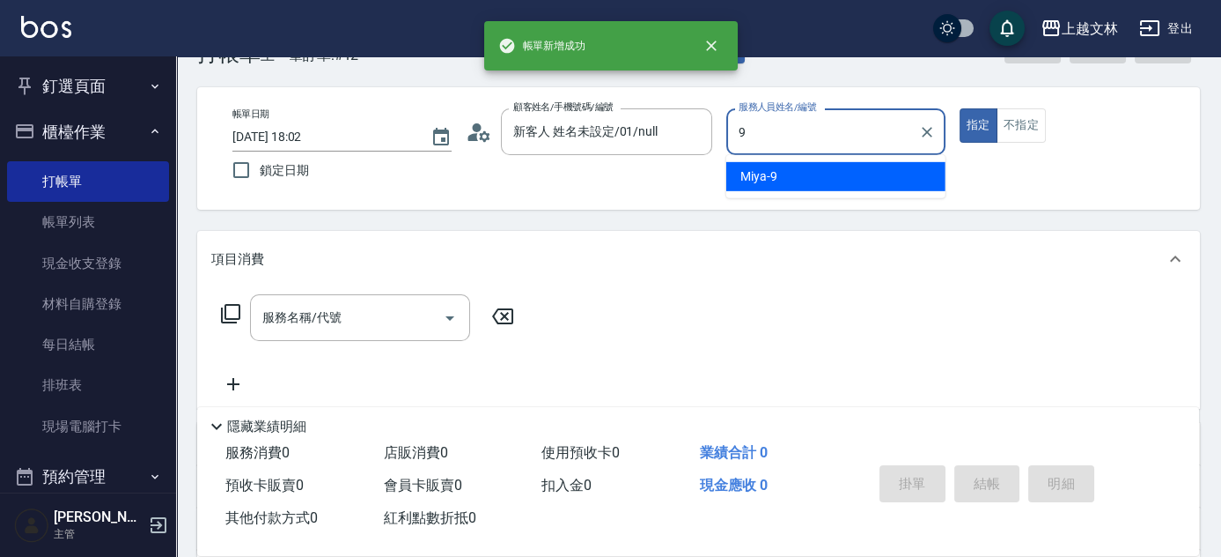
type input "Miya-9"
type button "true"
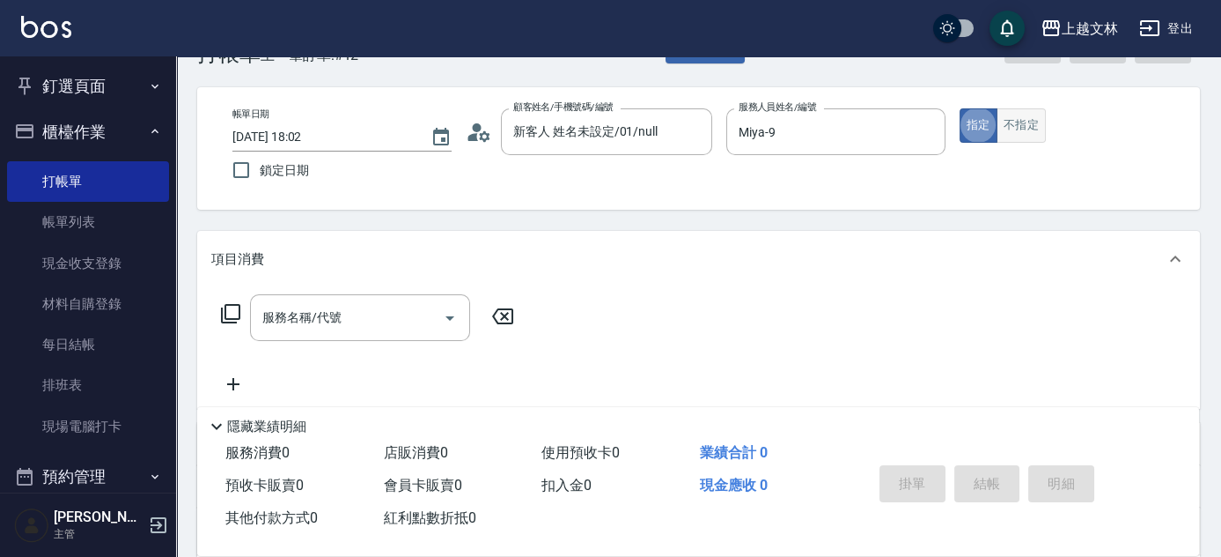
click at [1031, 127] on button "不指定" at bounding box center [1021, 125] width 49 height 34
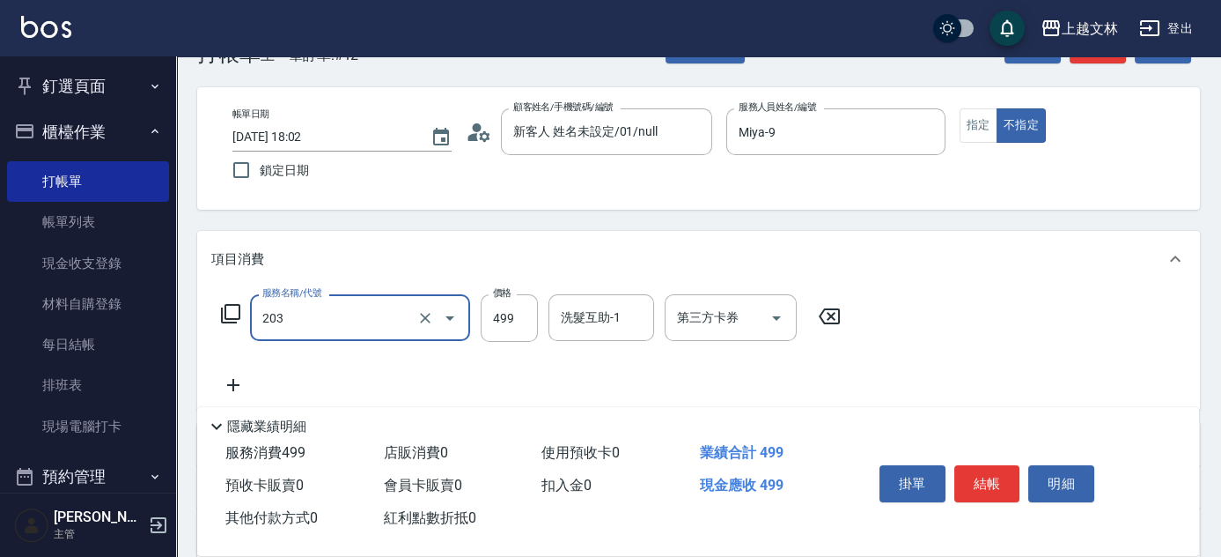
type input "B級洗+剪(203)"
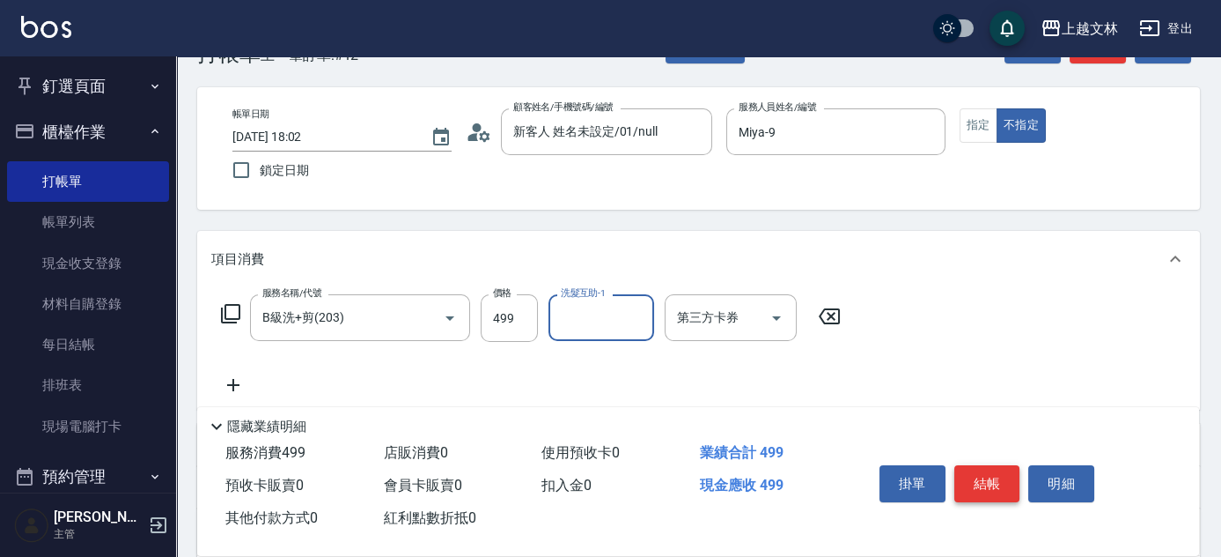
click at [985, 478] on button "結帳" at bounding box center [988, 483] width 66 height 37
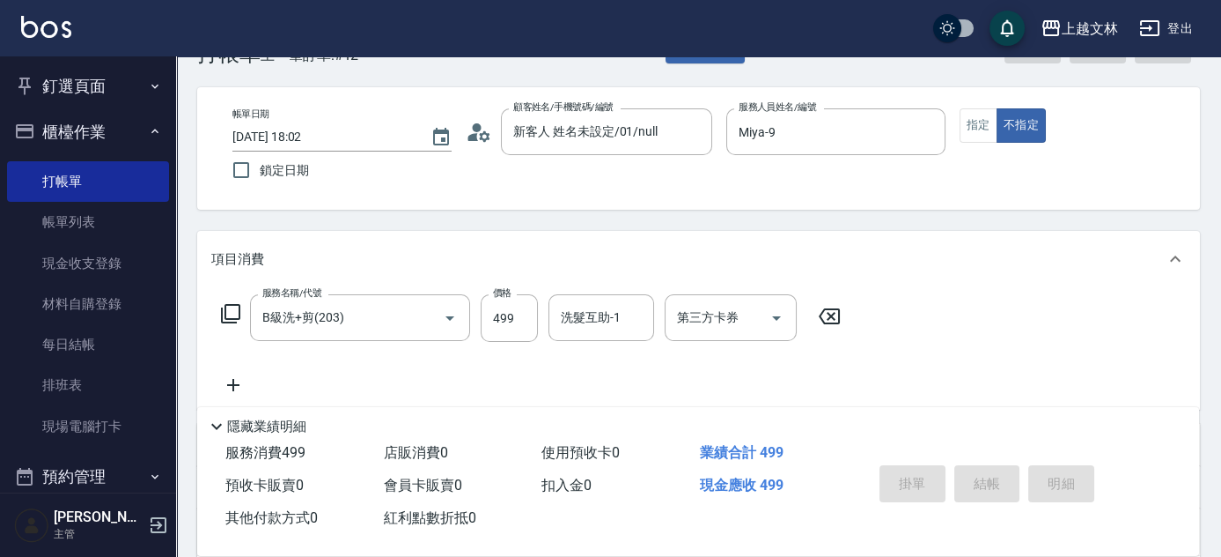
type input "[DATE] 18:03"
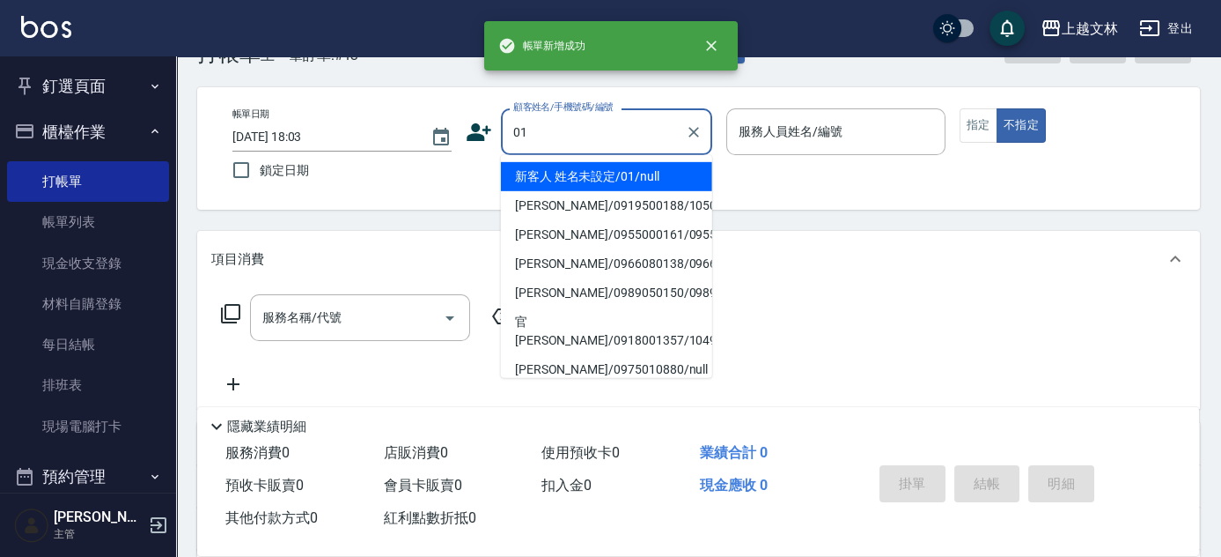
type input "01"
type input "9"
type input "新客人 姓名未設定/01/null"
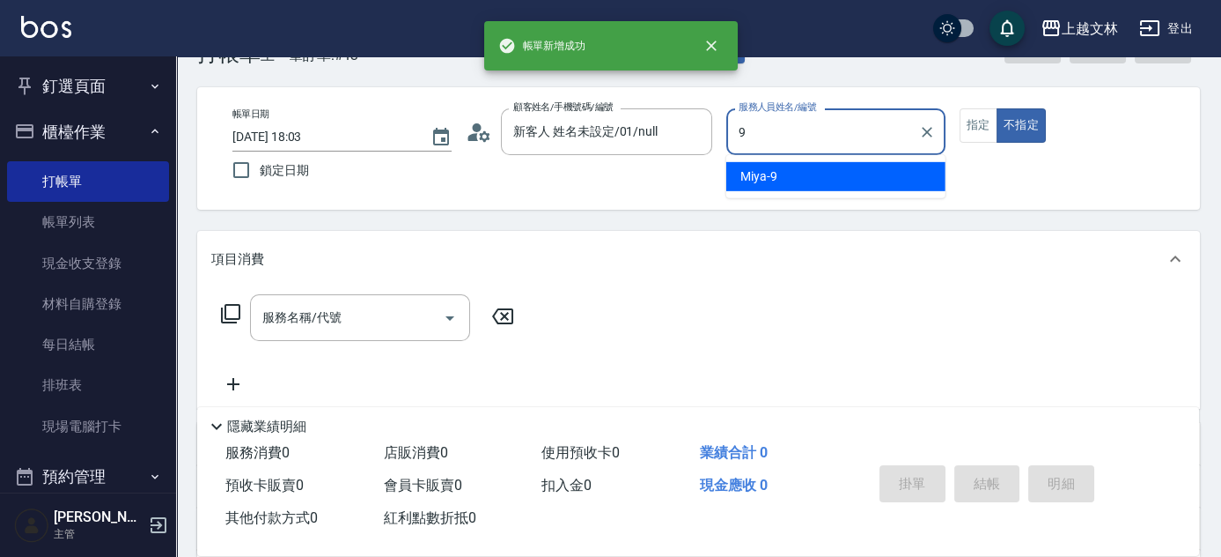
type input "Miya-9"
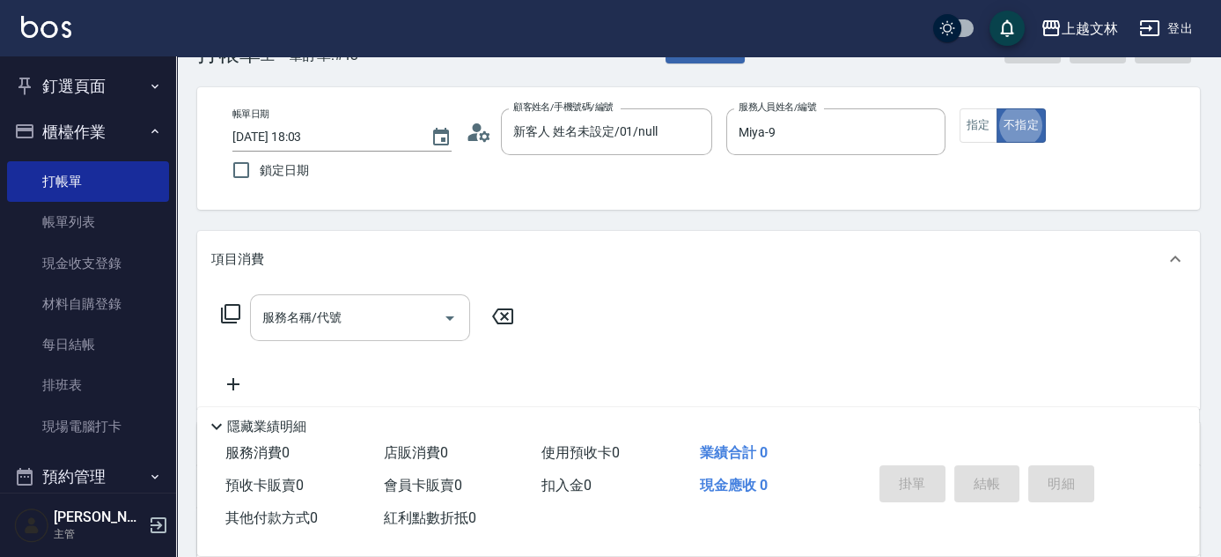
click at [422, 324] on input "服務名稱/代號" at bounding box center [347, 317] width 178 height 31
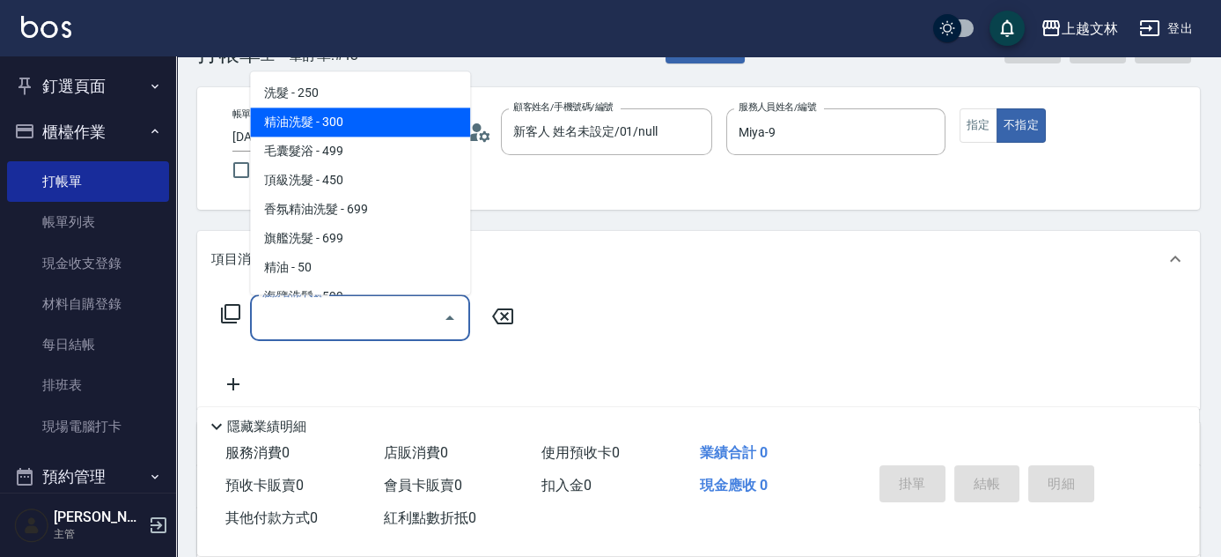
click at [356, 129] on span "精油洗髮 - 300" at bounding box center [360, 122] width 220 height 29
type input "精油洗髮(102)"
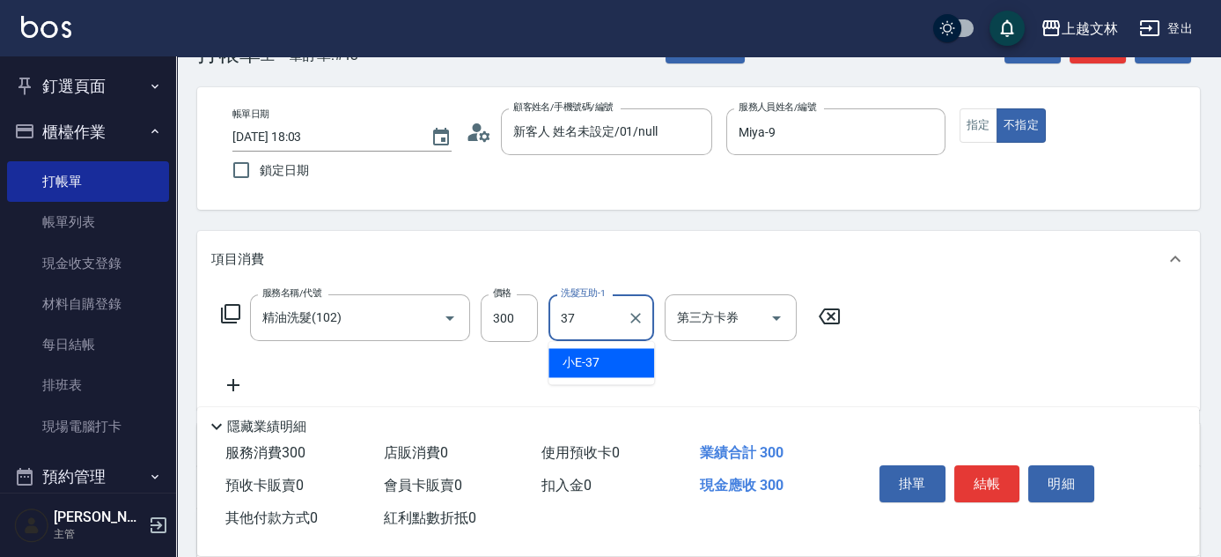
type input "小E-37"
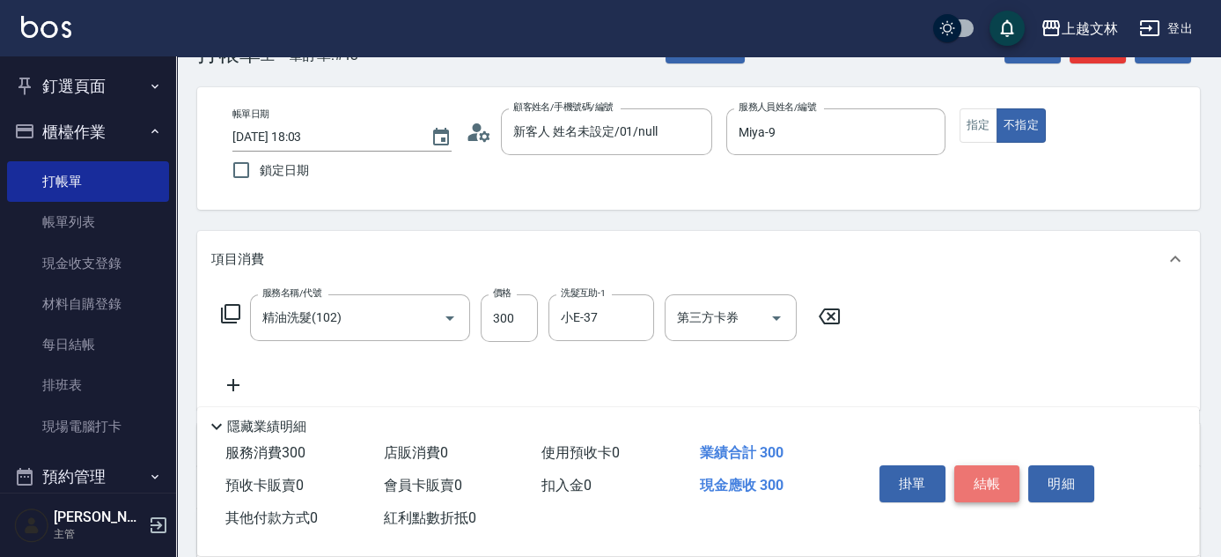
click at [988, 482] on button "結帳" at bounding box center [988, 483] width 66 height 37
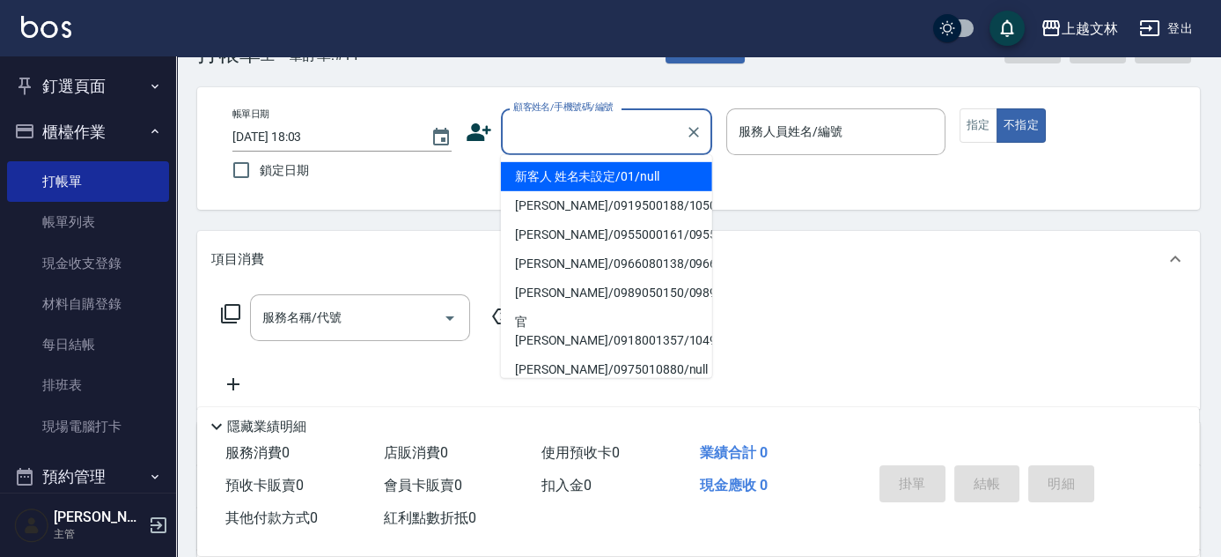
click at [572, 122] on input "顧客姓名/手機號碼/編號" at bounding box center [593, 131] width 169 height 31
click at [576, 174] on li "新客人 姓名未設定/01/null" at bounding box center [606, 176] width 211 height 29
type input "新客人 姓名未設定/01/null"
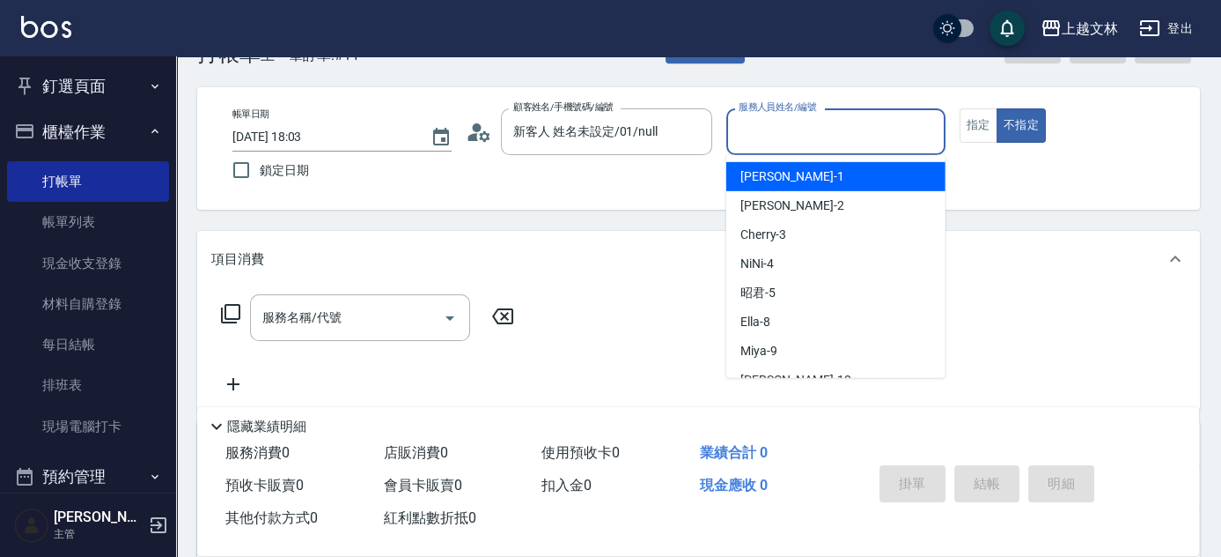
drag, startPoint x: 829, startPoint y: 132, endPoint x: 812, endPoint y: 149, distance: 23.7
click at [825, 132] on input "服務人員姓名/編號" at bounding box center [835, 131] width 203 height 31
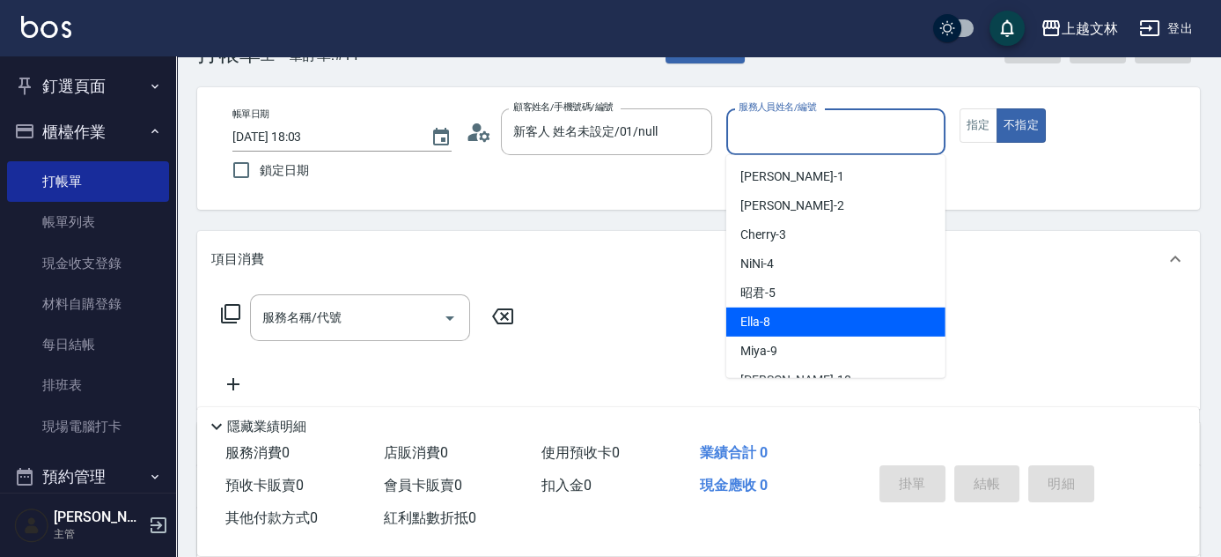
click at [790, 322] on div "Ella -8" at bounding box center [835, 321] width 219 height 29
type input "Ella-8"
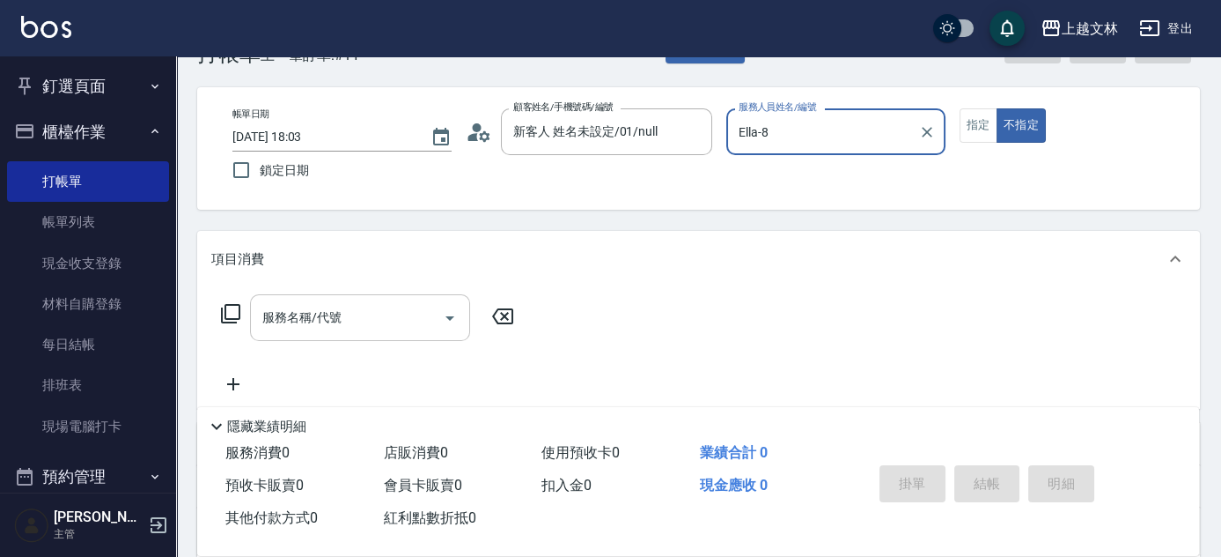
click at [343, 310] on input "服務名稱/代號" at bounding box center [347, 317] width 178 height 31
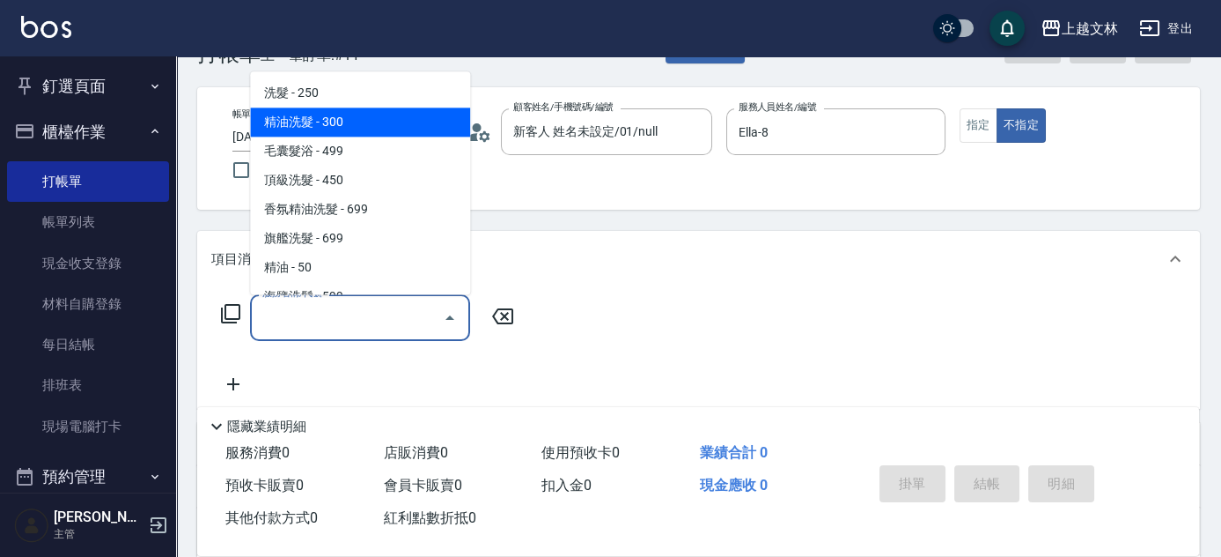
click at [351, 117] on span "精油洗髮 - 300" at bounding box center [360, 122] width 220 height 29
type input "精油洗髮(102)"
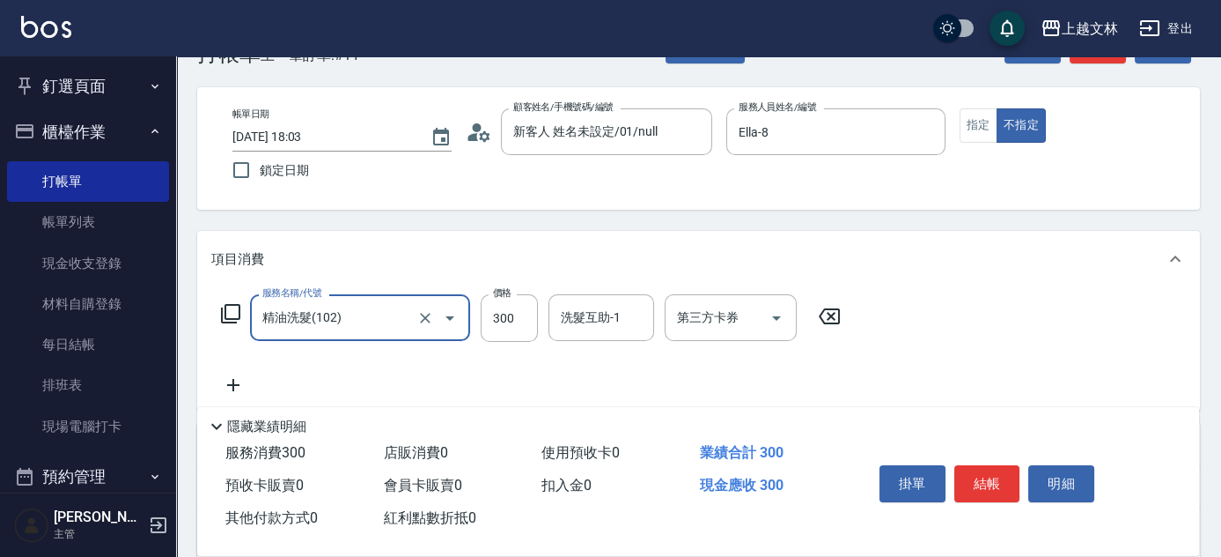
click at [600, 323] on input "洗髮互助-1" at bounding box center [602, 317] width 90 height 31
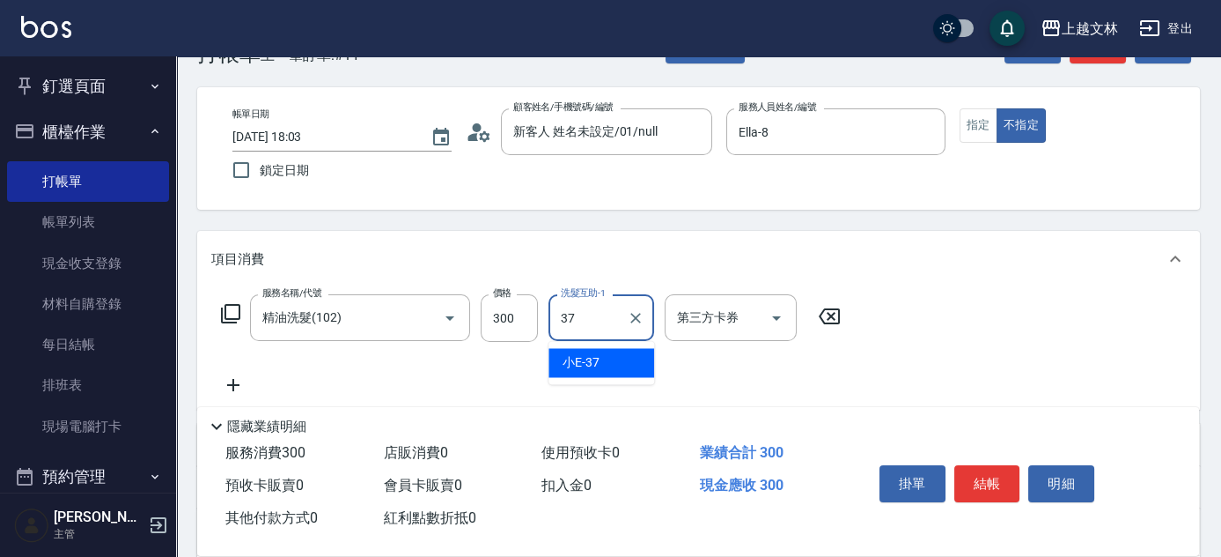
type input "小E-37"
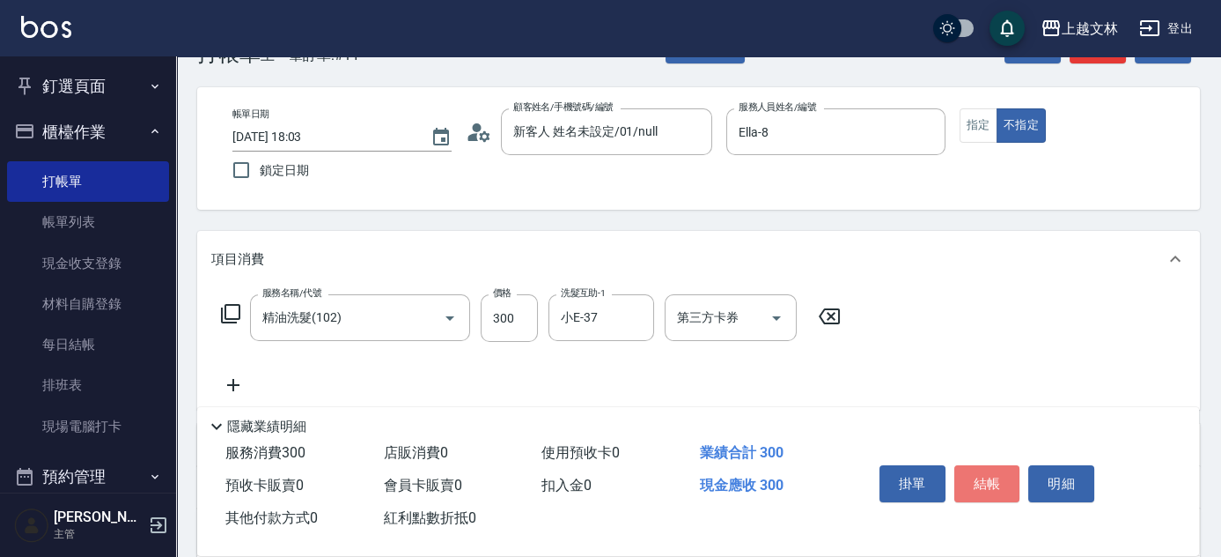
click at [1004, 471] on button "結帳" at bounding box center [988, 483] width 66 height 37
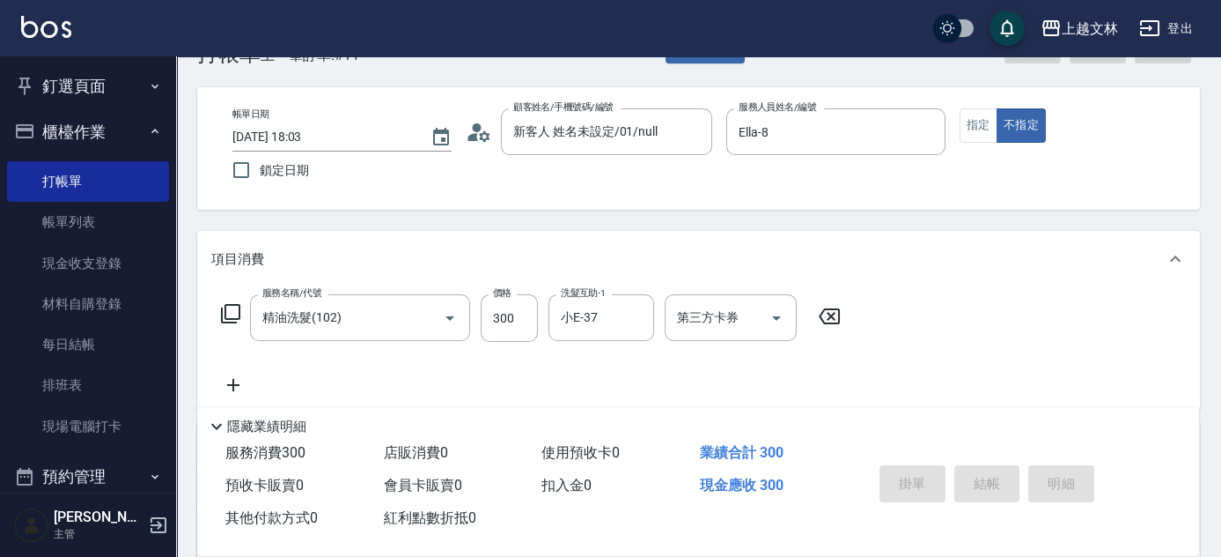
type input "[DATE] 18:04"
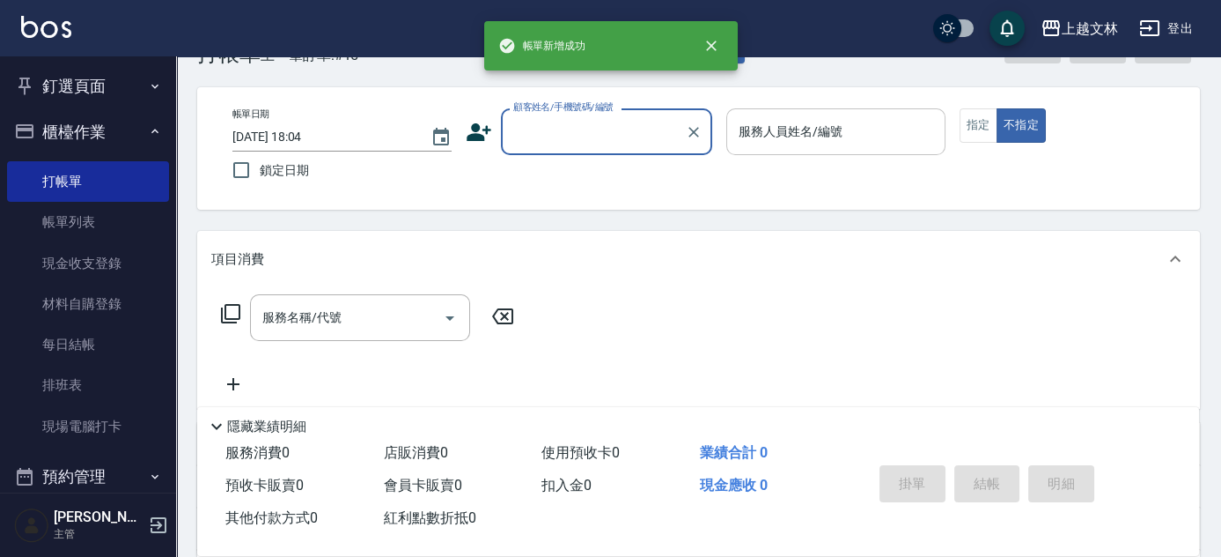
click at [799, 127] on div "服務人員姓名/編號 服務人員姓名/編號" at bounding box center [835, 131] width 219 height 47
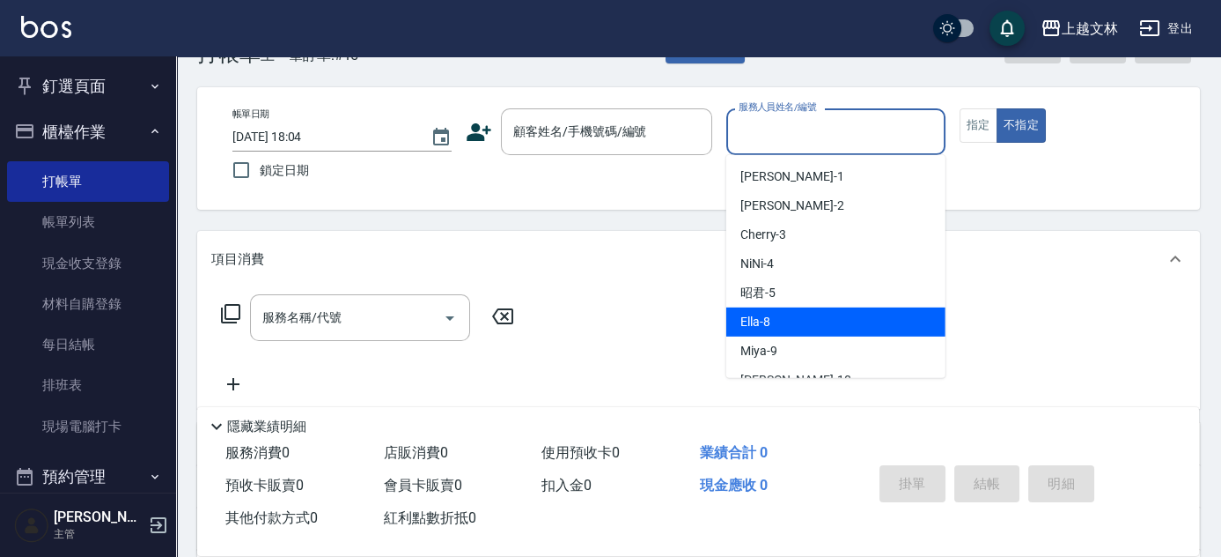
click at [760, 311] on div "Ella -8" at bounding box center [835, 321] width 219 height 29
type input "Ella-8"
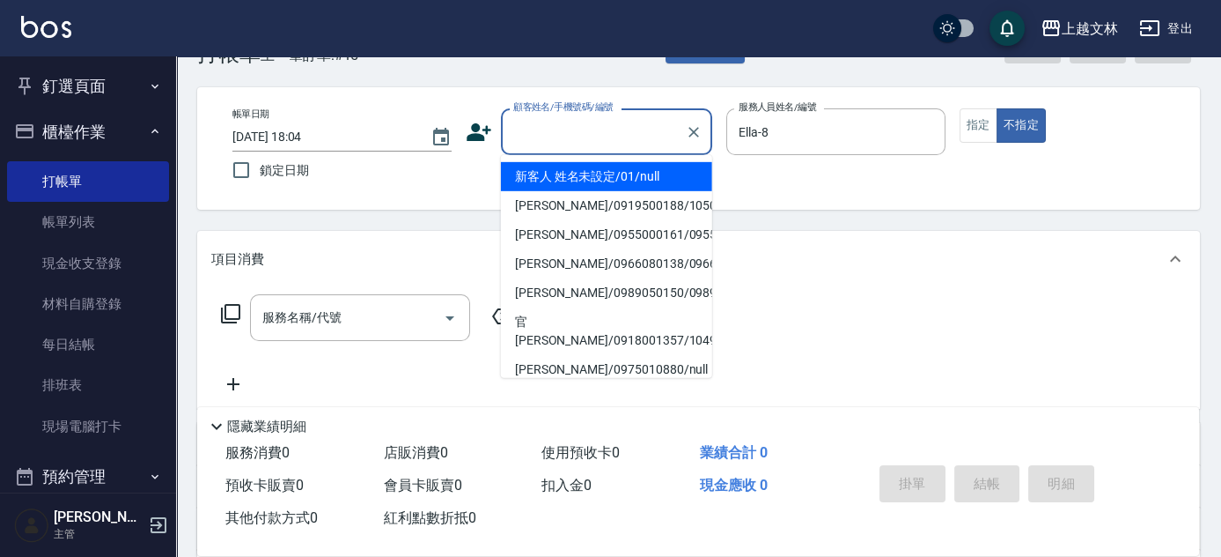
click at [617, 116] on div "顧客姓名/手機號碼/編號 顧客姓名/手機號碼/編號" at bounding box center [606, 131] width 211 height 47
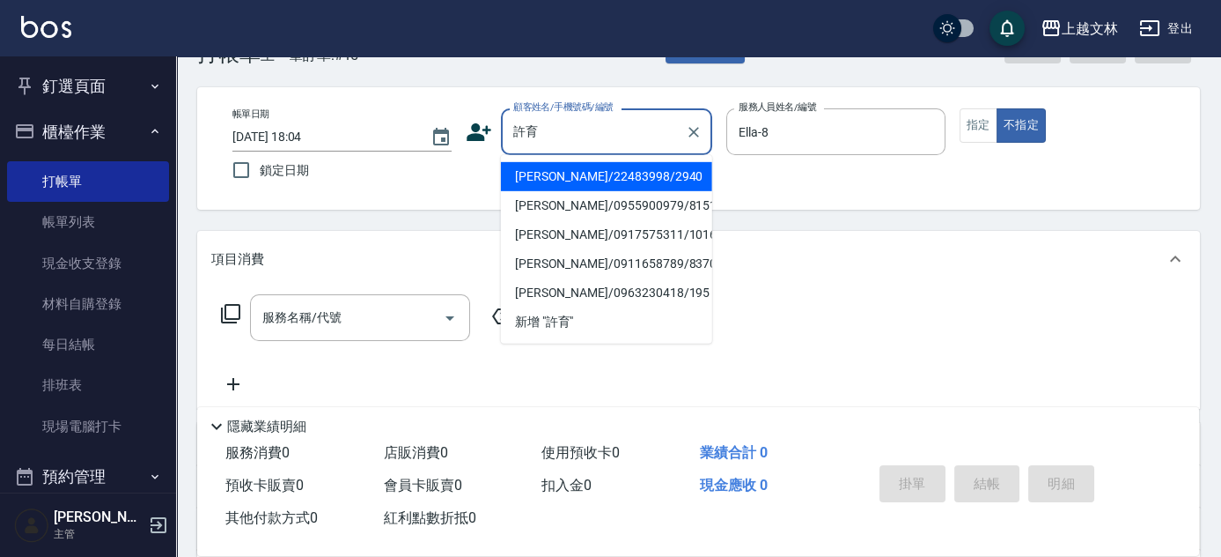
click at [562, 180] on li "[PERSON_NAME]/22483998/2940" at bounding box center [606, 176] width 211 height 29
type input "[PERSON_NAME]/22483998/2940"
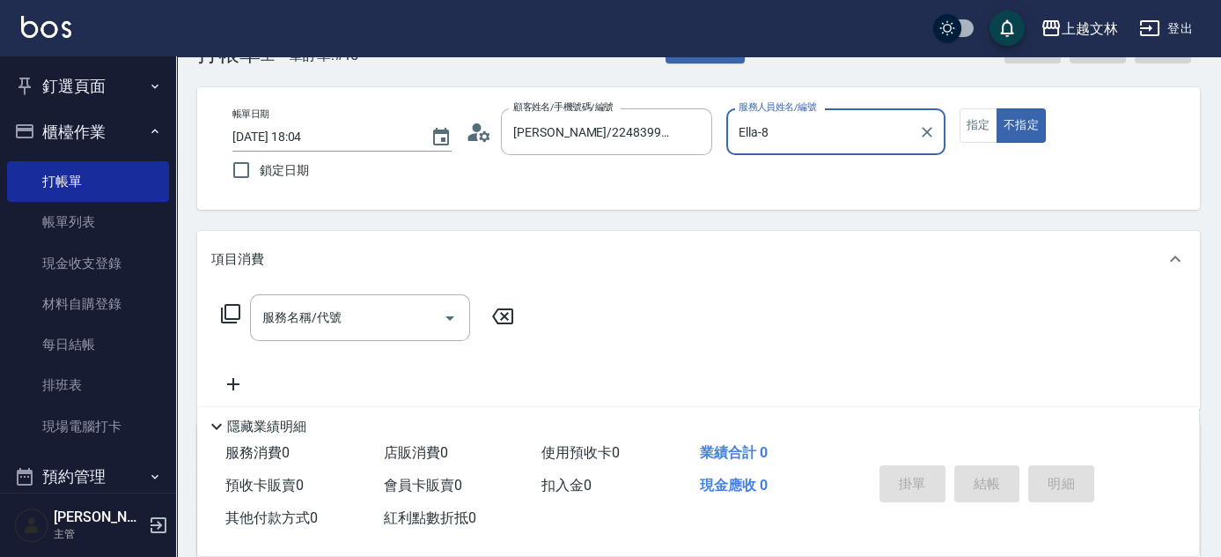
click at [228, 305] on icon at bounding box center [230, 313] width 21 height 21
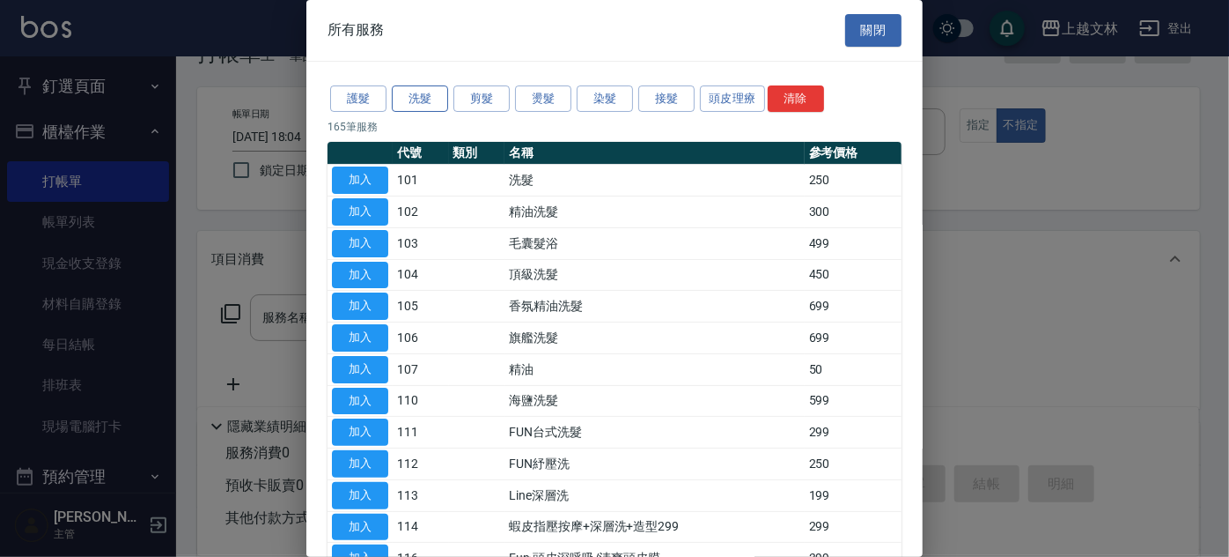
click at [427, 99] on button "洗髮" at bounding box center [420, 98] width 56 height 27
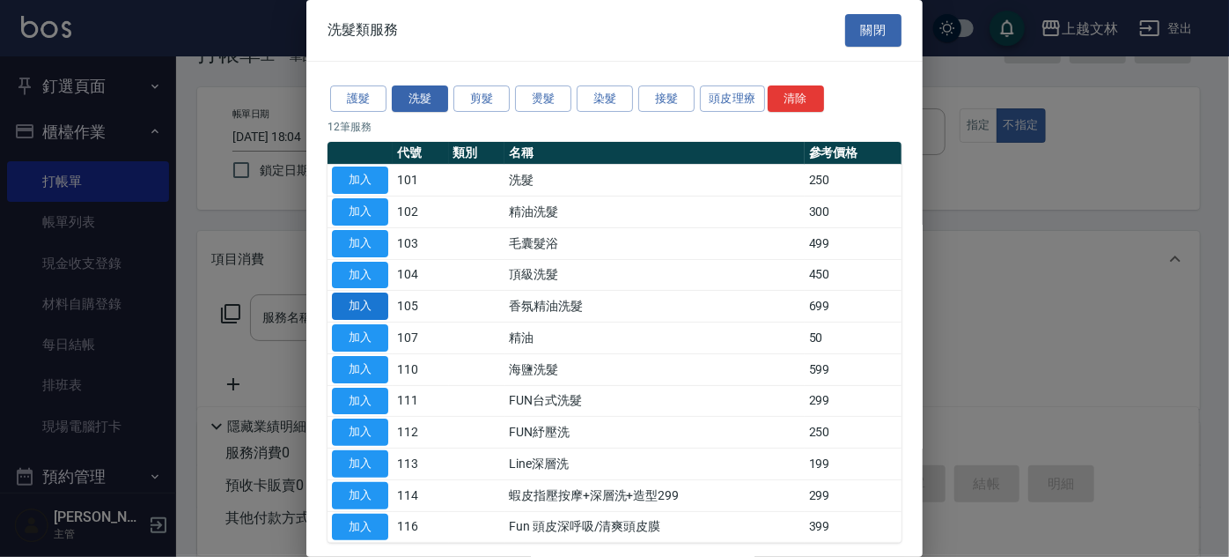
click at [370, 302] on button "加入" at bounding box center [360, 305] width 56 height 27
type input "香氛精油洗髮(105)"
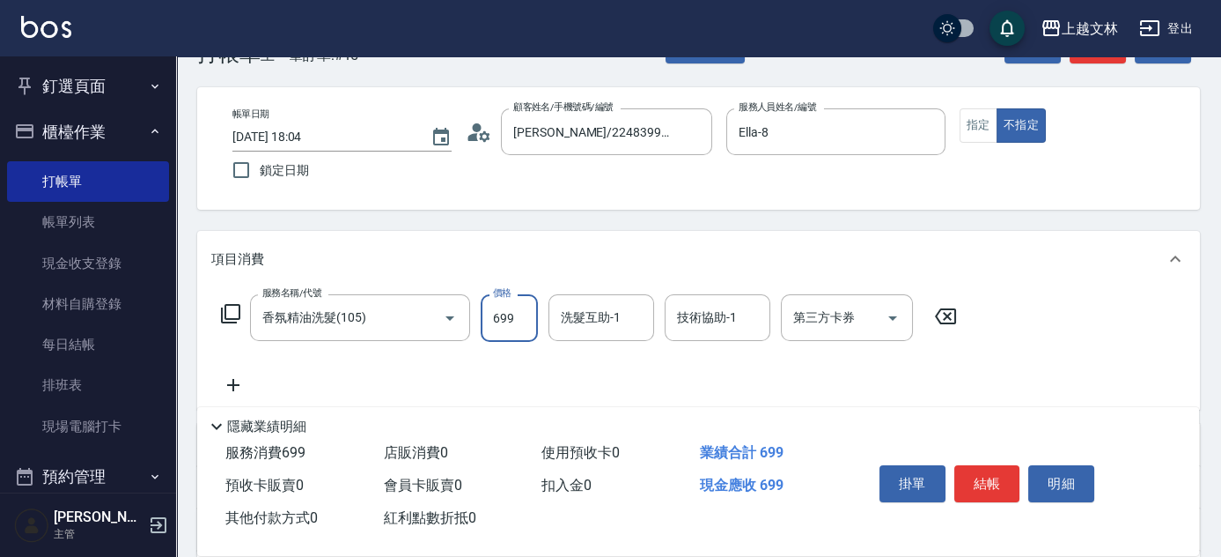
click at [526, 317] on input "699" at bounding box center [509, 318] width 57 height 48
type input "1199"
drag, startPoint x: 635, startPoint y: 314, endPoint x: 561, endPoint y: 323, distance: 74.5
click at [631, 316] on input "洗髮互助-1" at bounding box center [602, 317] width 90 height 31
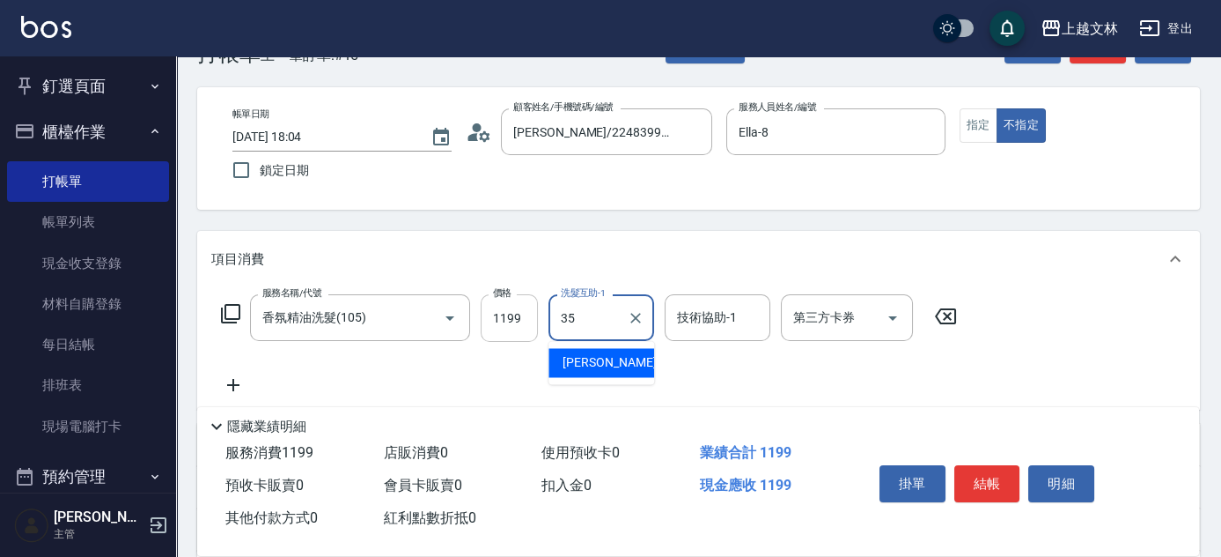
type input "[PERSON_NAME]-35"
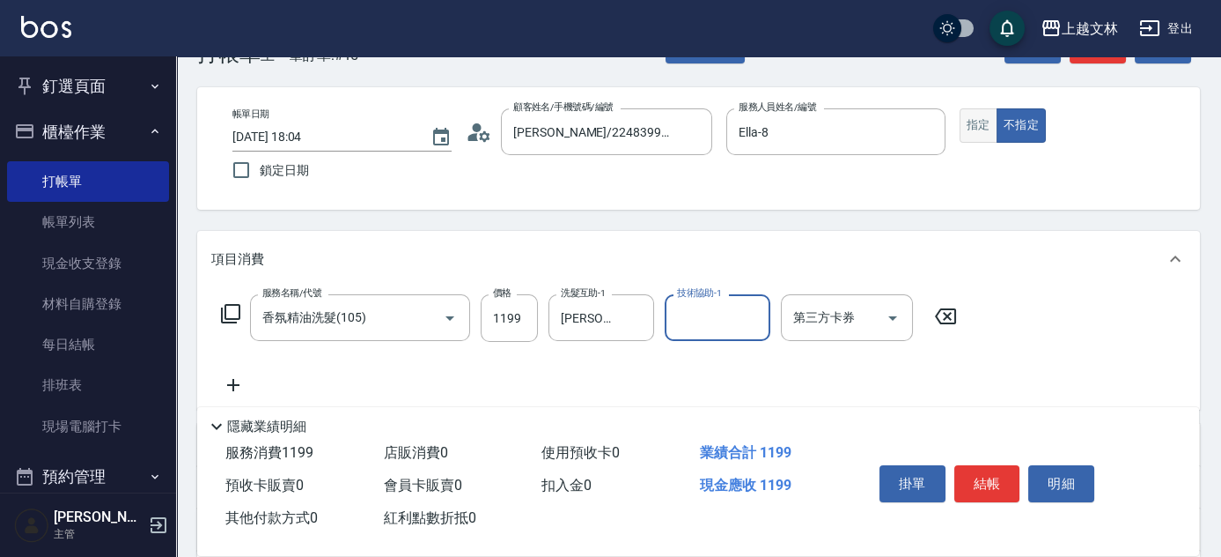
click at [979, 127] on button "指定" at bounding box center [979, 125] width 38 height 34
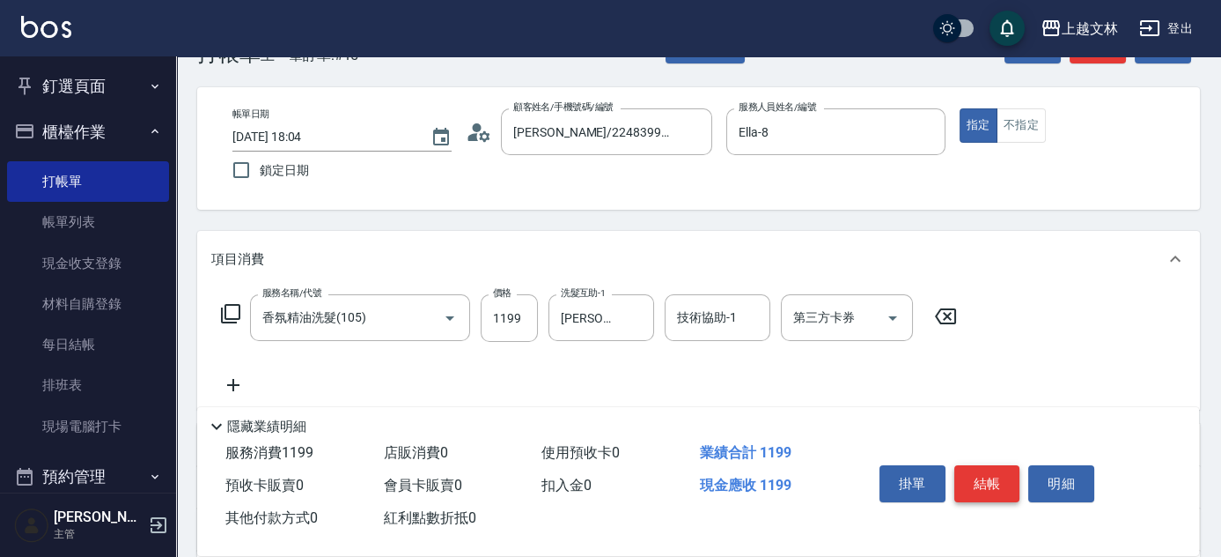
click at [988, 476] on button "結帳" at bounding box center [988, 483] width 66 height 37
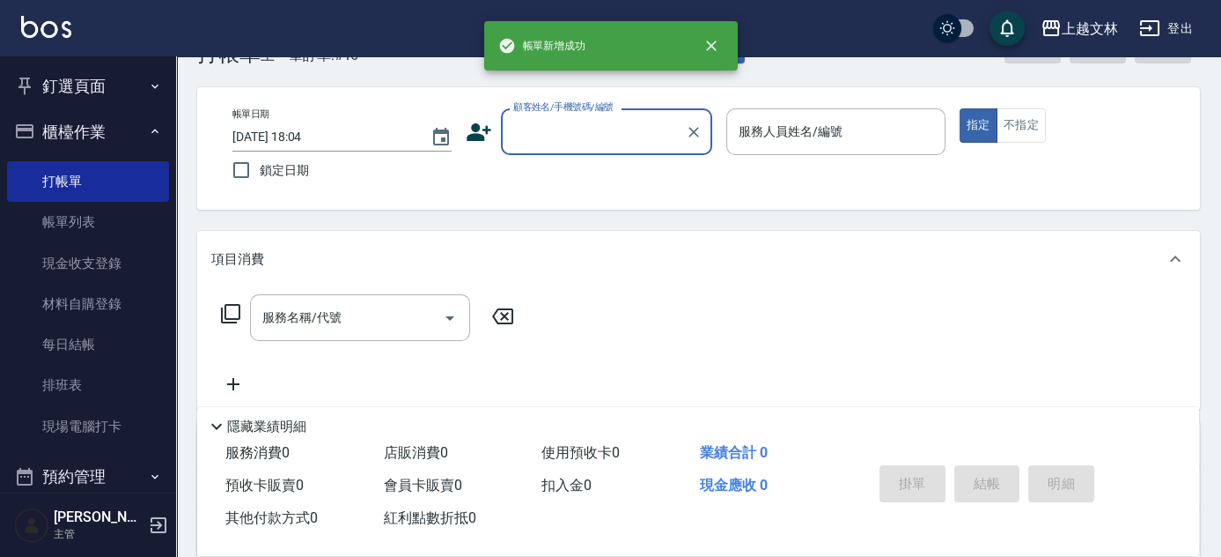
click at [615, 140] on input "顧客姓名/手機號碼/編號" at bounding box center [593, 131] width 169 height 31
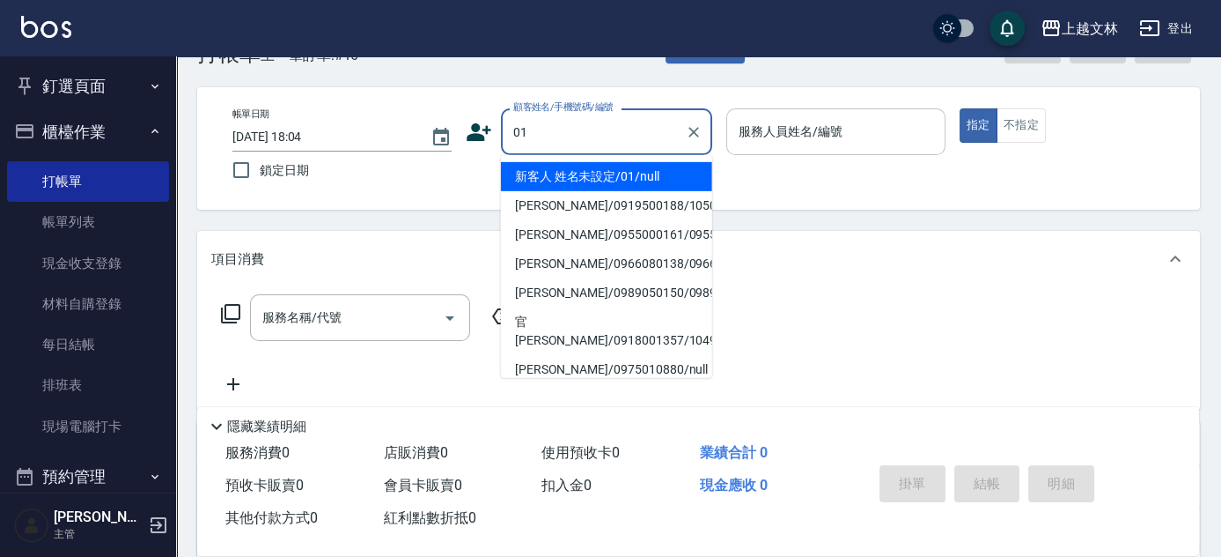
click at [608, 176] on li "新客人 姓名未設定/01/null" at bounding box center [606, 176] width 211 height 29
type input "新客人 姓名未設定/01/null"
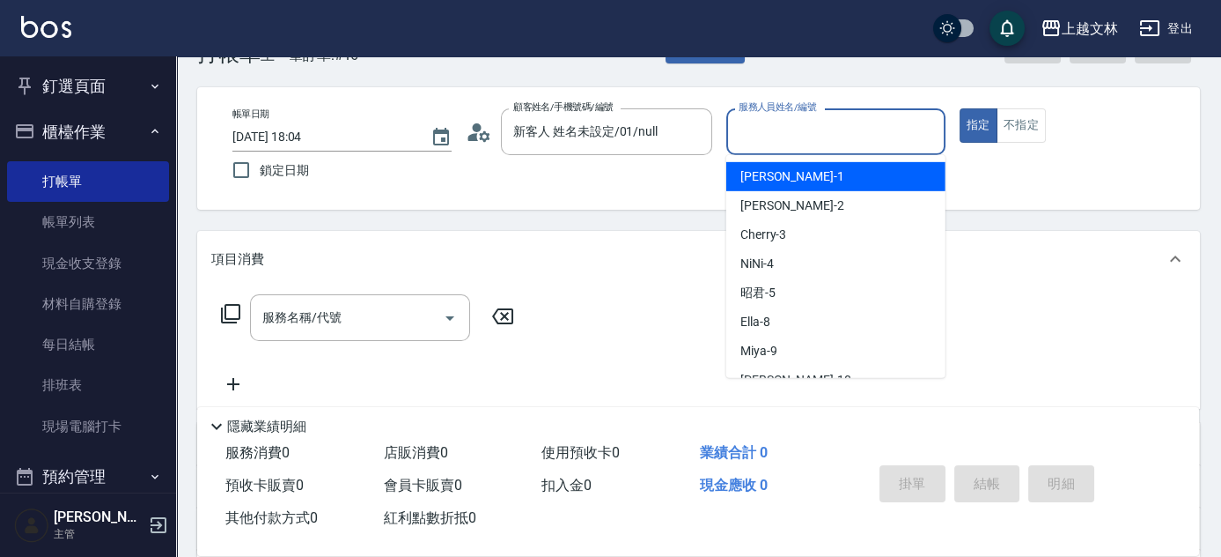
click at [807, 123] on input "服務人員姓名/編號" at bounding box center [835, 131] width 203 height 31
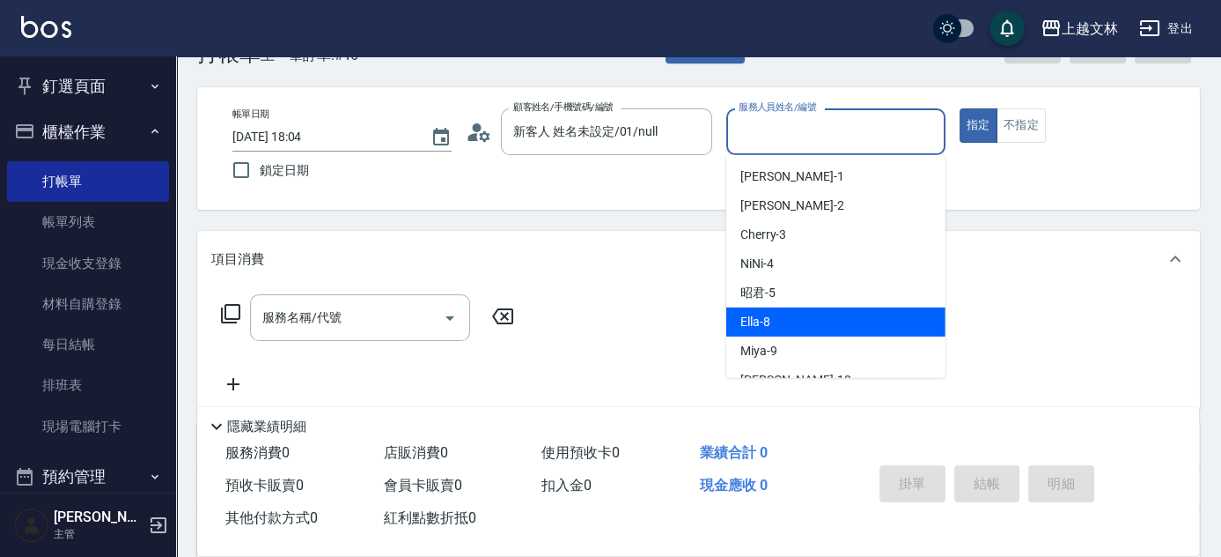
click at [751, 321] on span "Ella -8" at bounding box center [756, 322] width 30 height 18
type input "Ella-8"
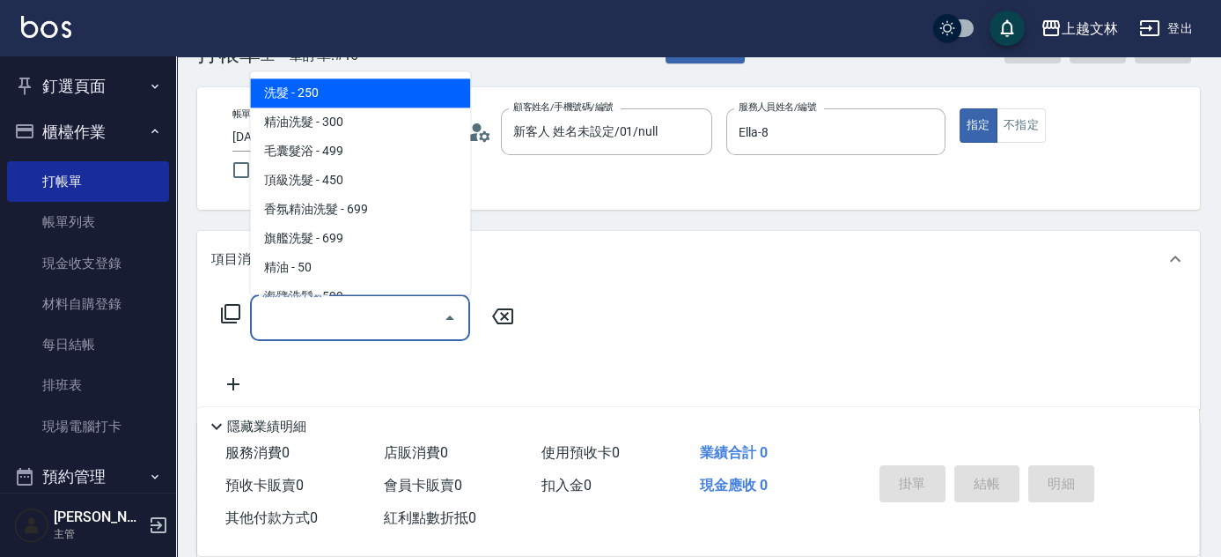
click at [317, 306] on div "服務名稱/代號 服務名稱/代號" at bounding box center [360, 317] width 220 height 47
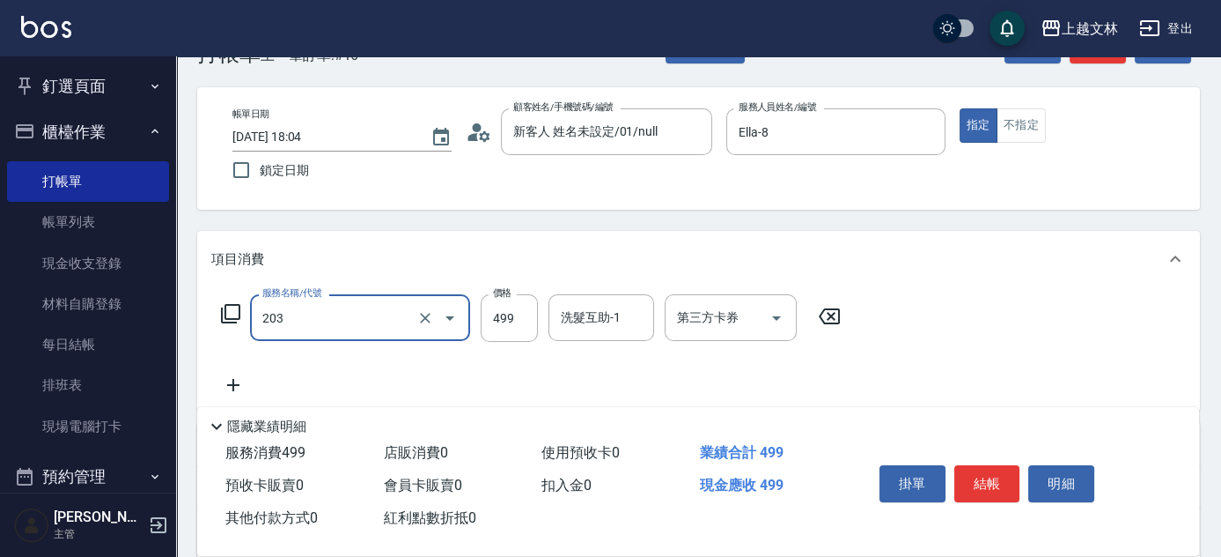
type input "B級洗+剪(203)"
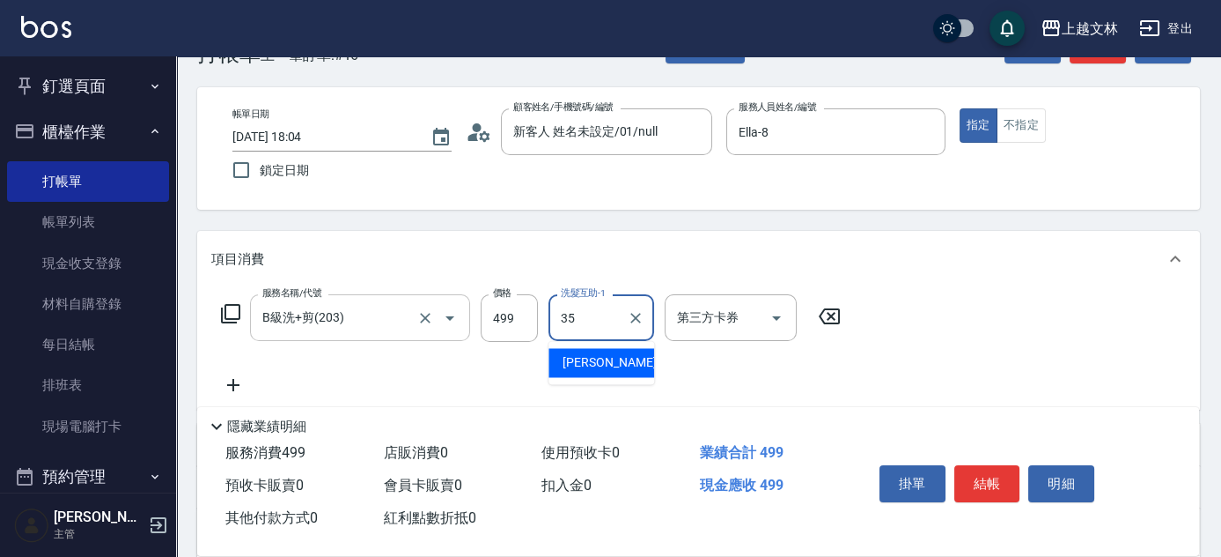
type input "[PERSON_NAME]-35"
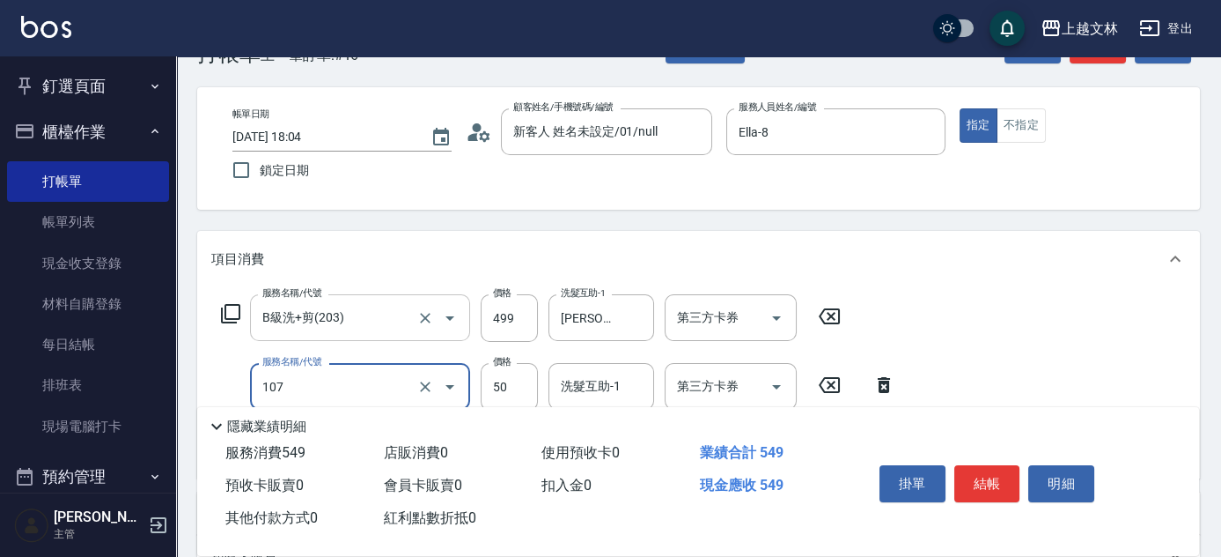
type input "精油(107)"
type input "[PERSON_NAME]-35"
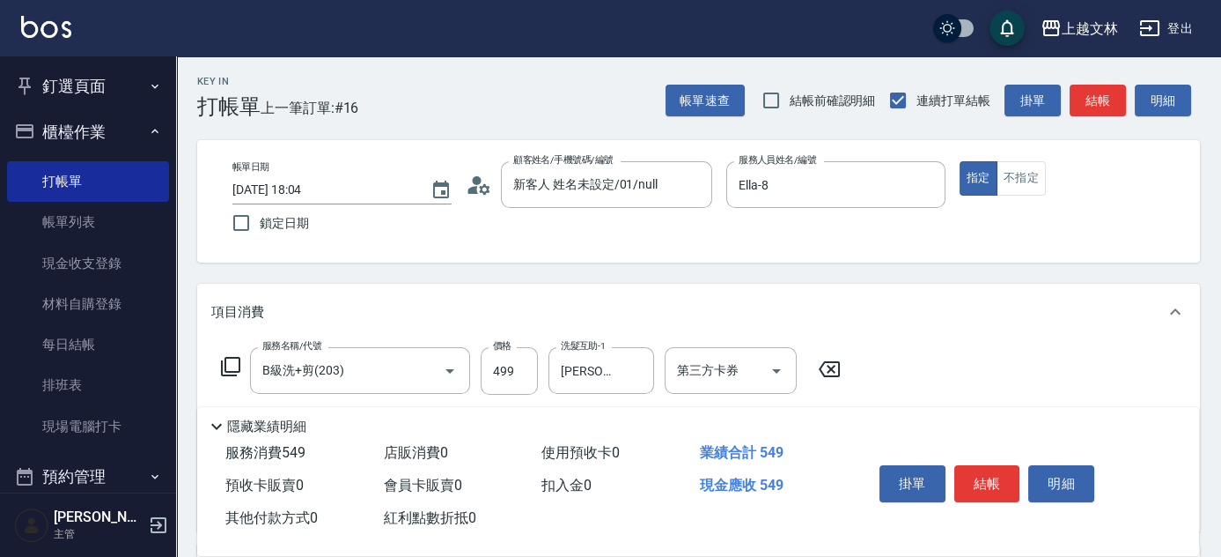
scroll to position [0, 0]
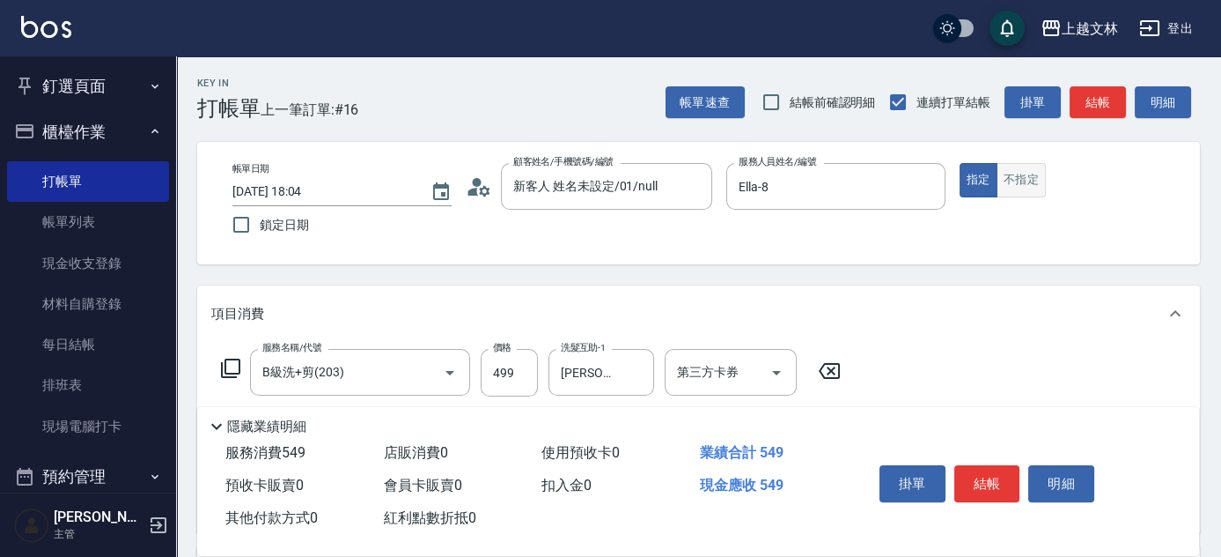
click at [1042, 189] on button "不指定" at bounding box center [1021, 180] width 49 height 34
click at [1096, 102] on button "結帳" at bounding box center [1098, 102] width 56 height 33
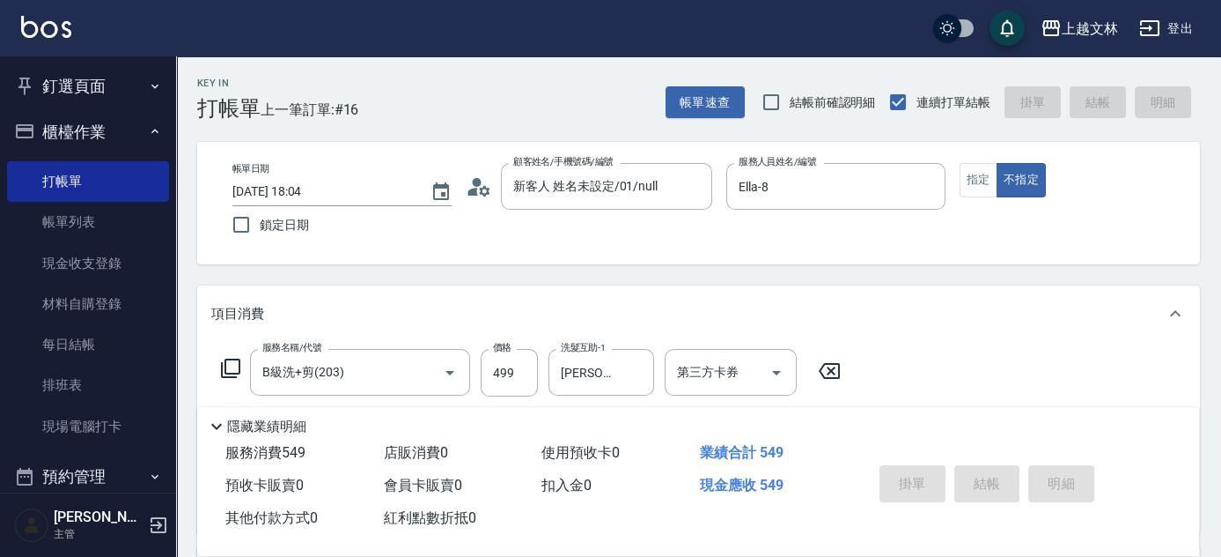
type input "[DATE] 18:05"
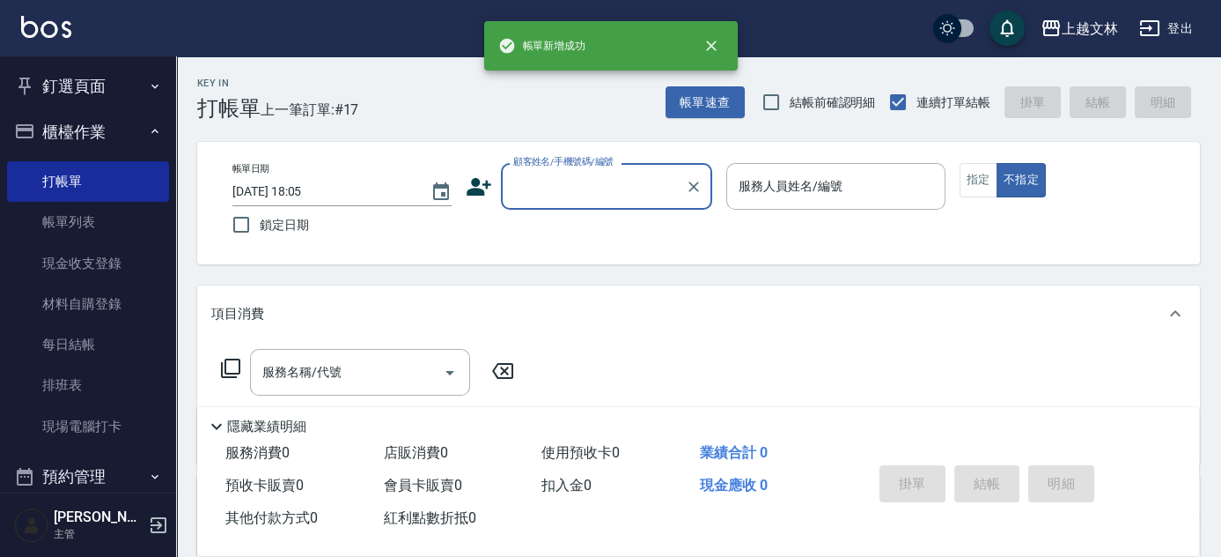
click at [579, 188] on input "顧客姓名/手機號碼/編號" at bounding box center [593, 186] width 169 height 31
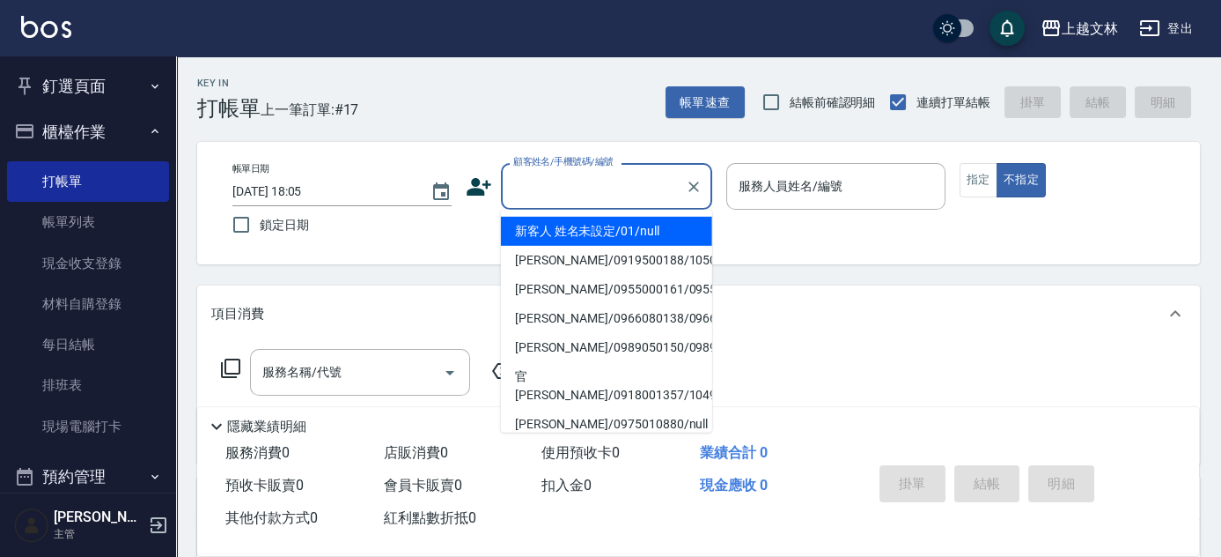
drag, startPoint x: 584, startPoint y: 223, endPoint x: 793, endPoint y: 210, distance: 209.9
click at [588, 223] on li "新客人 姓名未設定/01/null" at bounding box center [606, 231] width 211 height 29
type input "新客人 姓名未設定/01/null"
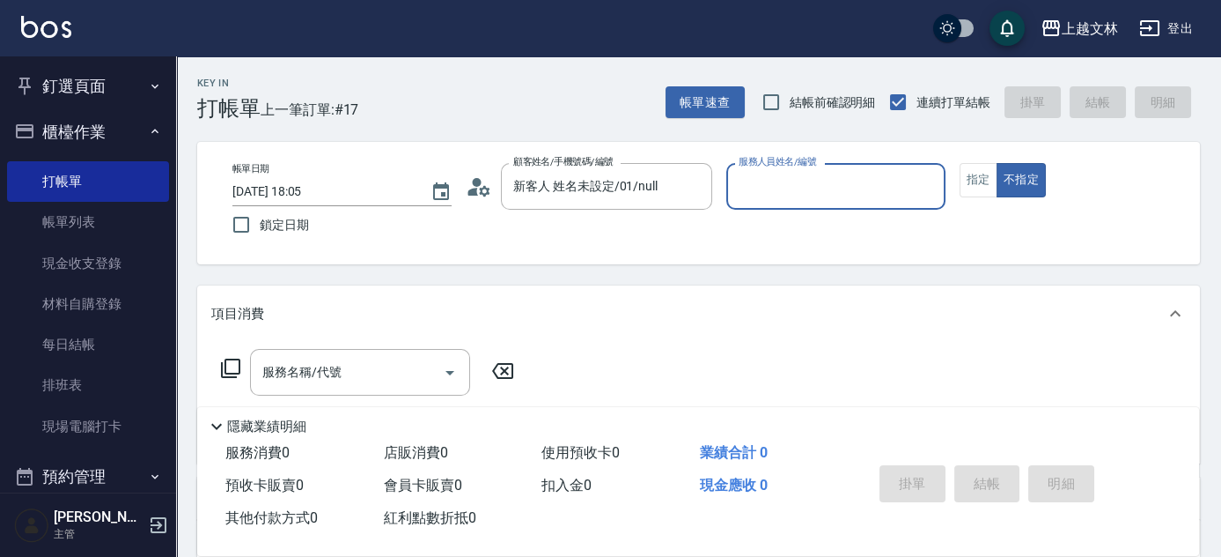
click at [810, 185] on input "服務人員姓名/編號" at bounding box center [835, 186] width 203 height 31
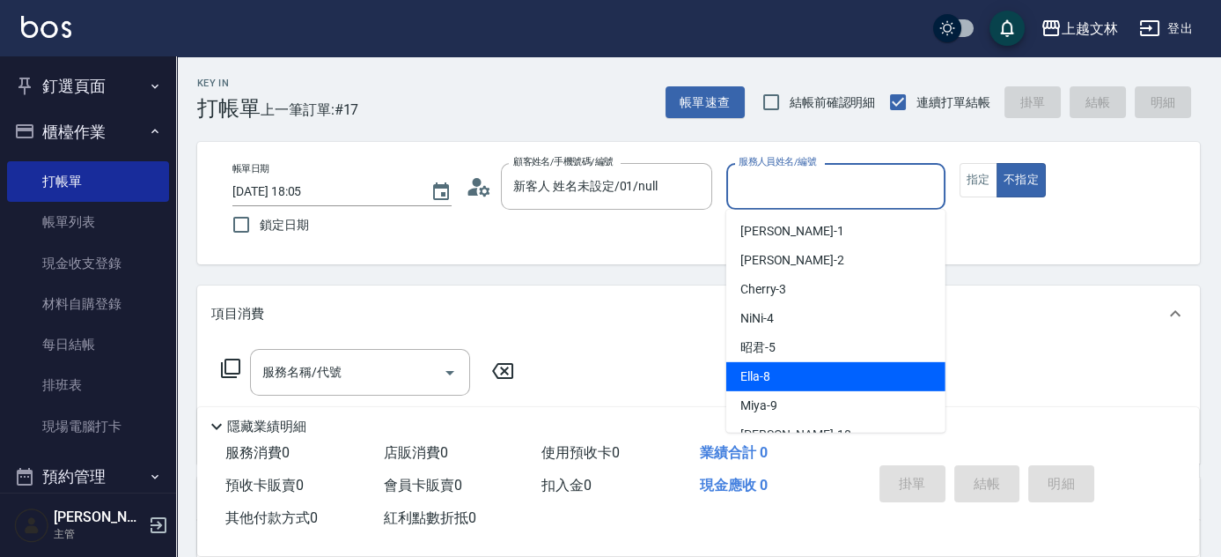
click at [767, 378] on span "Ella -8" at bounding box center [756, 376] width 30 height 18
type input "Ella-8"
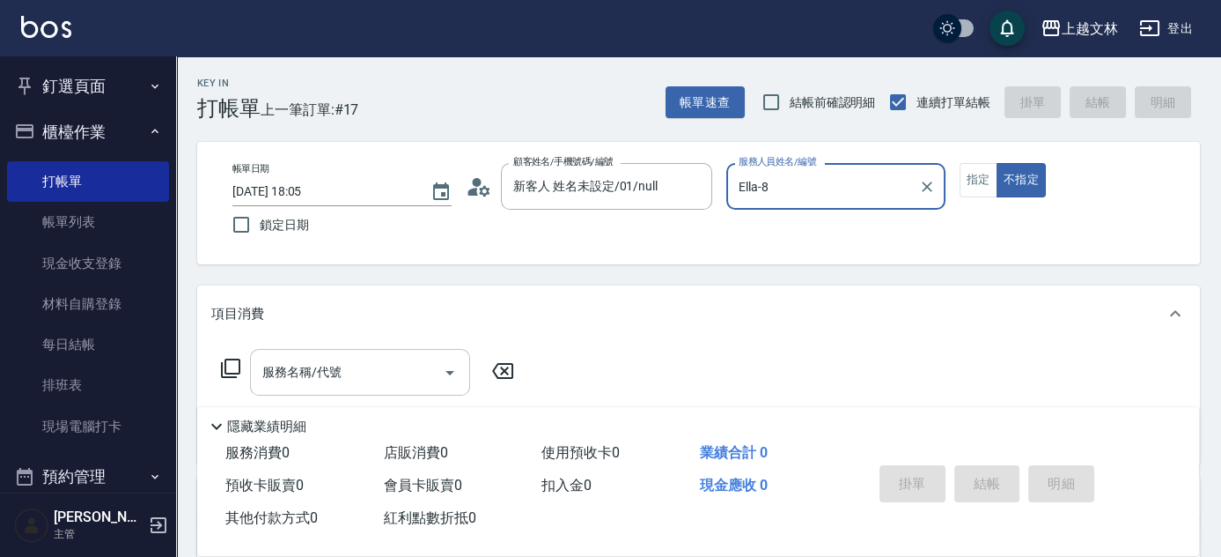
click at [410, 382] on input "服務名稱/代號" at bounding box center [347, 372] width 178 height 31
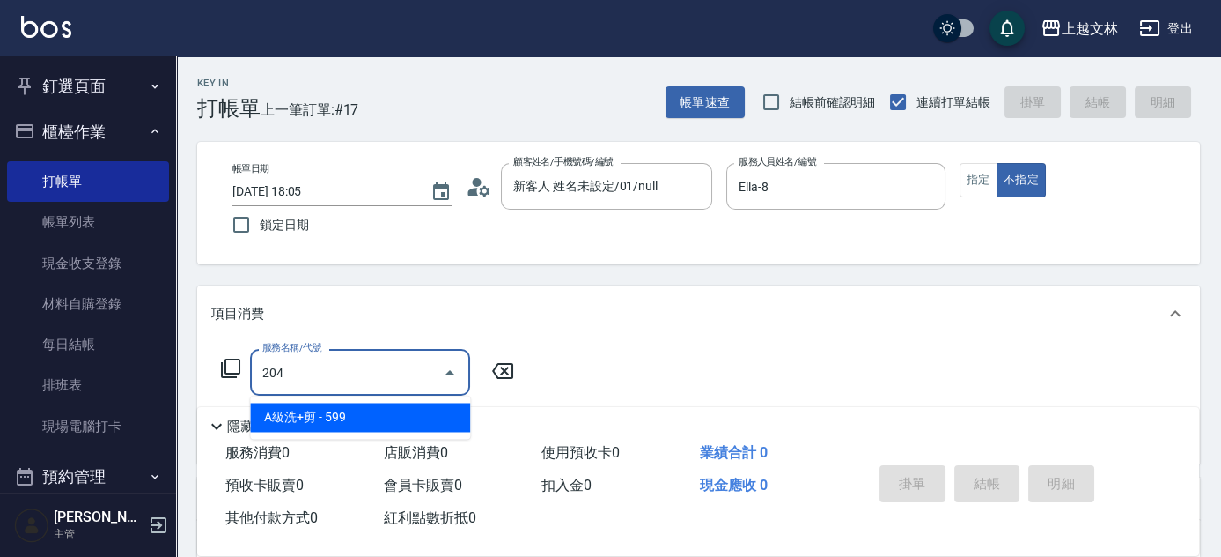
type input "A級洗+剪(204)"
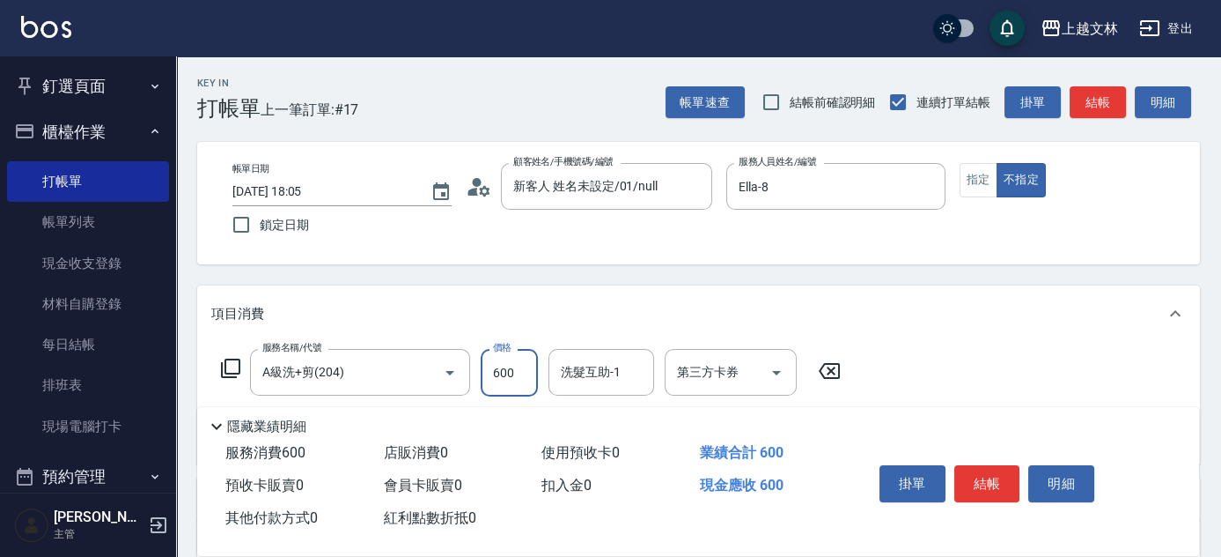
type input "600"
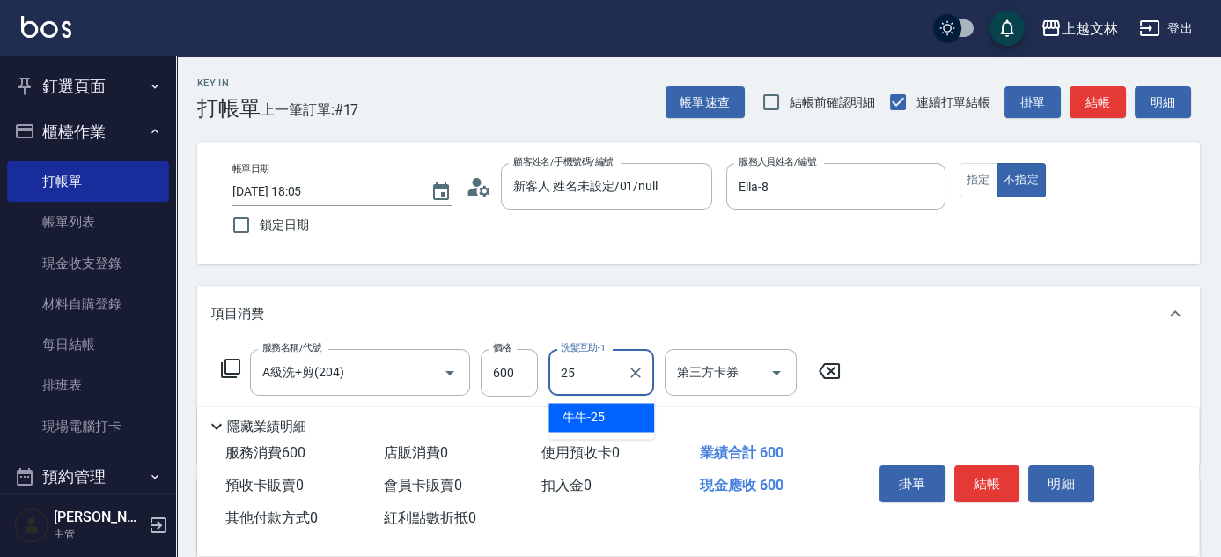
type input "牛牛-25"
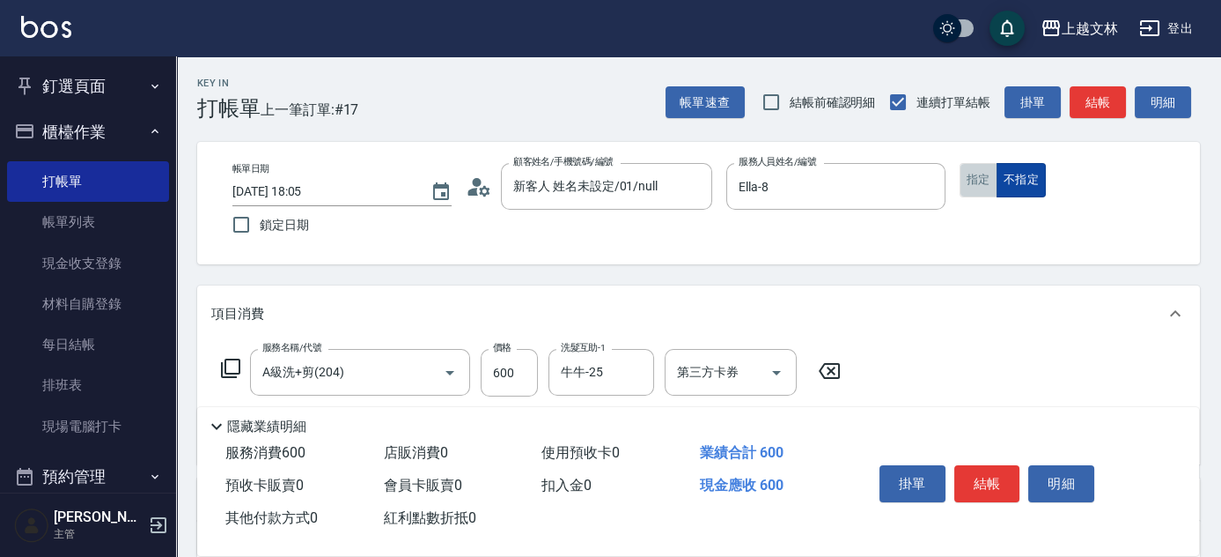
drag, startPoint x: 979, startPoint y: 178, endPoint x: 1013, endPoint y: 168, distance: 34.8
click at [979, 178] on button "指定" at bounding box center [979, 180] width 38 height 34
click at [1098, 107] on button "結帳" at bounding box center [1098, 102] width 56 height 33
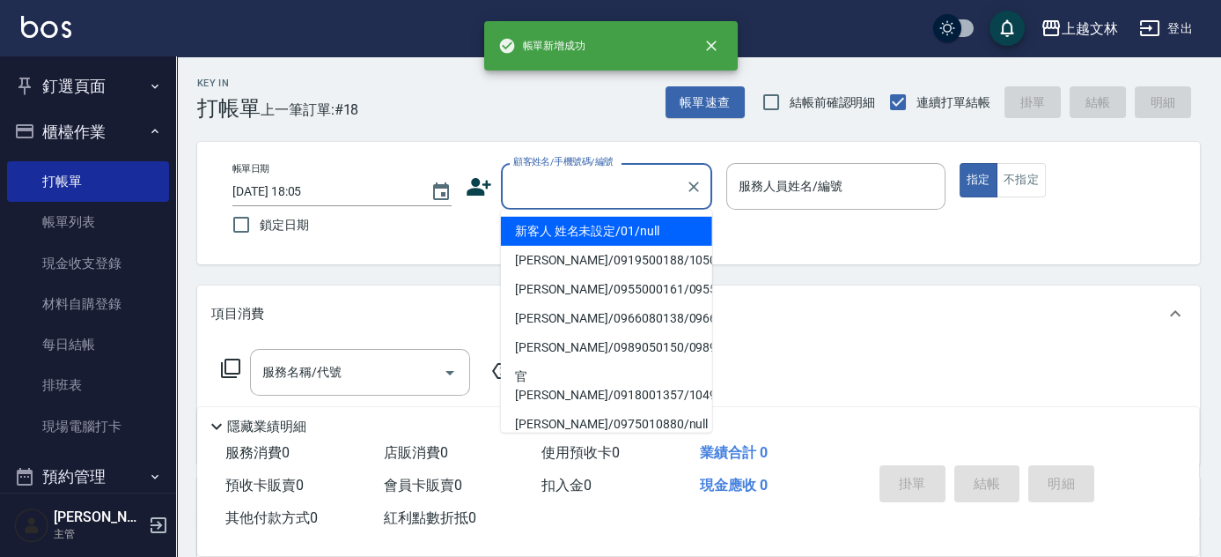
click at [638, 182] on input "顧客姓名/手機號碼/編號" at bounding box center [593, 186] width 169 height 31
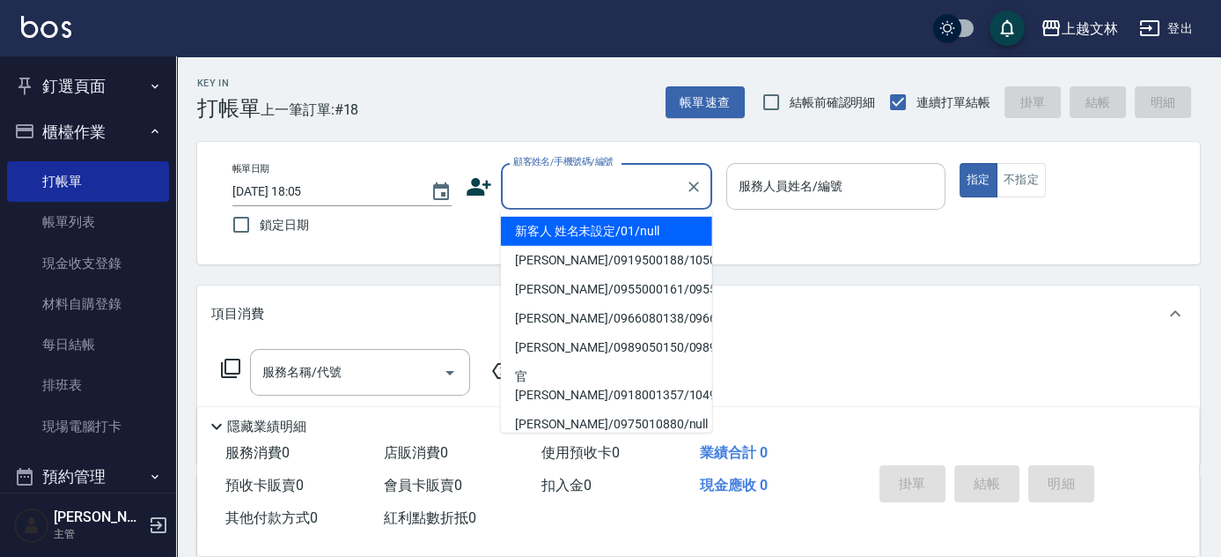
drag, startPoint x: 624, startPoint y: 231, endPoint x: 849, endPoint y: 184, distance: 229.3
click at [625, 234] on li "新客人 姓名未設定/01/null" at bounding box center [606, 231] width 211 height 29
type input "新客人 姓名未設定/01/null"
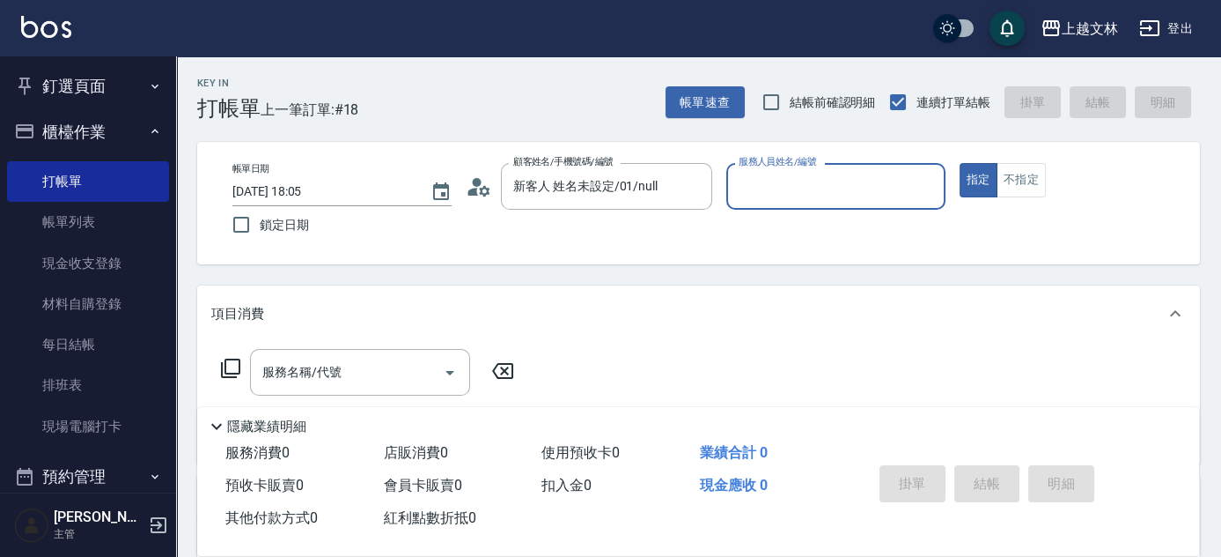
click at [852, 182] on input "服務人員姓名/編號" at bounding box center [835, 186] width 203 height 31
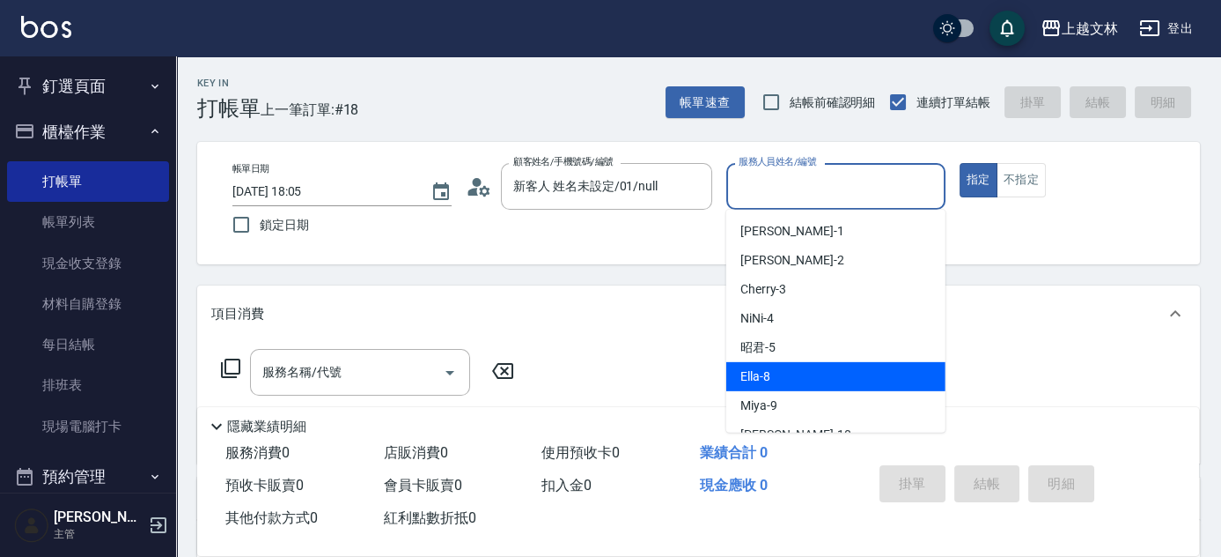
click at [763, 371] on span "Ella -8" at bounding box center [756, 376] width 30 height 18
type input "Ella-8"
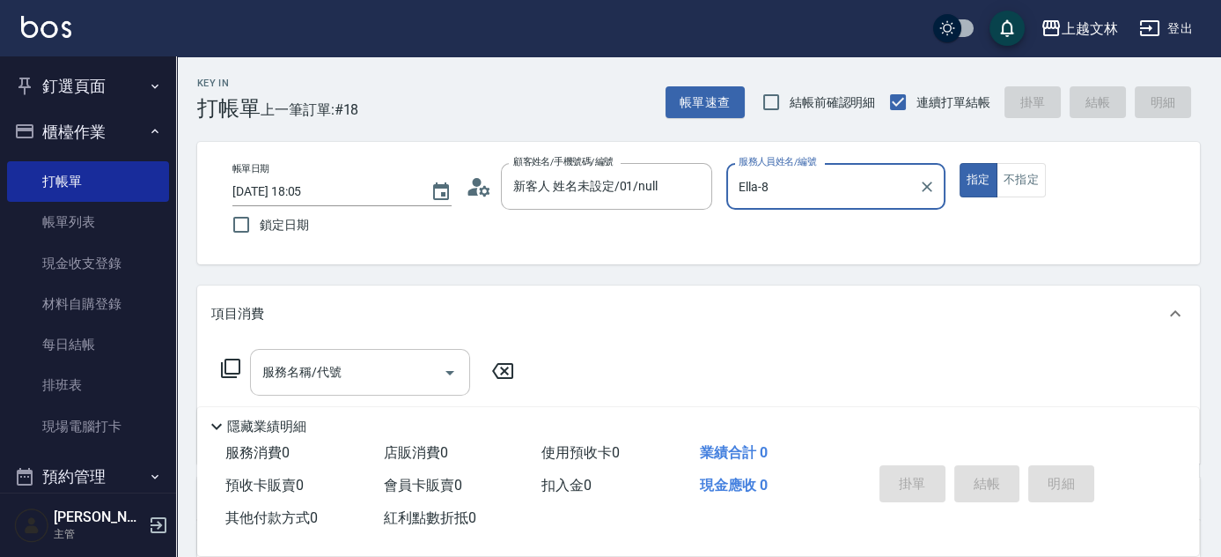
click at [404, 377] on input "服務名稱/代號" at bounding box center [347, 372] width 178 height 31
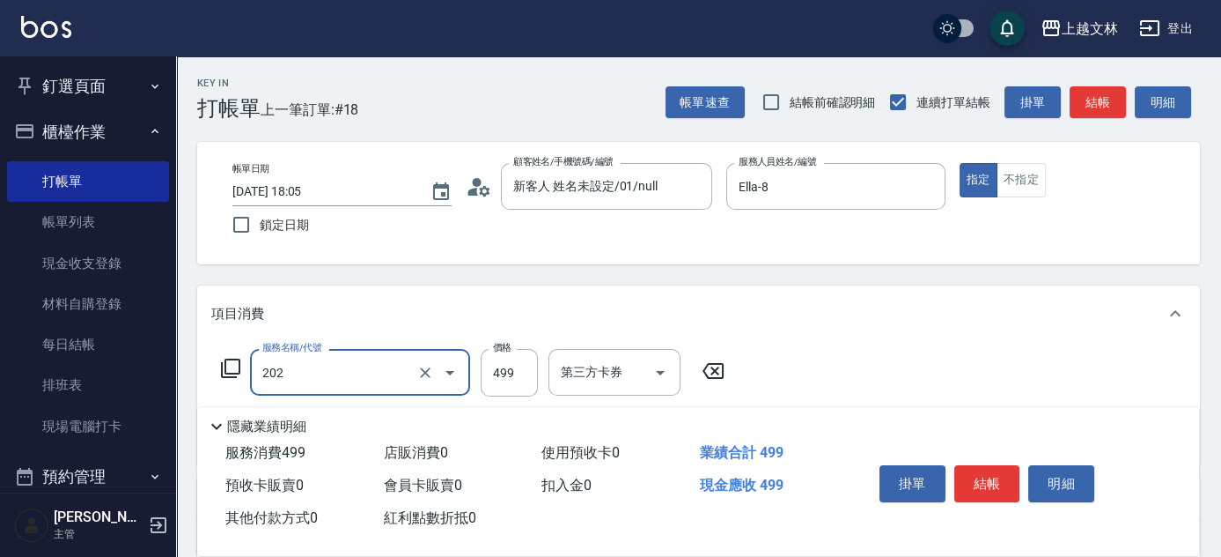
type input "A級單剪(202)"
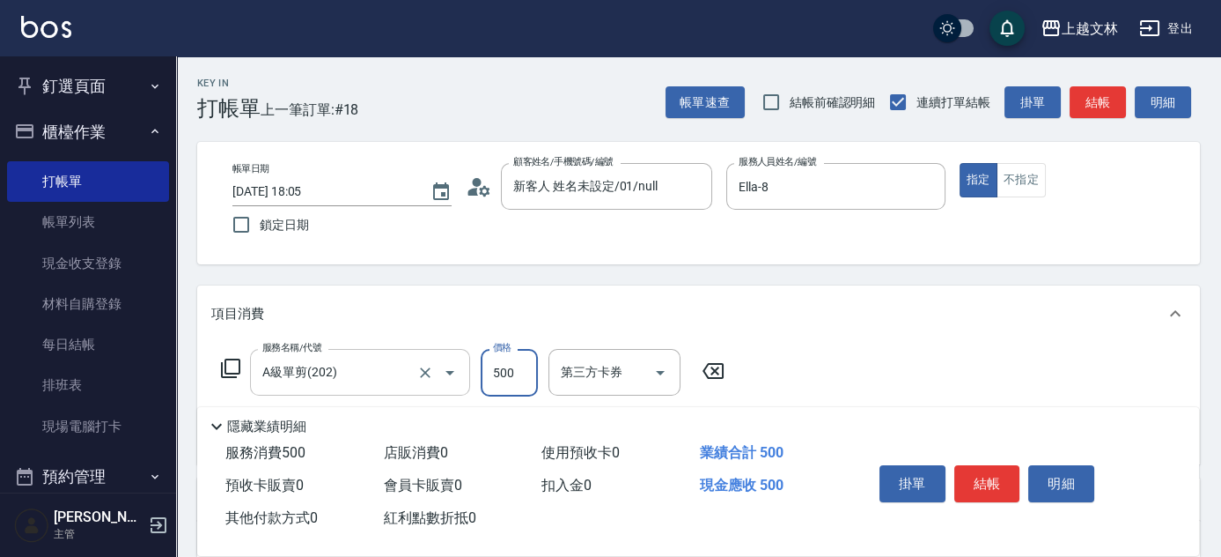
type input "500"
click at [1102, 92] on button "結帳" at bounding box center [1098, 102] width 56 height 33
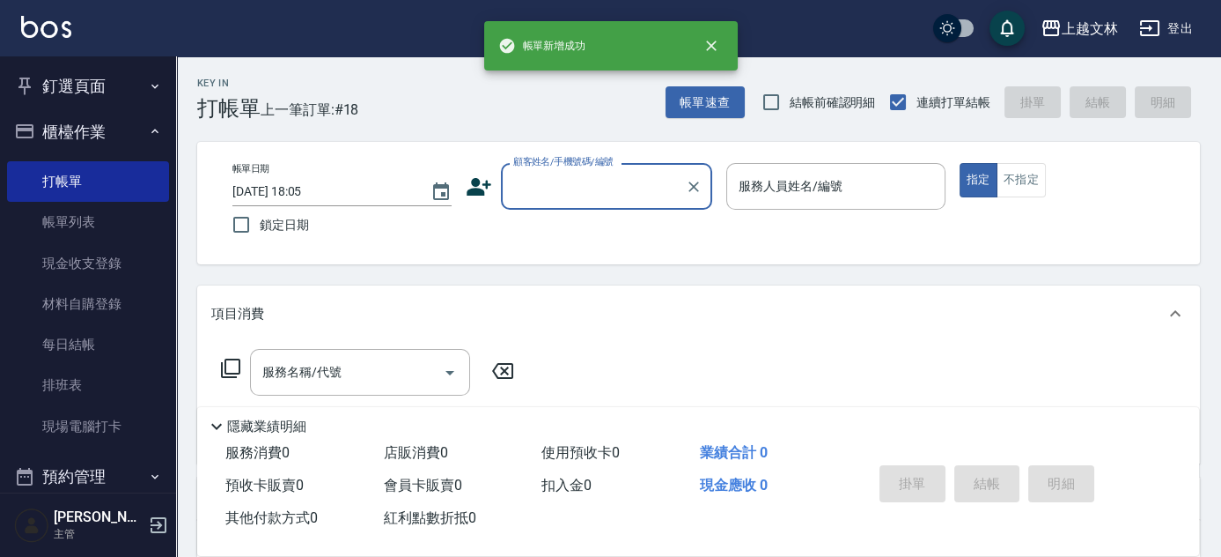
click at [594, 184] on input "顧客姓名/手機號碼/編號" at bounding box center [593, 186] width 169 height 31
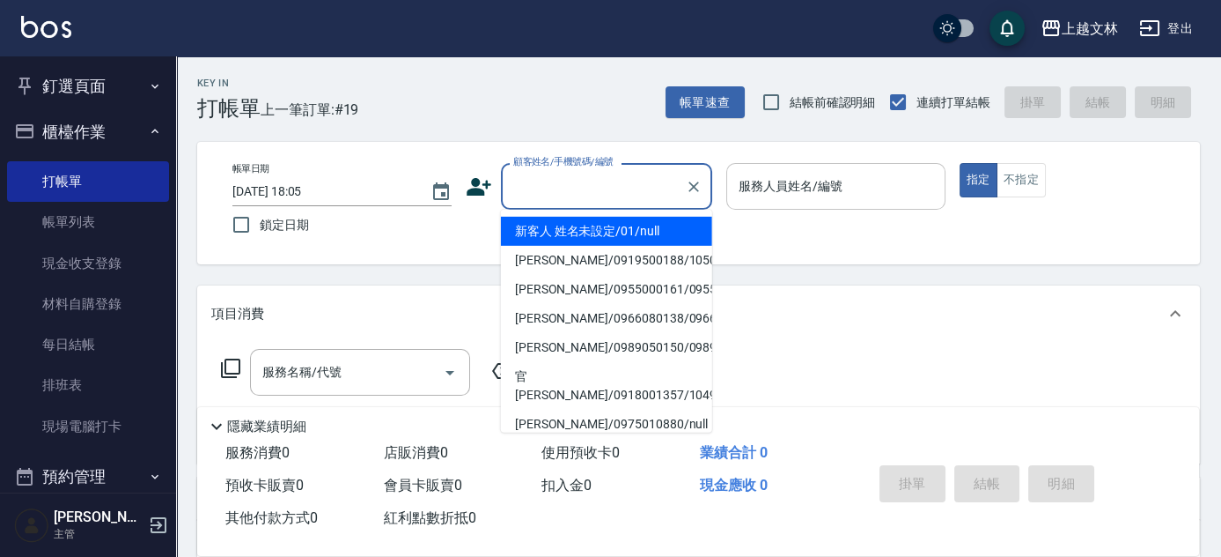
drag, startPoint x: 589, startPoint y: 232, endPoint x: 791, endPoint y: 199, distance: 204.3
click at [589, 232] on li "新客人 姓名未設定/01/null" at bounding box center [606, 231] width 211 height 29
type input "新客人 姓名未設定/01/null"
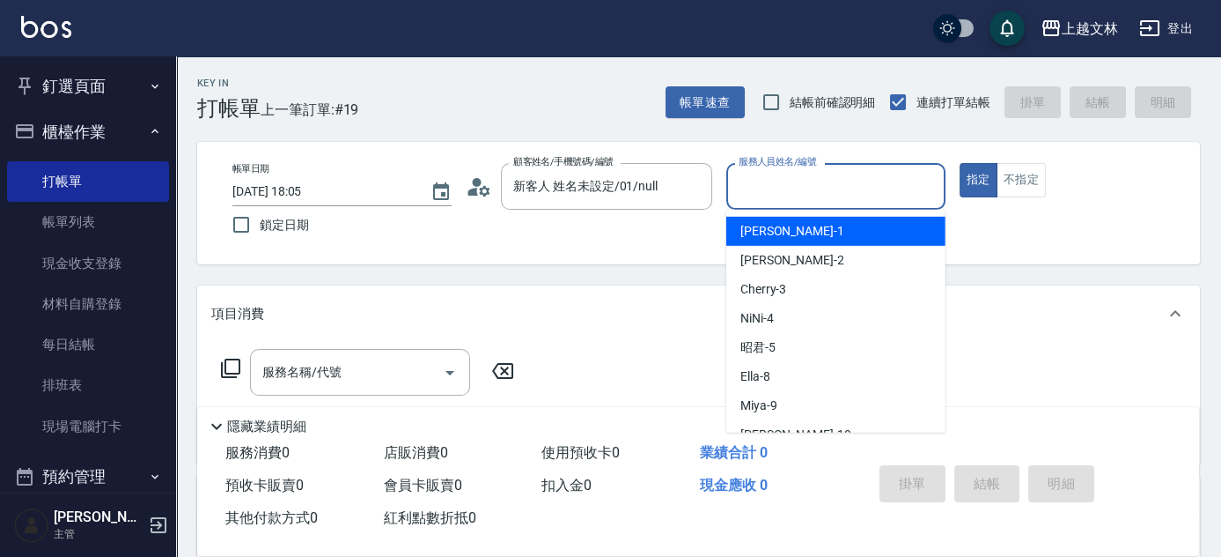
click at [801, 187] on input "服務人員姓名/編號" at bounding box center [835, 186] width 203 height 31
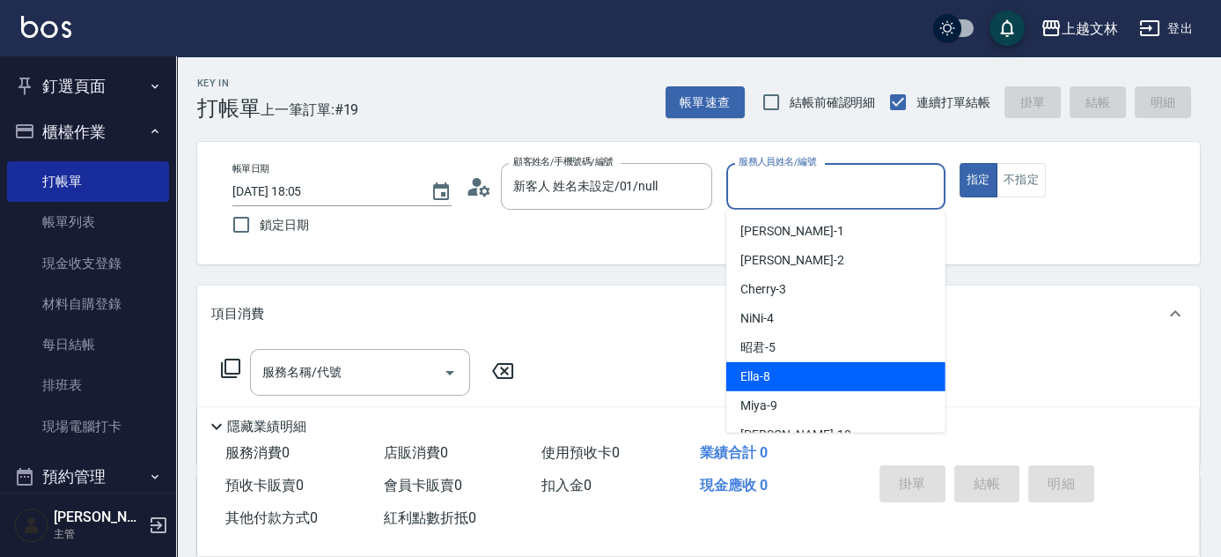
click at [773, 387] on div "Ella -8" at bounding box center [835, 376] width 219 height 29
type input "Ella-8"
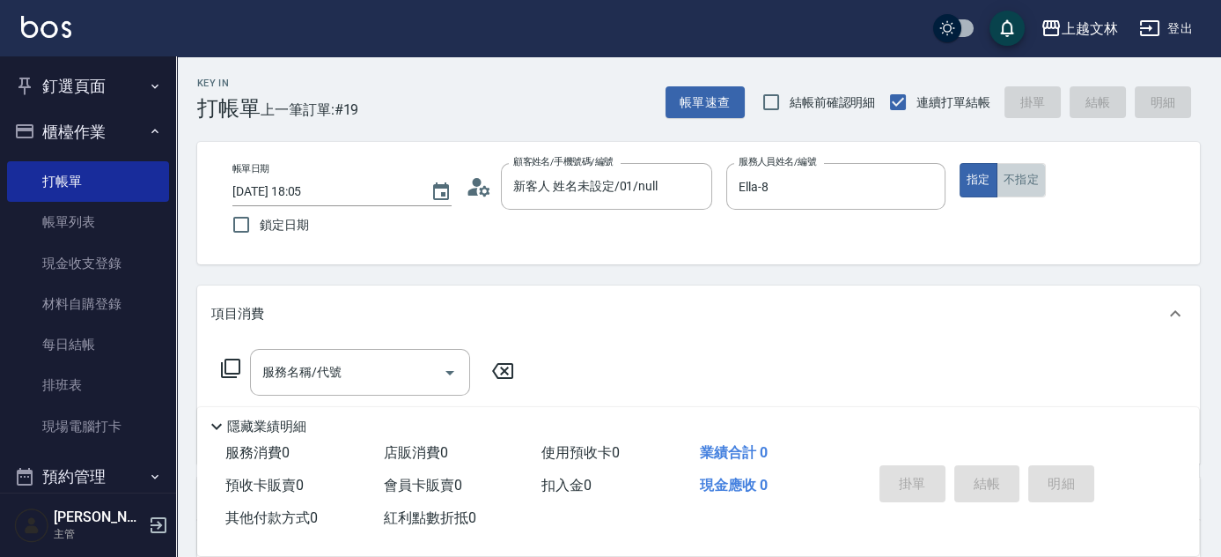
drag, startPoint x: 1026, startPoint y: 185, endPoint x: 936, endPoint y: 250, distance: 111.0
click at [1025, 188] on button "不指定" at bounding box center [1021, 180] width 49 height 34
drag, startPoint x: 371, startPoint y: 372, endPoint x: 347, endPoint y: 377, distance: 24.4
click at [371, 371] on input "服務名稱/代號" at bounding box center [347, 372] width 178 height 31
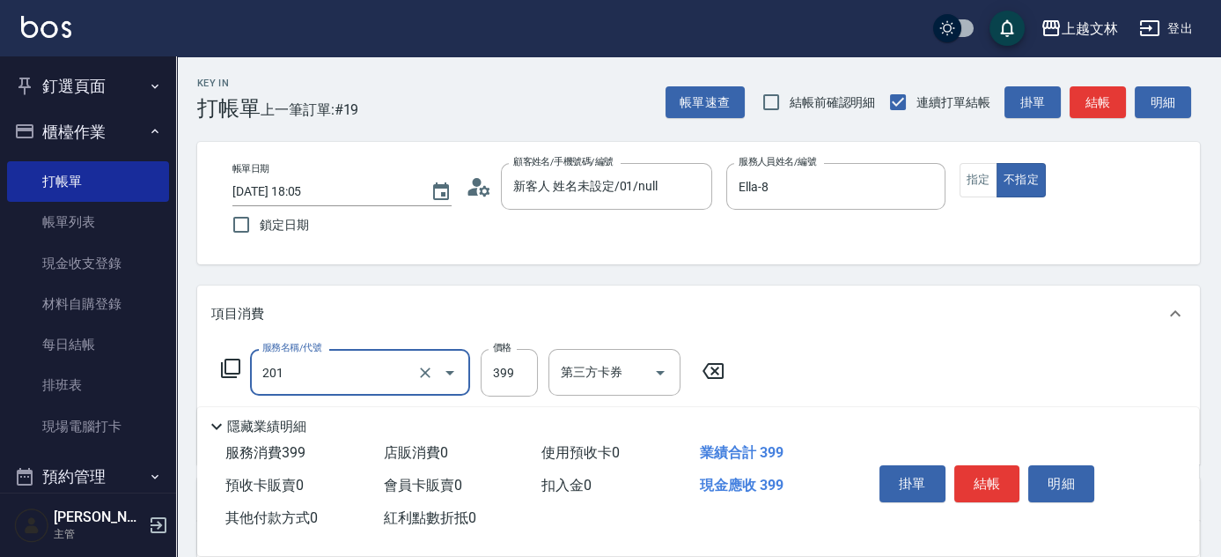
type input "B級單剪(201)"
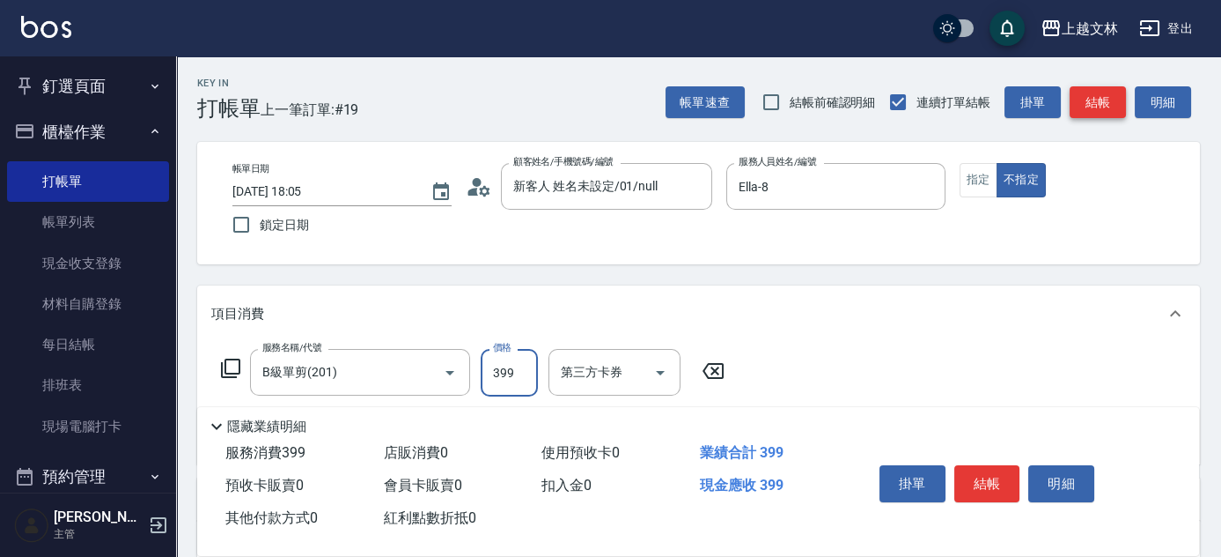
click at [1092, 98] on button "結帳" at bounding box center [1098, 102] width 56 height 33
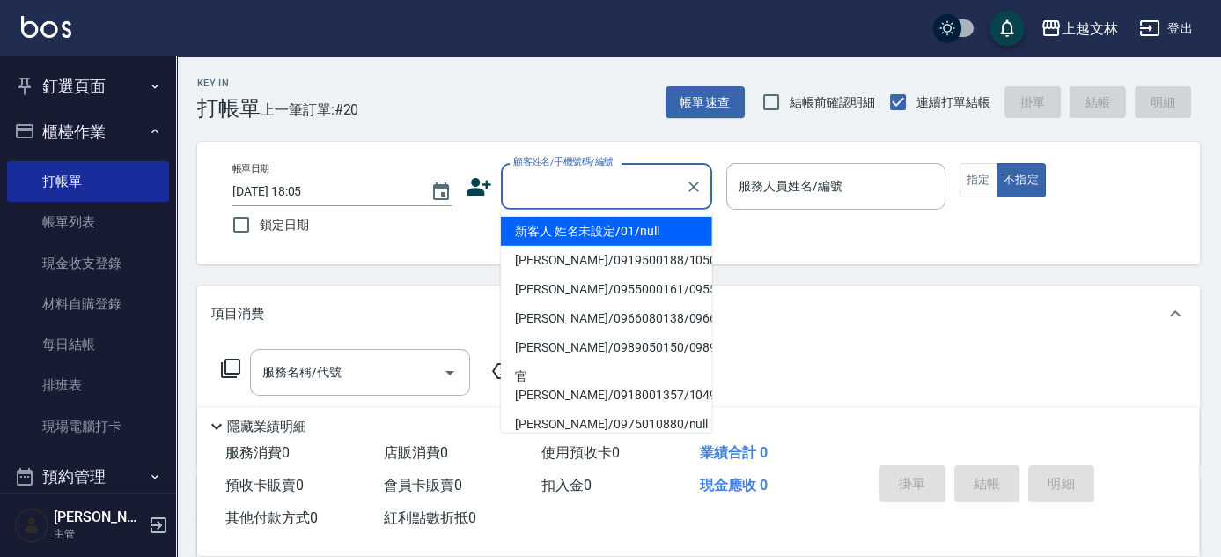
click at [601, 189] on input "顧客姓名/手機號碼/編號" at bounding box center [593, 186] width 169 height 31
drag, startPoint x: 599, startPoint y: 222, endPoint x: 816, endPoint y: 167, distance: 224.3
click at [598, 222] on li "新客人 姓名未設定/01/null" at bounding box center [606, 231] width 211 height 29
type input "新客人 姓名未設定/01/null"
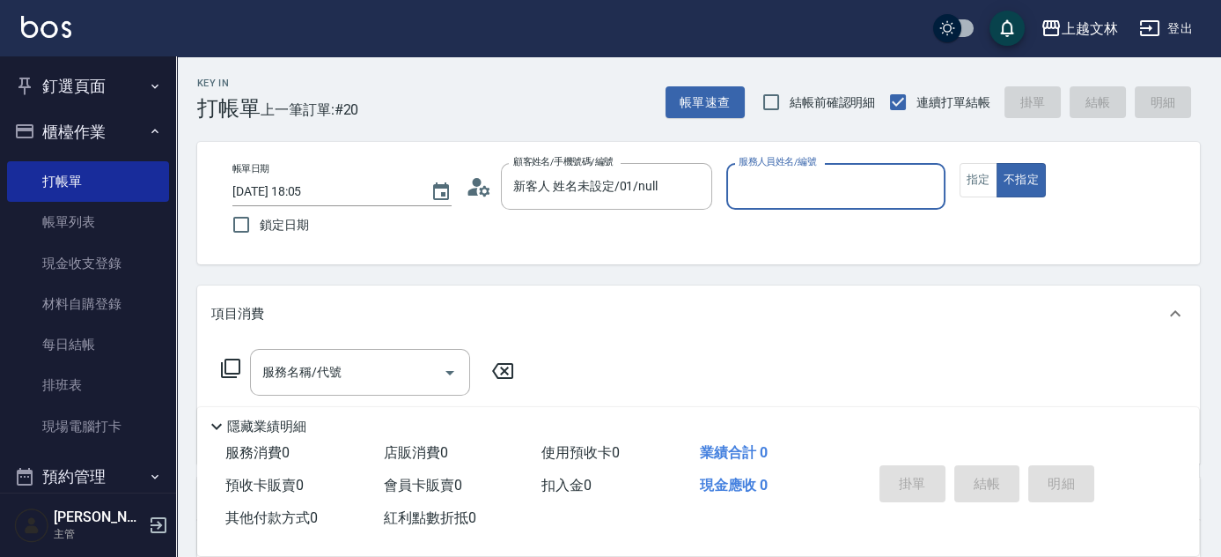
drag, startPoint x: 814, startPoint y: 168, endPoint x: 814, endPoint y: 203, distance: 35.2
click at [814, 168] on div "服務人員姓名/編號" at bounding box center [835, 186] width 219 height 47
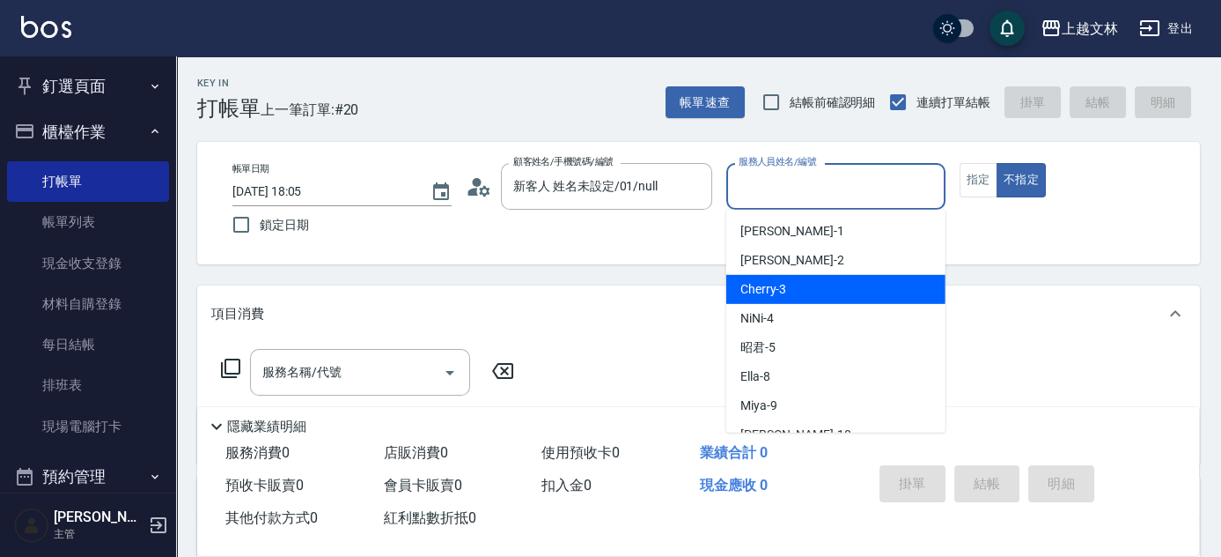
click at [836, 291] on div "Cherry -3" at bounding box center [835, 289] width 219 height 29
type input "Cherry-3"
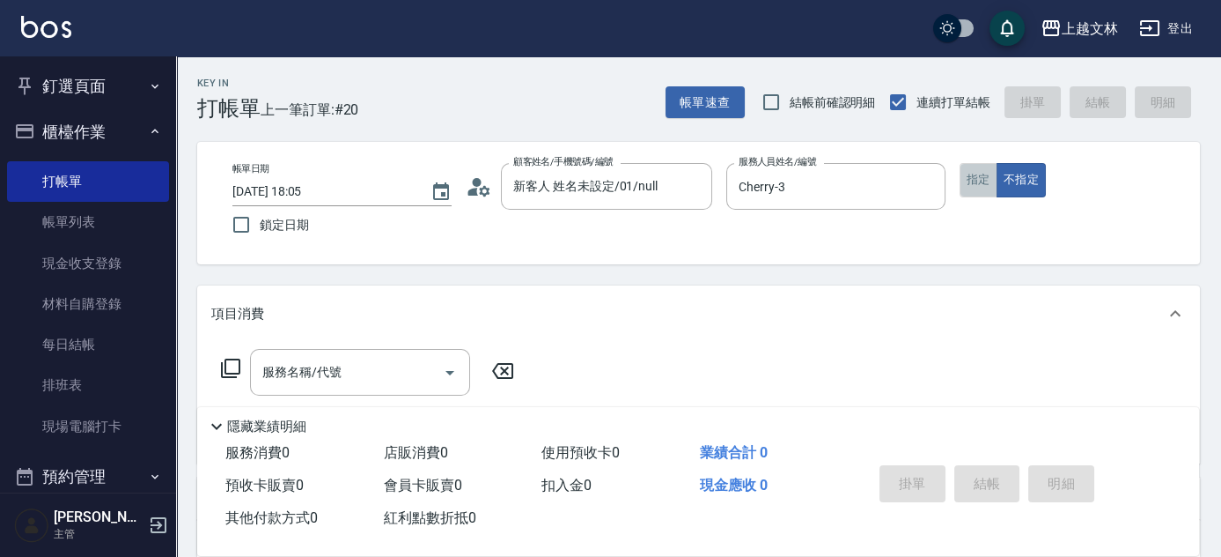
click at [962, 177] on button "指定" at bounding box center [979, 180] width 38 height 34
click at [361, 382] on input "服務名稱/代號" at bounding box center [347, 372] width 178 height 31
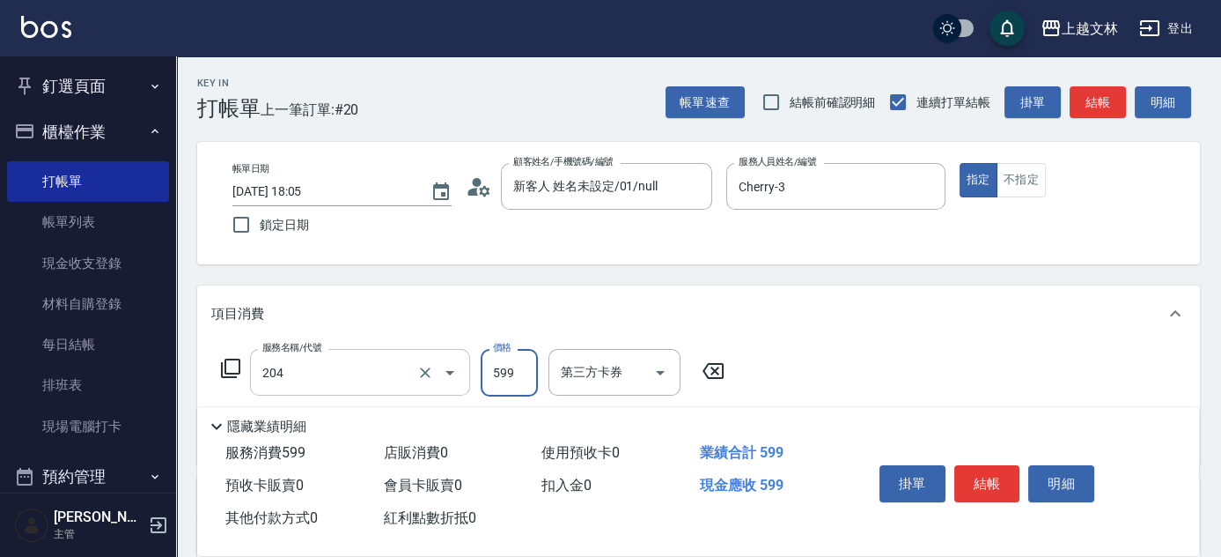
type input "A級洗+剪(204)"
type input "600"
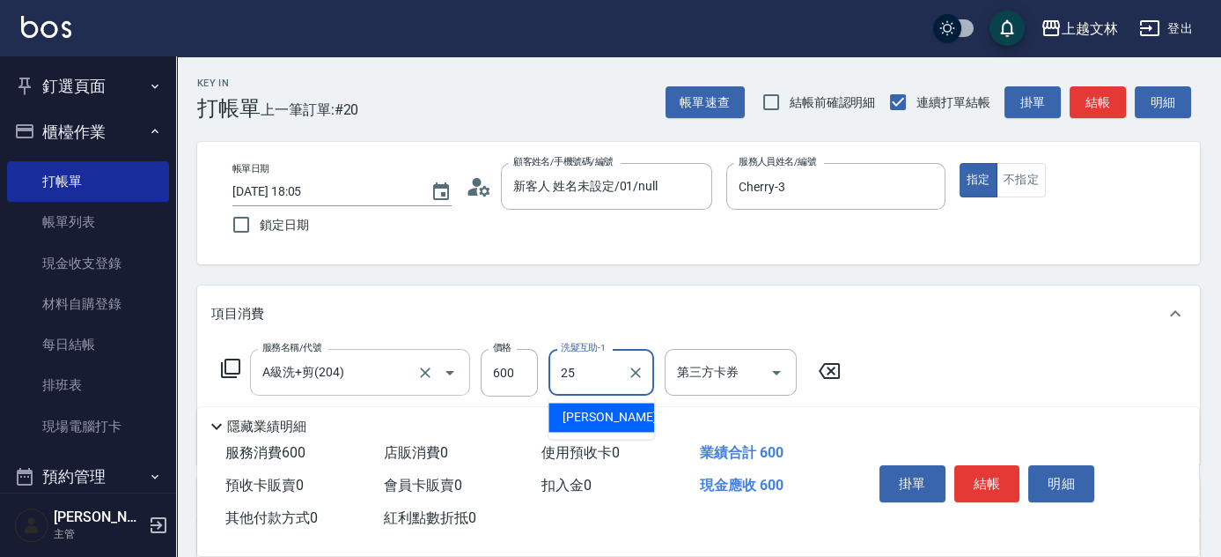
type input "牛牛-25"
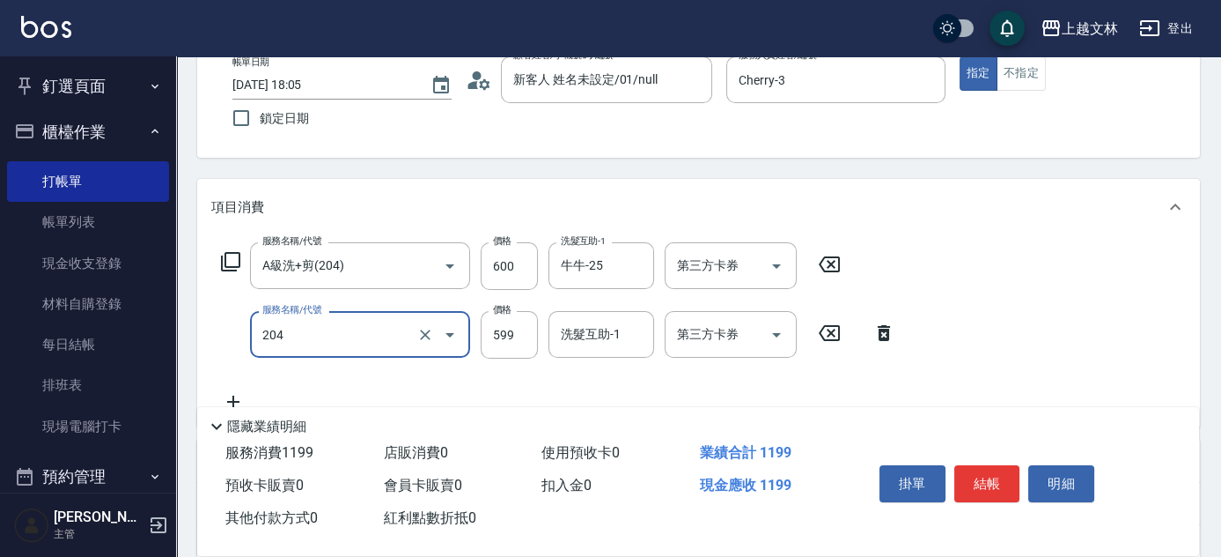
type input "A級洗+剪(204)"
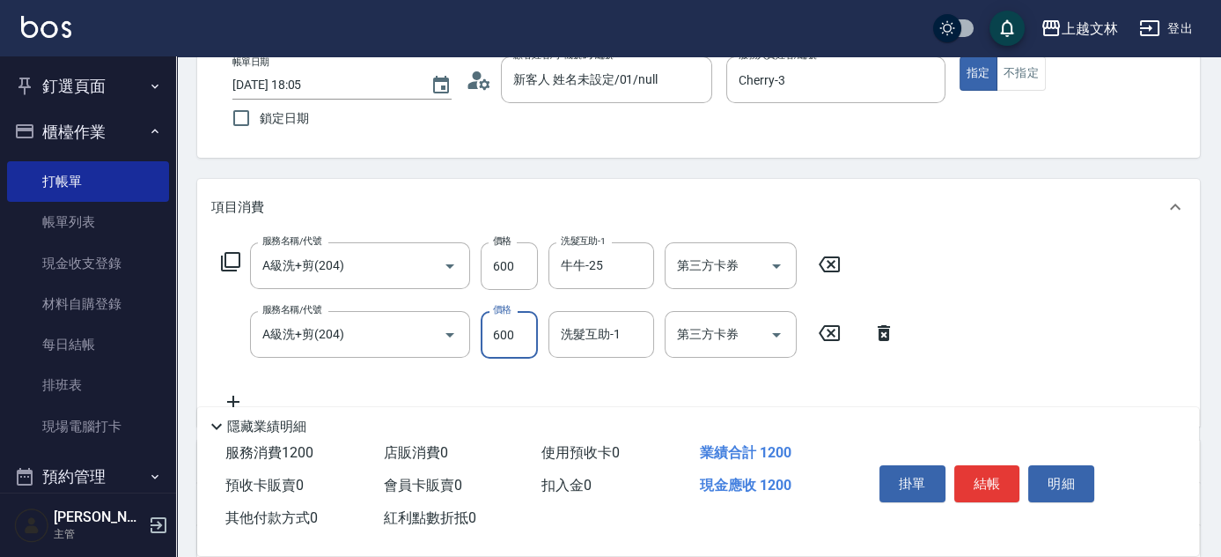
type input "600"
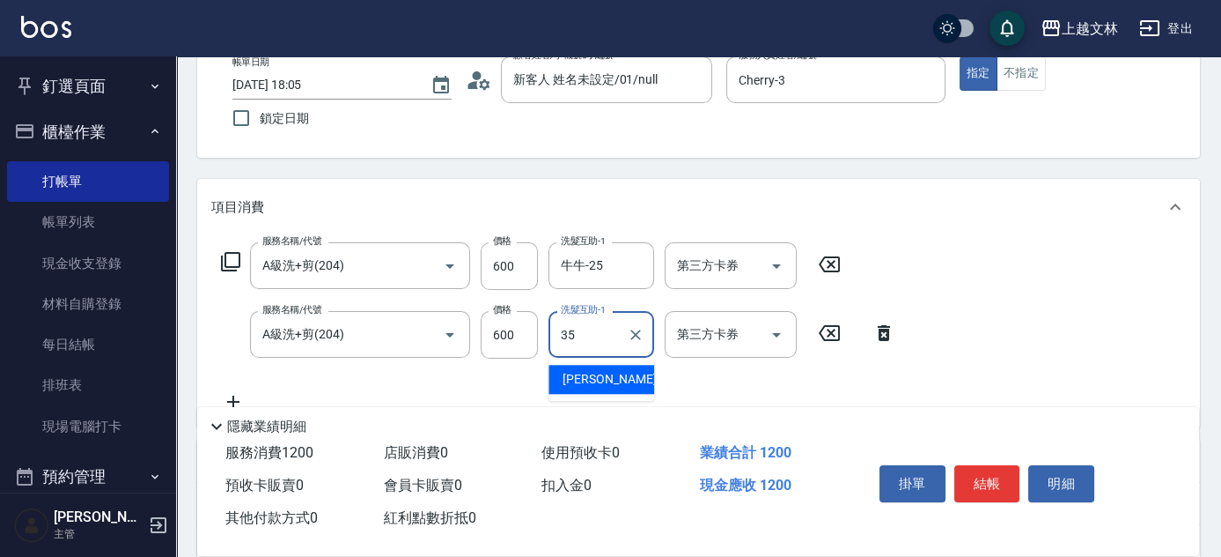
type input "[PERSON_NAME]-35"
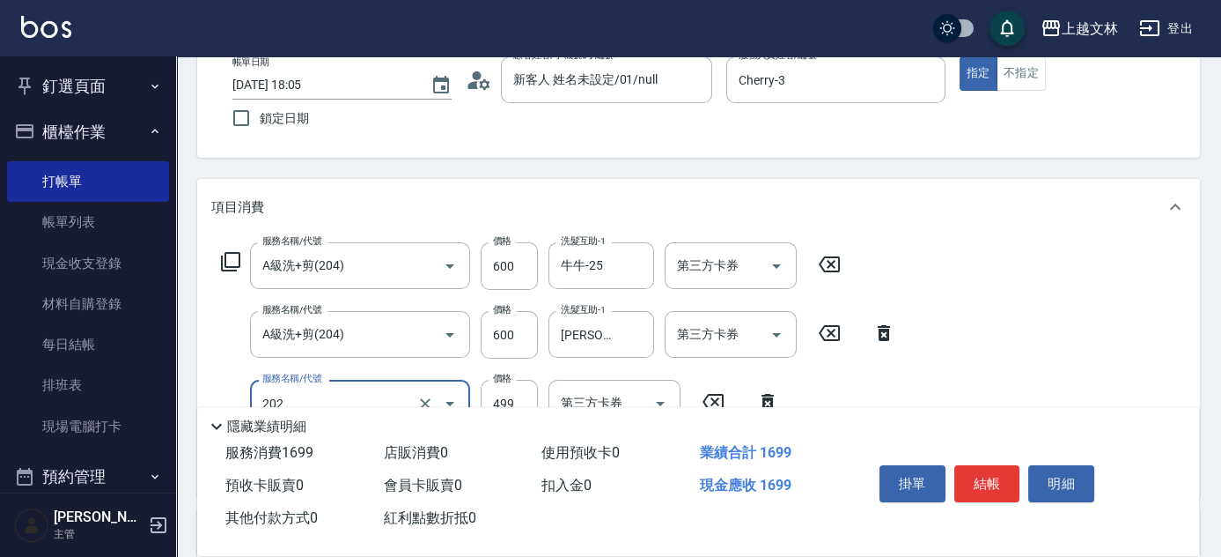
type input "A級單剪(202)"
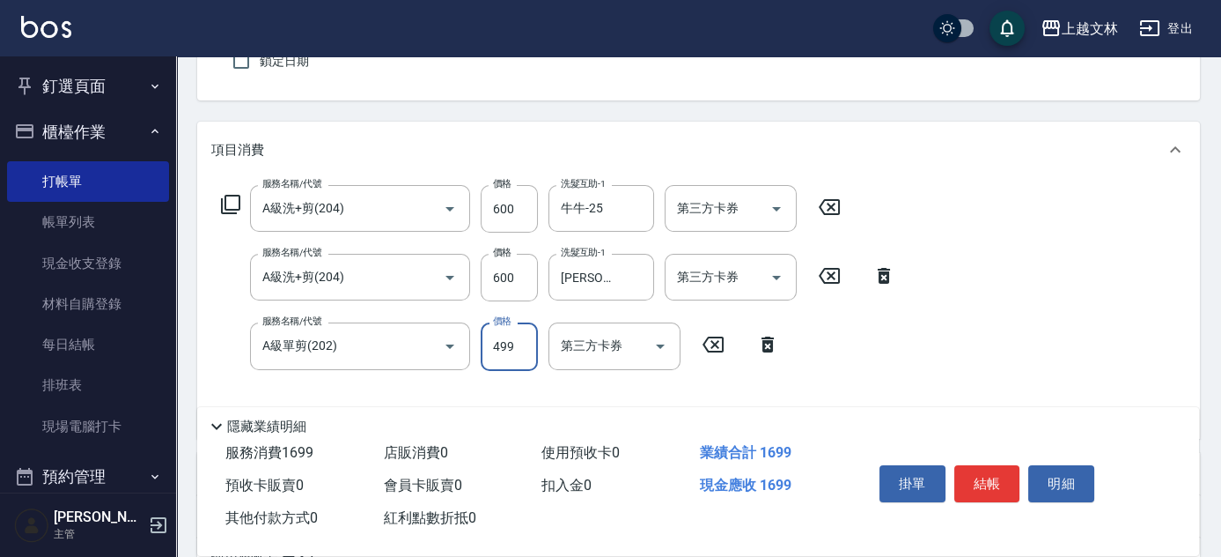
scroll to position [209, 0]
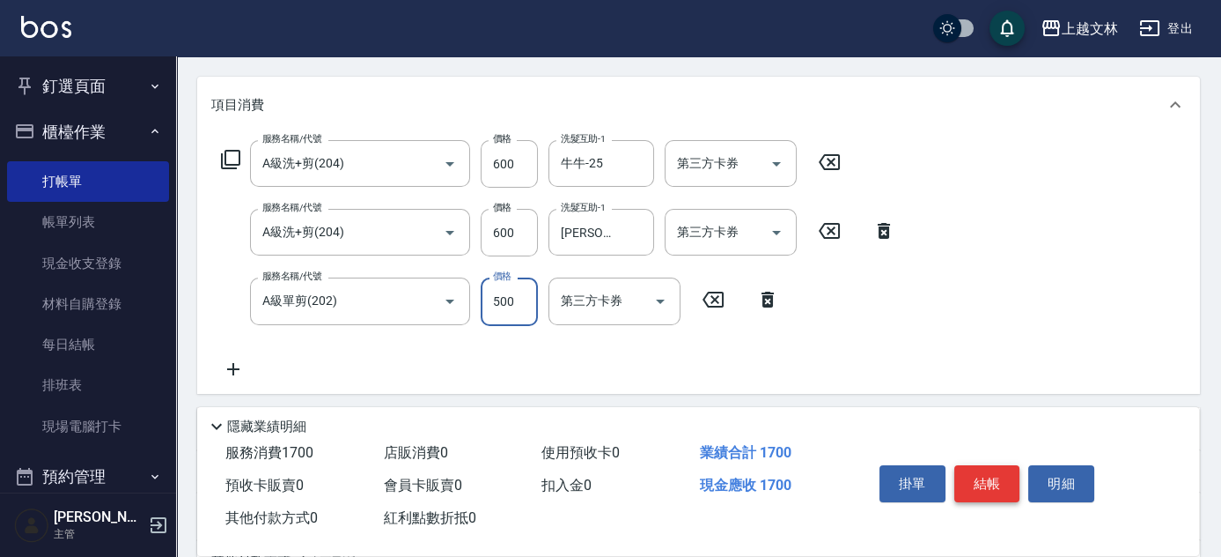
type input "500"
click at [998, 476] on button "結帳" at bounding box center [988, 483] width 66 height 37
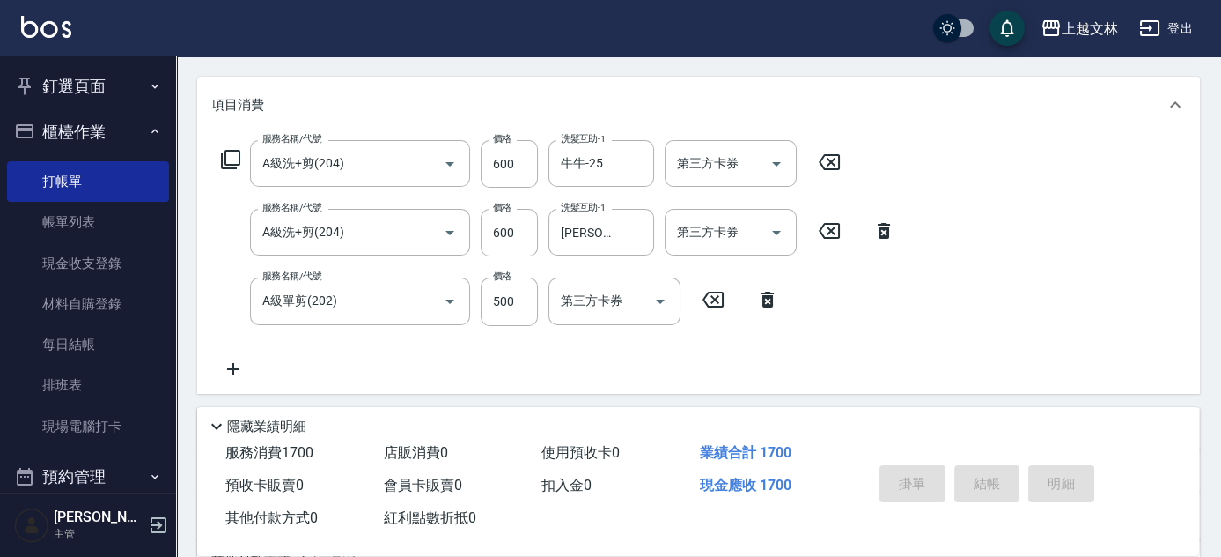
type input "[DATE] 18:32"
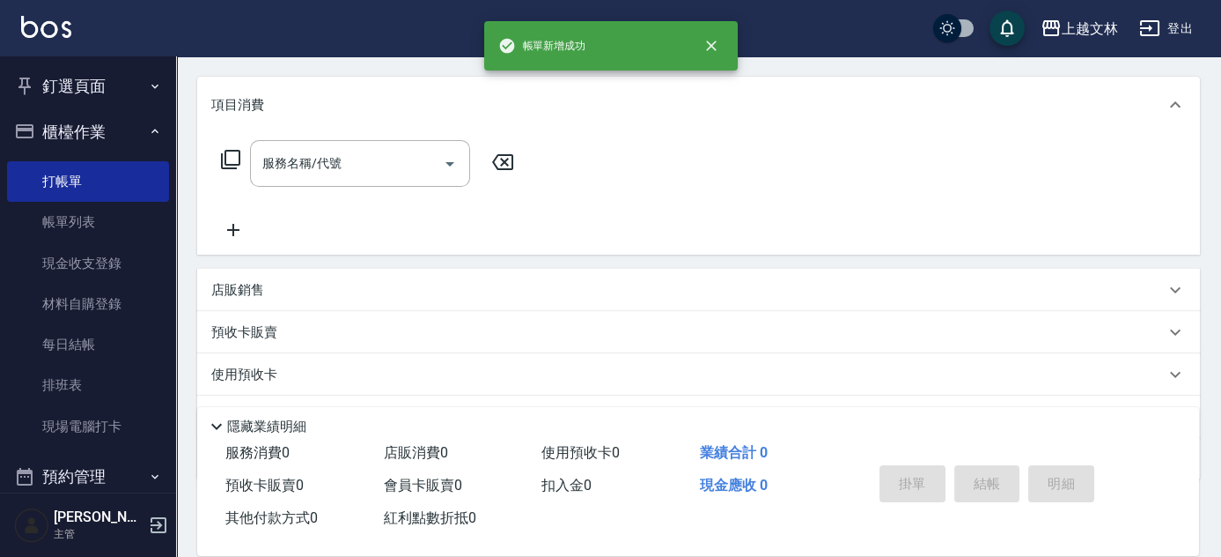
scroll to position [0, 0]
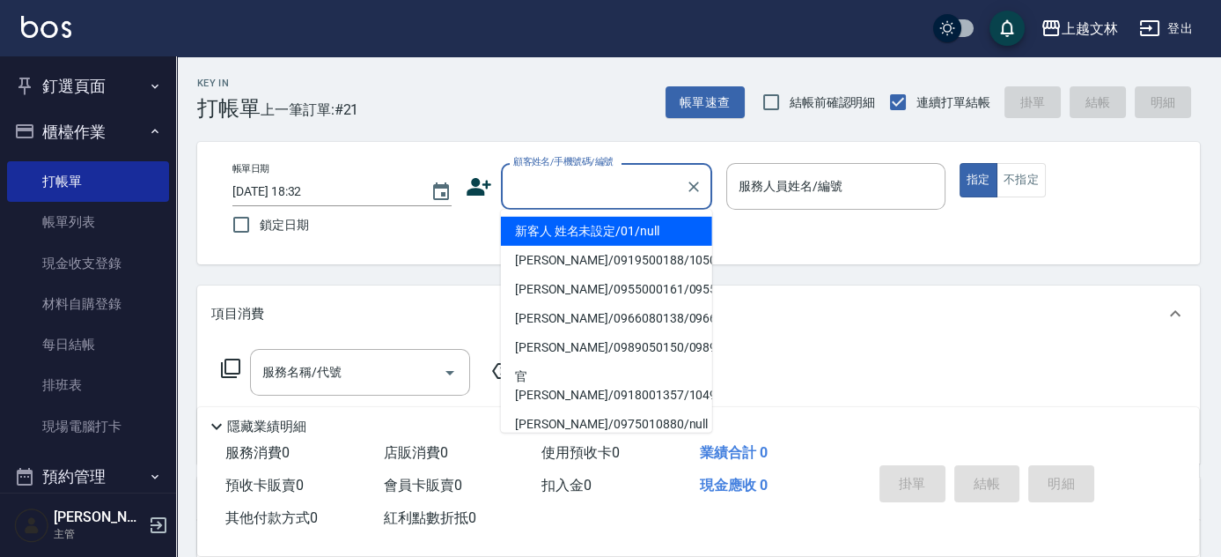
click at [638, 175] on input "顧客姓名/手機號碼/編號" at bounding box center [593, 186] width 169 height 31
drag, startPoint x: 638, startPoint y: 222, endPoint x: 761, endPoint y: 223, distance: 122.4
click at [639, 222] on li "新客人 姓名未設定/01/null" at bounding box center [606, 231] width 211 height 29
type input "新客人 姓名未設定/01/null"
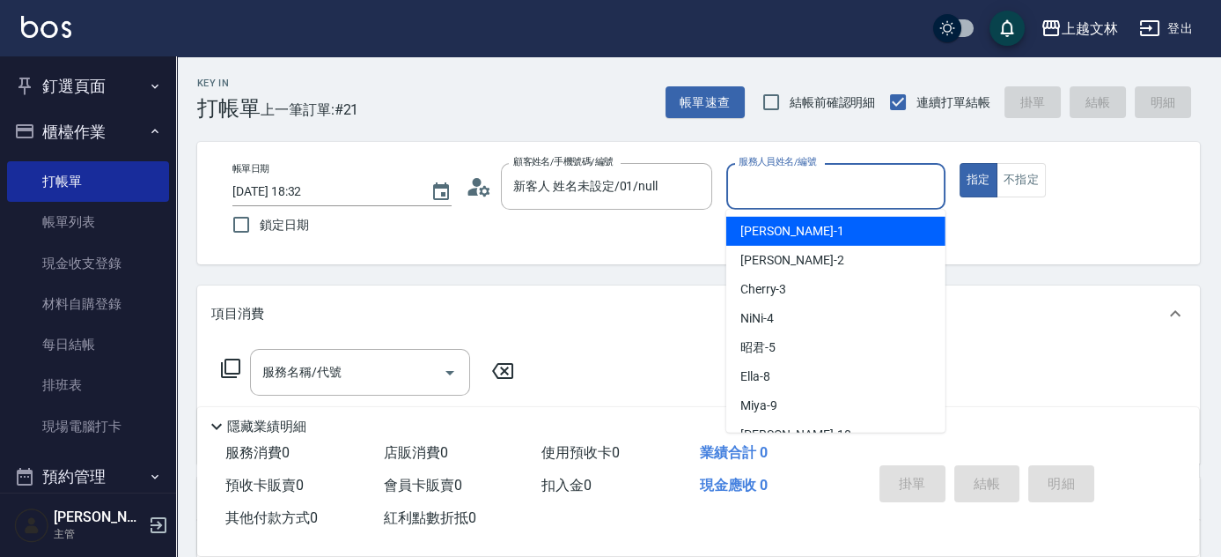
drag, startPoint x: 838, startPoint y: 185, endPoint x: 822, endPoint y: 219, distance: 38.2
click at [839, 185] on input "服務人員姓名/編號" at bounding box center [835, 186] width 203 height 31
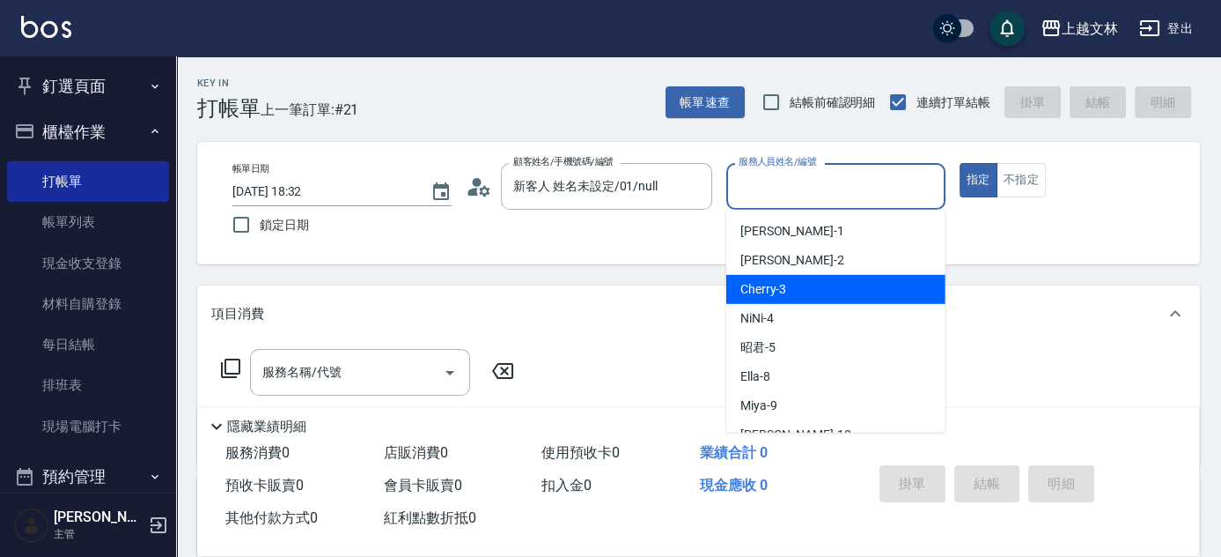
click at [832, 284] on div "Cherry -3" at bounding box center [835, 289] width 219 height 29
type input "Cherry-3"
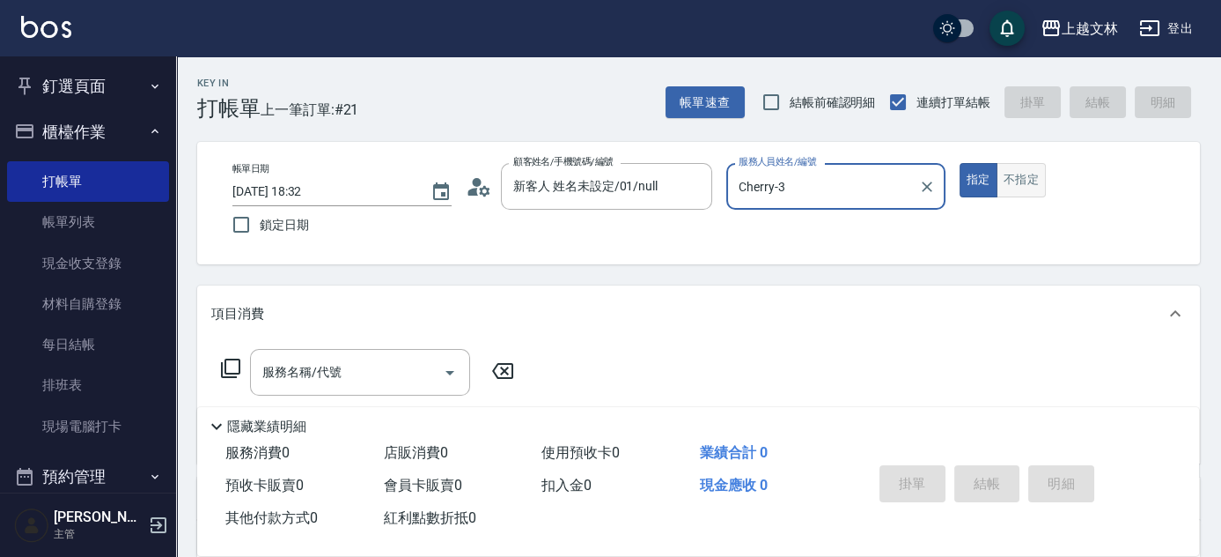
click at [1004, 179] on button "不指定" at bounding box center [1021, 180] width 49 height 34
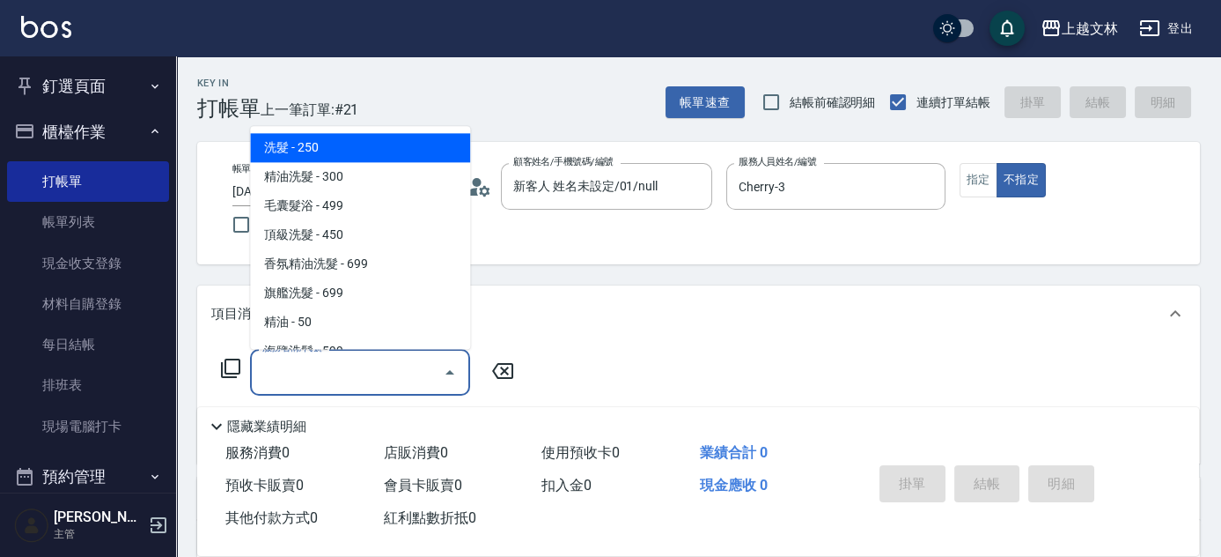
click at [384, 361] on input "服務名稱/代號" at bounding box center [347, 372] width 178 height 31
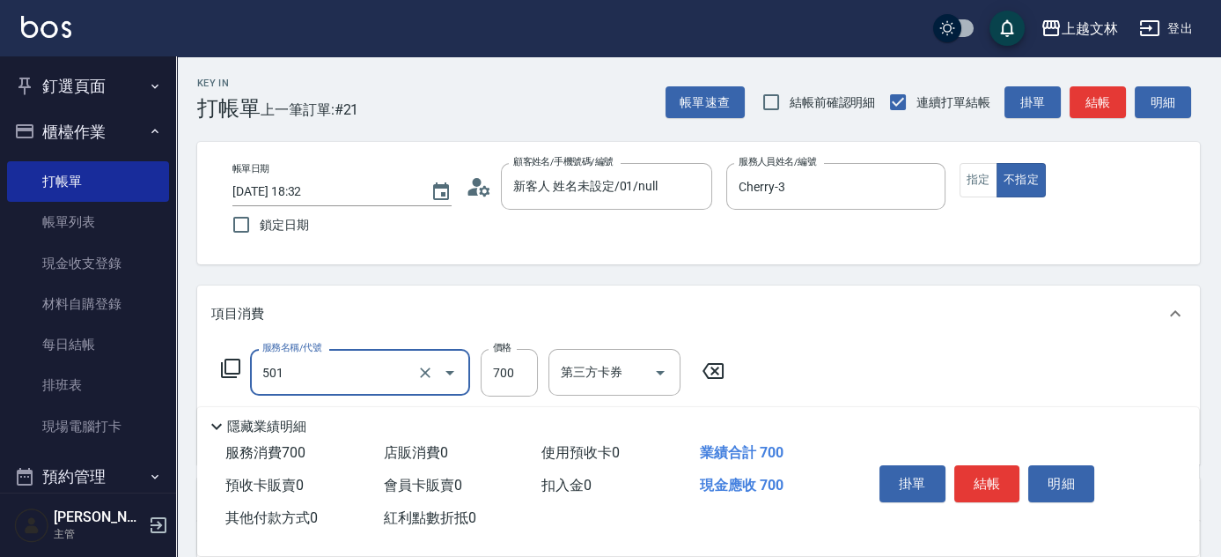
type input "水解深層護髮(501)"
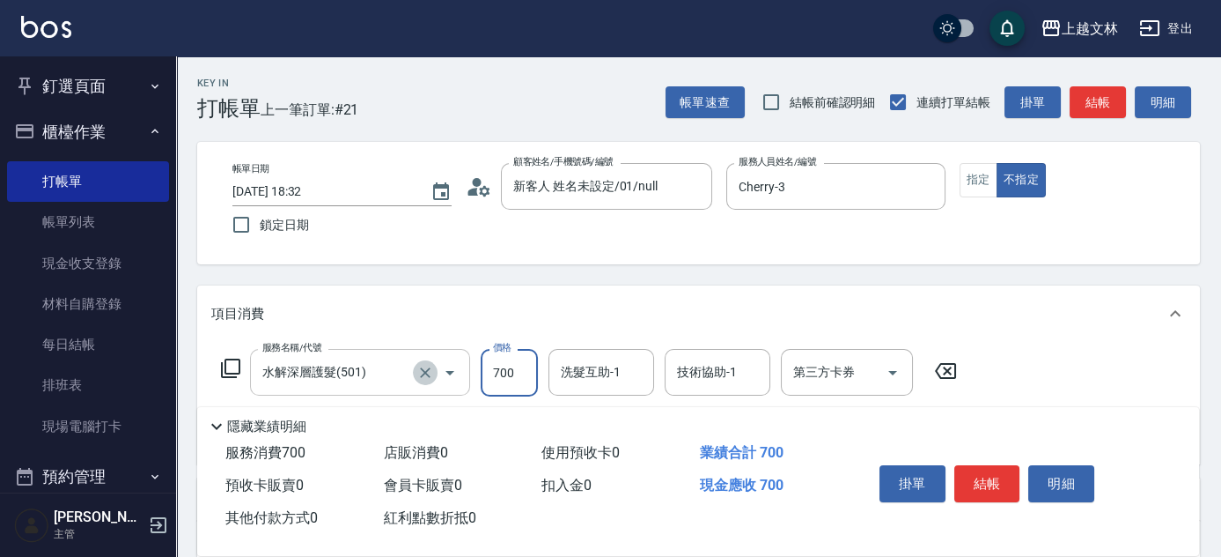
click at [421, 365] on icon "Clear" at bounding box center [426, 373] width 18 height 18
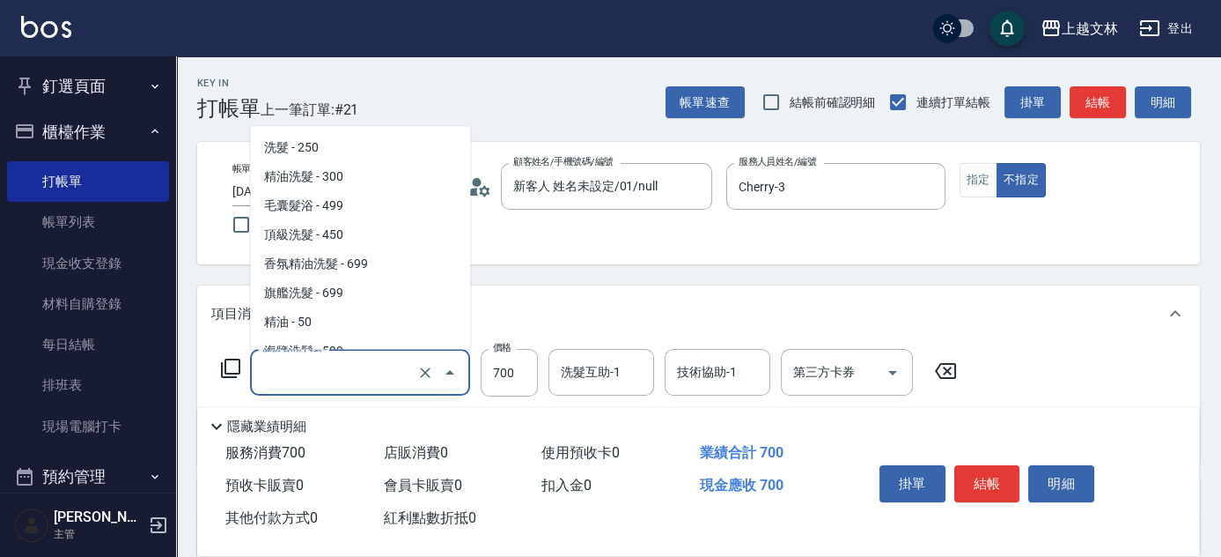
click at [405, 374] on input "服務名稱/代號" at bounding box center [335, 372] width 155 height 31
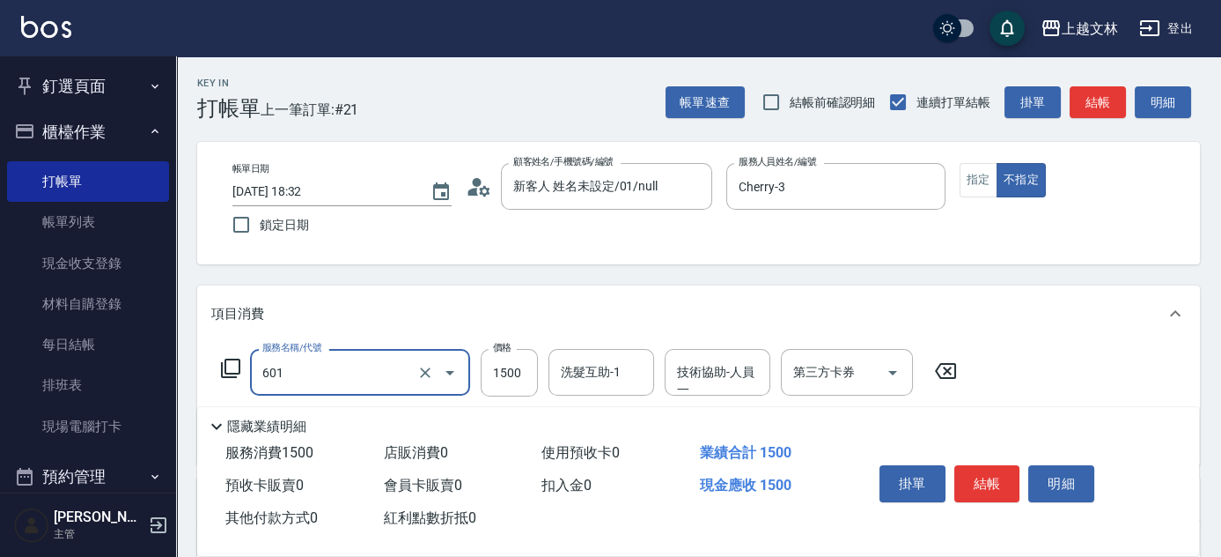
type input "頭皮淨化(601)"
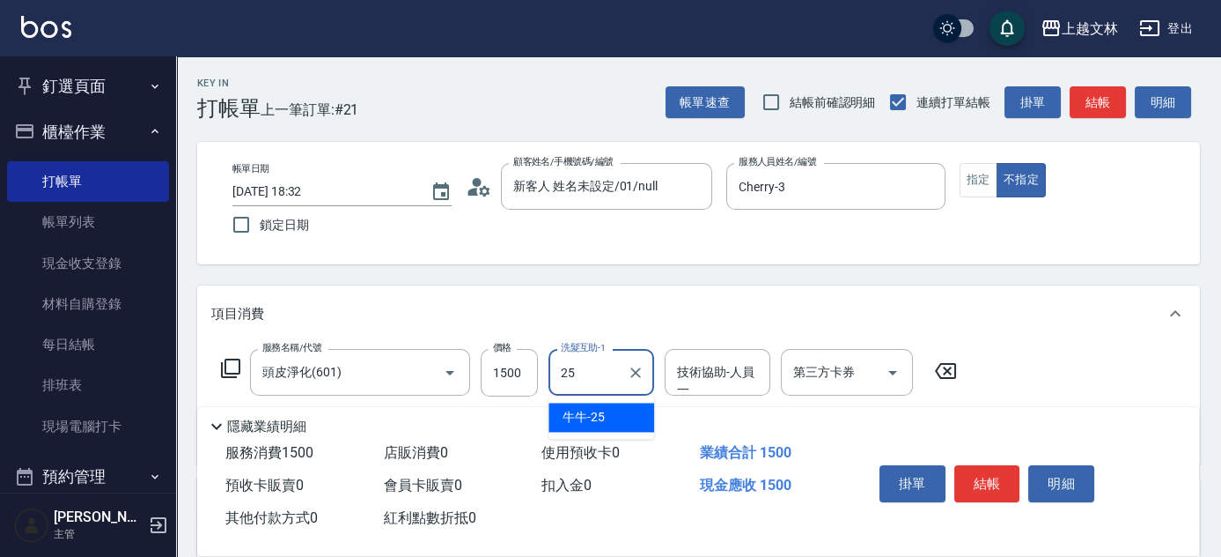
type input "牛牛-25"
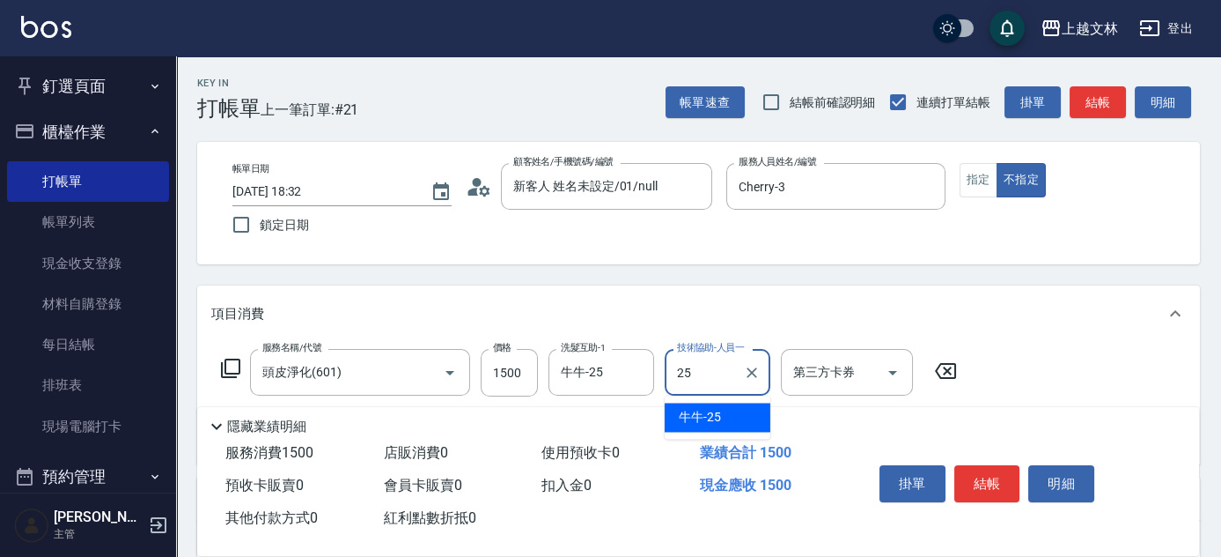
type input "牛牛-25"
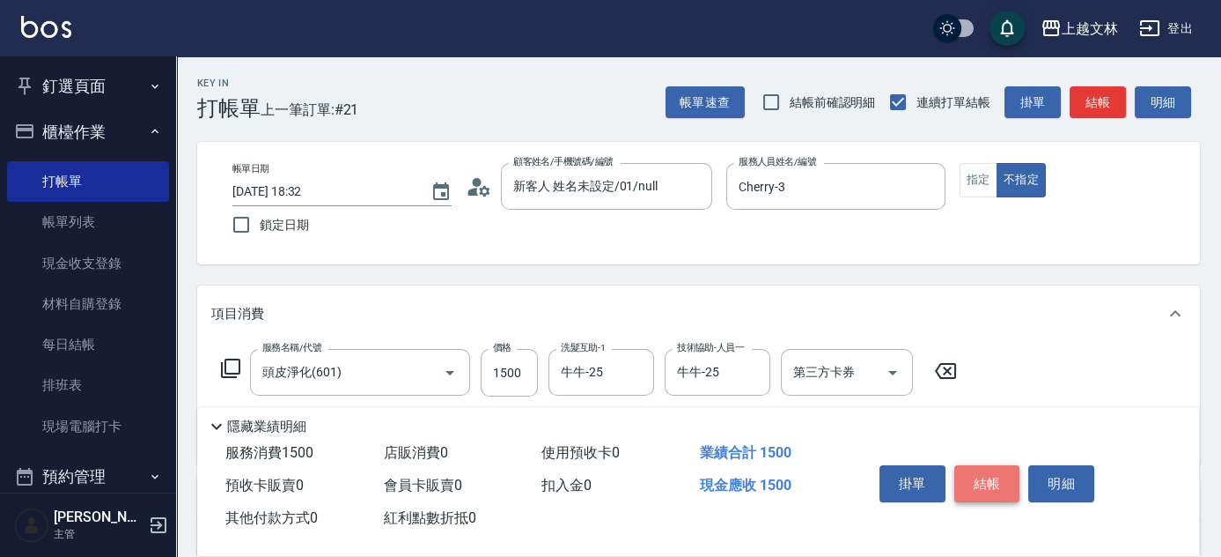
click at [976, 476] on button "結帳" at bounding box center [988, 483] width 66 height 37
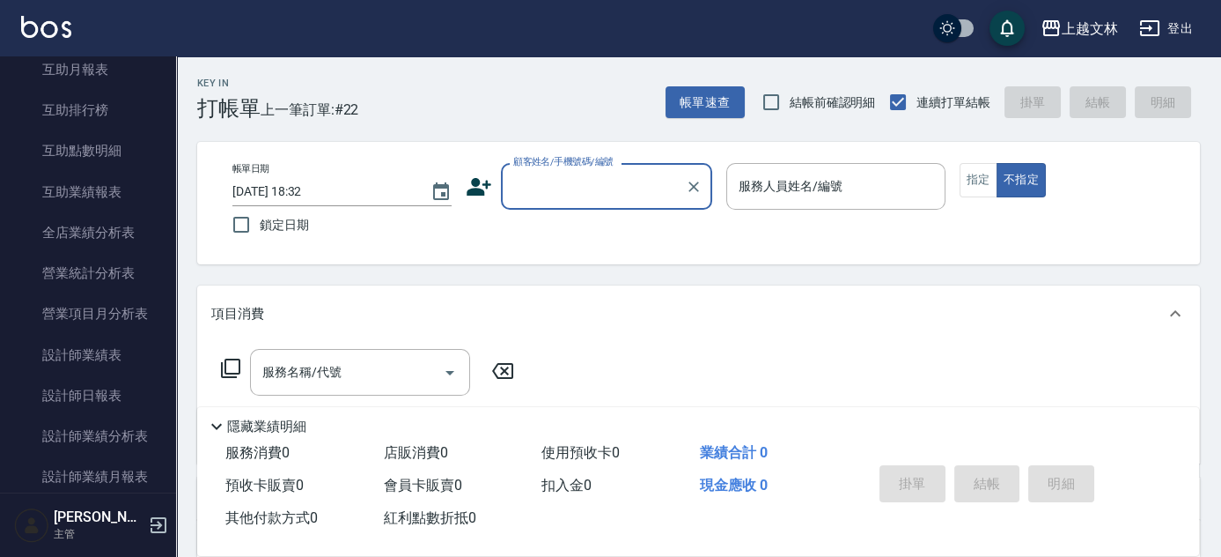
scroll to position [670, 0]
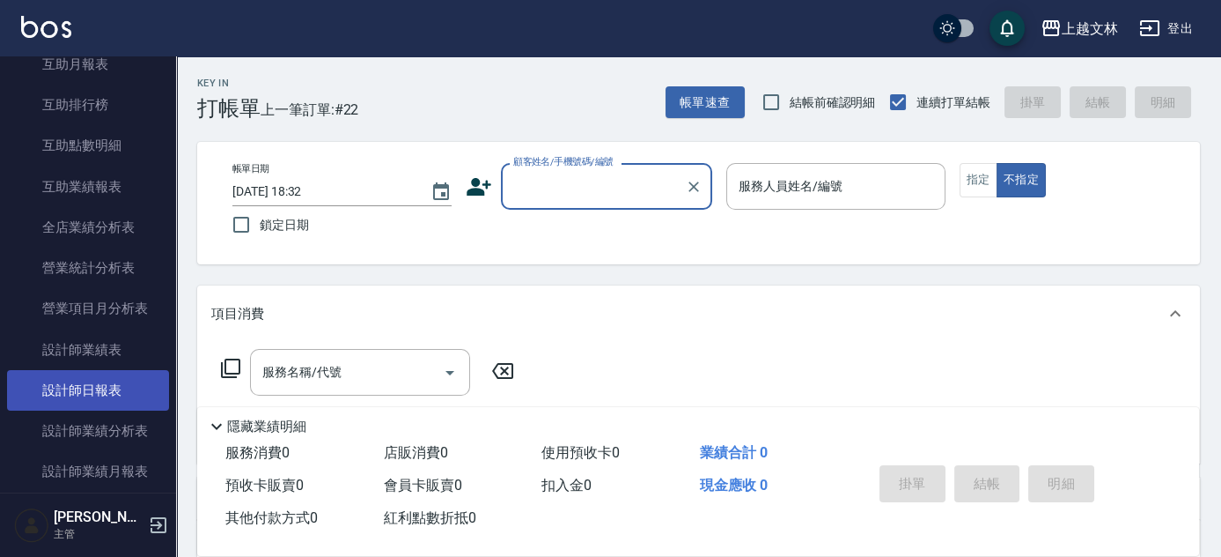
click at [107, 382] on link "設計師日報表" at bounding box center [88, 390] width 162 height 41
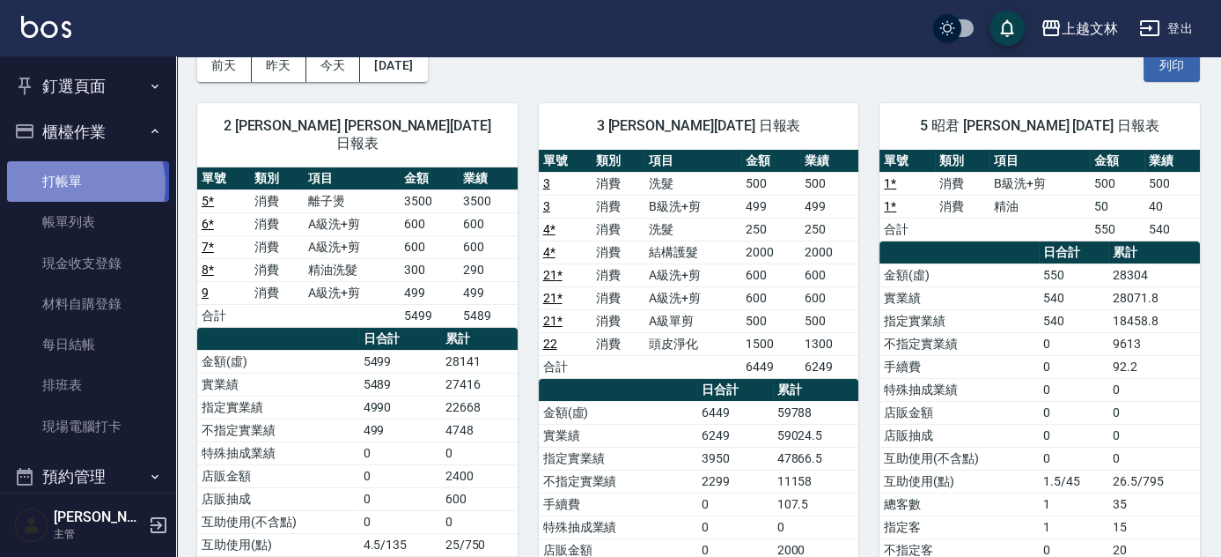
click at [72, 185] on link "打帳單" at bounding box center [88, 181] width 162 height 41
